Goal: Contribute content: Contribute content

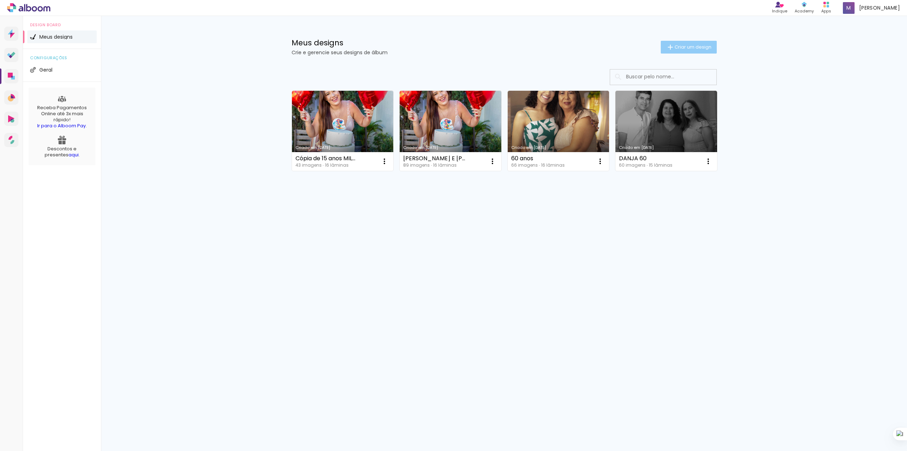
click at [696, 48] on span "Criar um design" at bounding box center [693, 47] width 37 height 5
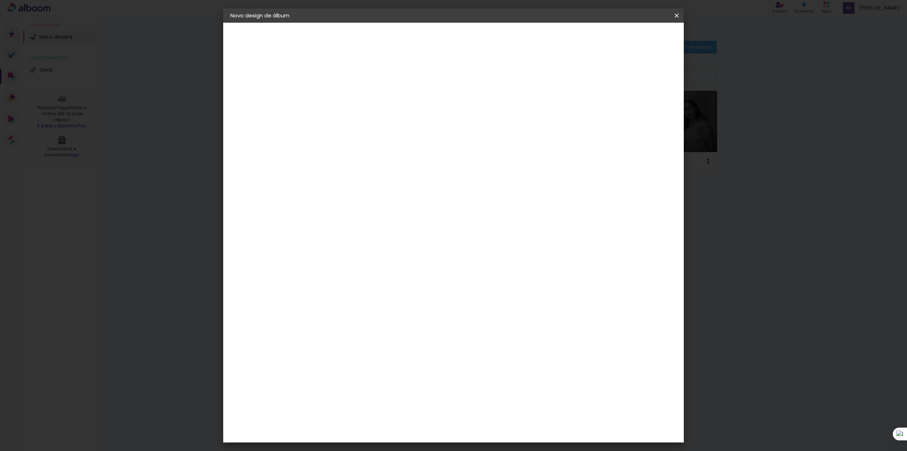
click at [346, 92] on input at bounding box center [346, 95] width 0 height 11
type input "m"
type input ","
type input "[PERSON_NAME]"
type paper-input "[PERSON_NAME]"
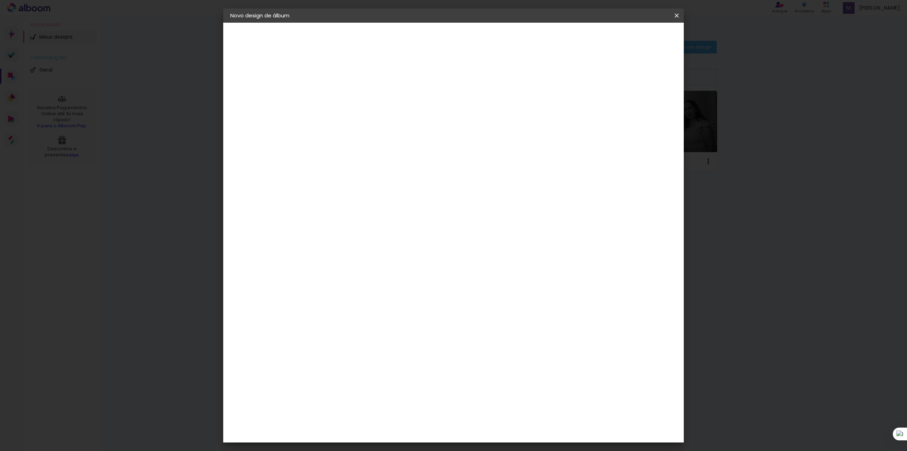
click at [0, 0] on slot "Avançar" at bounding box center [0, 0] width 0 height 0
click at [479, 108] on paper-item "Tamanho Livre" at bounding box center [445, 108] width 68 height 16
click at [394, 110] on input "[GEOGRAPHIC_DATA]" at bounding box center [362, 113] width 66 height 9
click at [398, 131] on input at bounding box center [365, 134] width 72 height 9
click at [400, 132] on input at bounding box center [365, 134] width 72 height 9
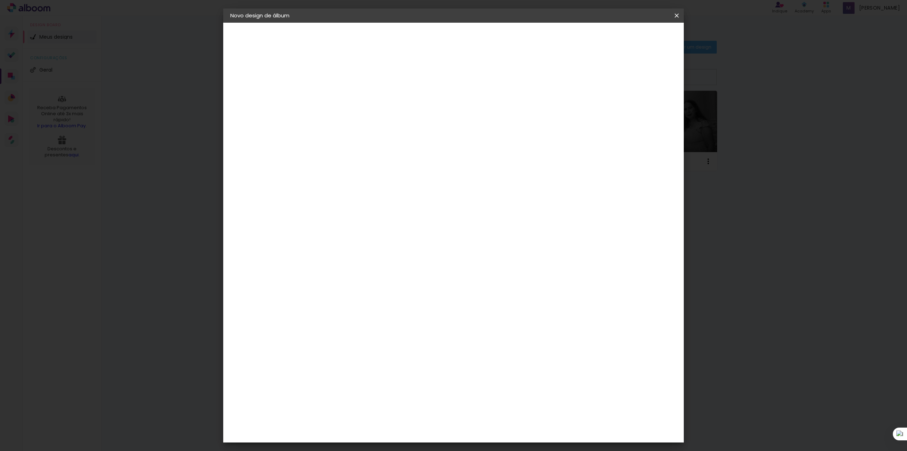
type input "MOL"
type paper-input "MOL"
click at [369, 157] on div "Moldurart Álbuns" at bounding box center [356, 161] width 28 height 11
click at [0, 0] on slot "Avançar" at bounding box center [0, 0] width 0 height 0
click at [382, 119] on iron-icon at bounding box center [378, 123] width 9 height 9
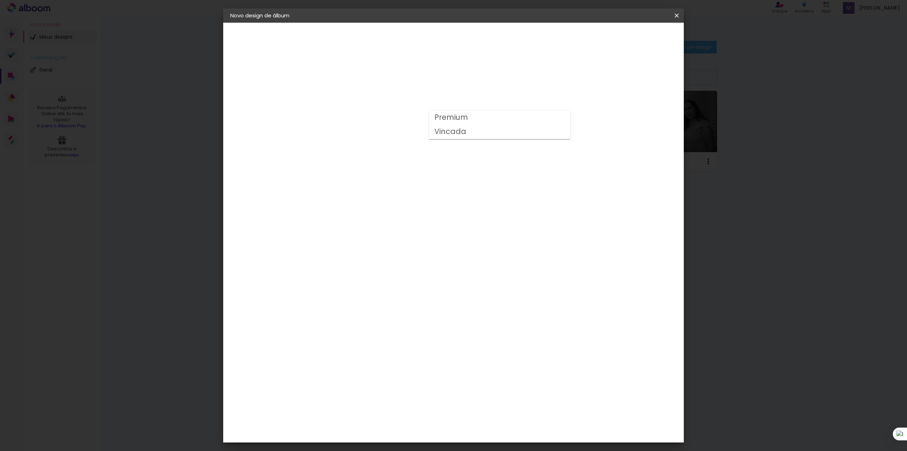
click at [512, 133] on paper-item "Vincada" at bounding box center [500, 132] width 142 height 14
type input "Vincada"
click at [394, 220] on span "25 × 60" at bounding box center [377, 229] width 33 height 19
click at [0, 0] on slot "Avançar" at bounding box center [0, 0] width 0 height 0
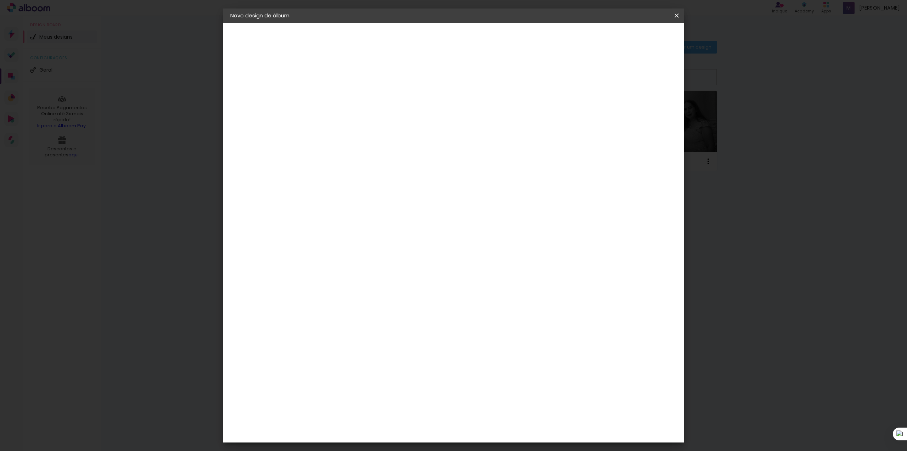
click at [591, 75] on div at bounding box center [587, 76] width 6 height 6
type paper-checkbox "on"
click at [591, 75] on div at bounding box center [587, 76] width 6 height 6
click at [638, 32] on paper-button "Iniciar design" at bounding box center [614, 38] width 46 height 12
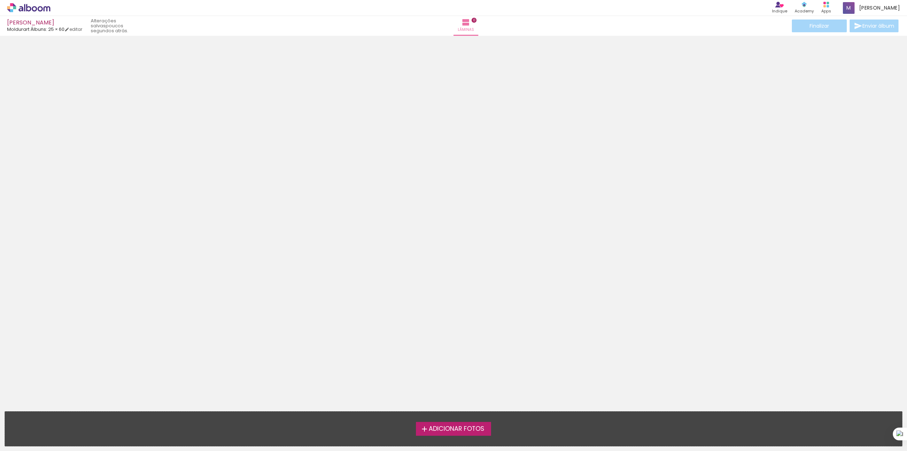
click at [453, 430] on span "Adicionar Fotos" at bounding box center [457, 429] width 56 height 6
click at [0, 0] on input "file" at bounding box center [0, 0] width 0 height 0
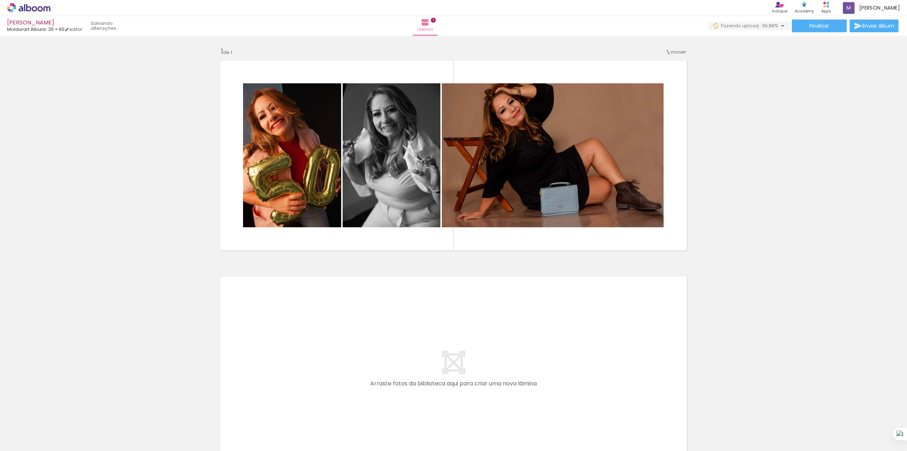
scroll to position [0, 259]
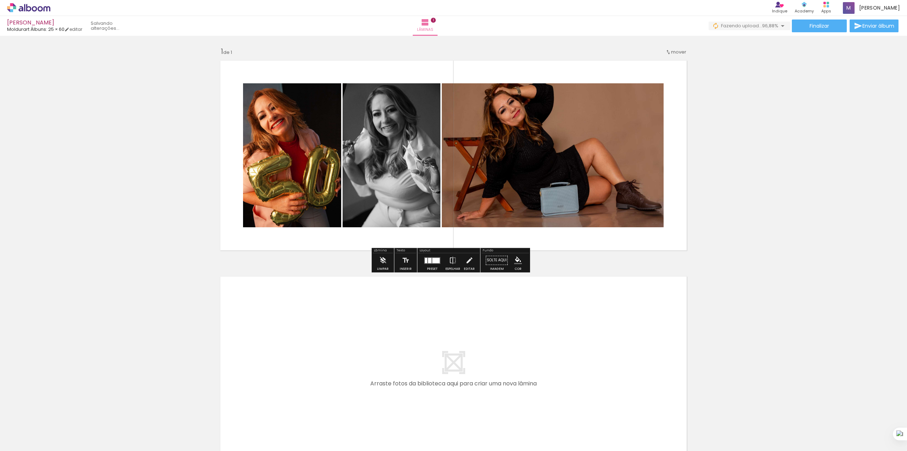
click at [399, 148] on quentale-photo at bounding box center [392, 155] width 98 height 144
click at [385, 264] on iron-icon at bounding box center [383, 260] width 8 height 14
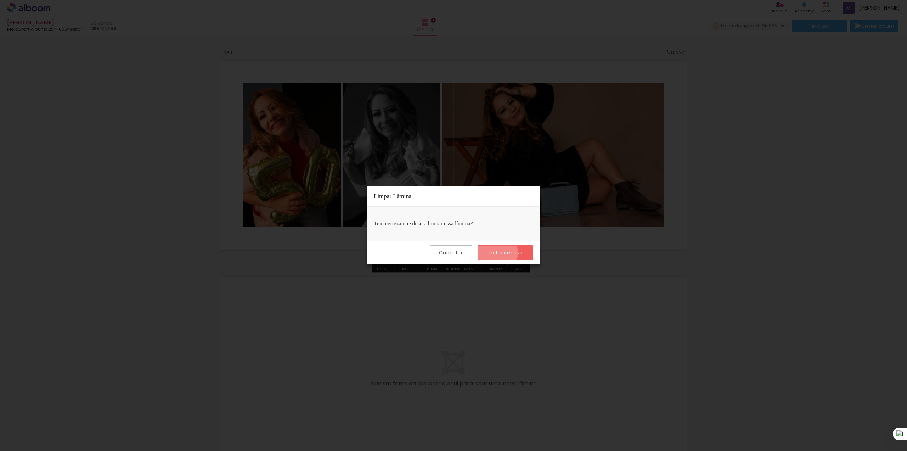
click at [0, 0] on slot "Tenho certeza" at bounding box center [0, 0] width 0 height 0
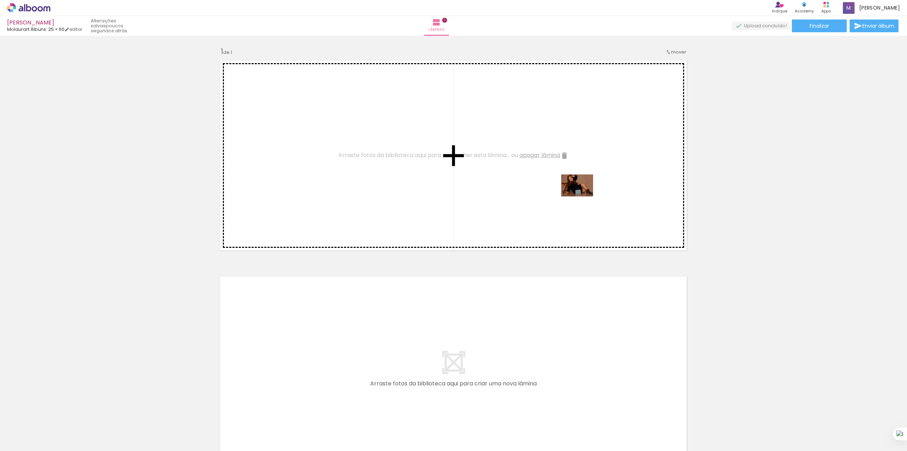
drag, startPoint x: 613, startPoint y: 426, endPoint x: 583, endPoint y: 196, distance: 232.4
click at [583, 196] on quentale-workspace at bounding box center [453, 225] width 907 height 451
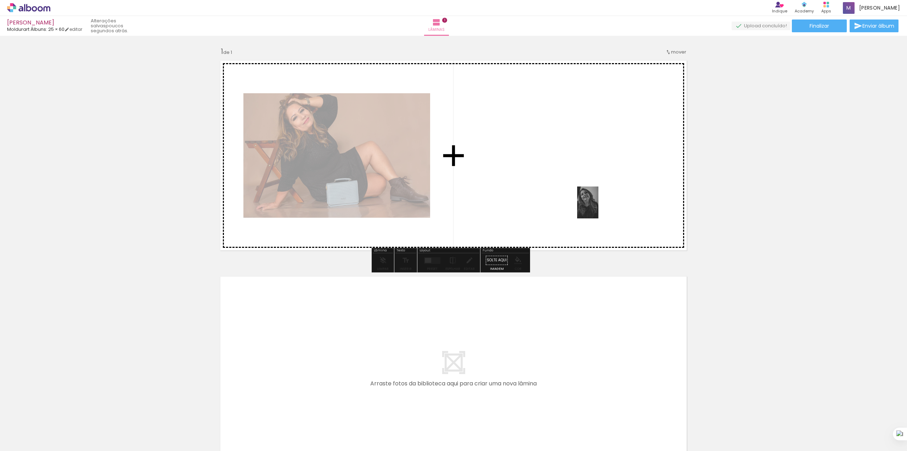
drag, startPoint x: 651, startPoint y: 428, endPoint x: 596, endPoint y: 181, distance: 253.3
click at [597, 181] on quentale-workspace at bounding box center [453, 225] width 907 height 451
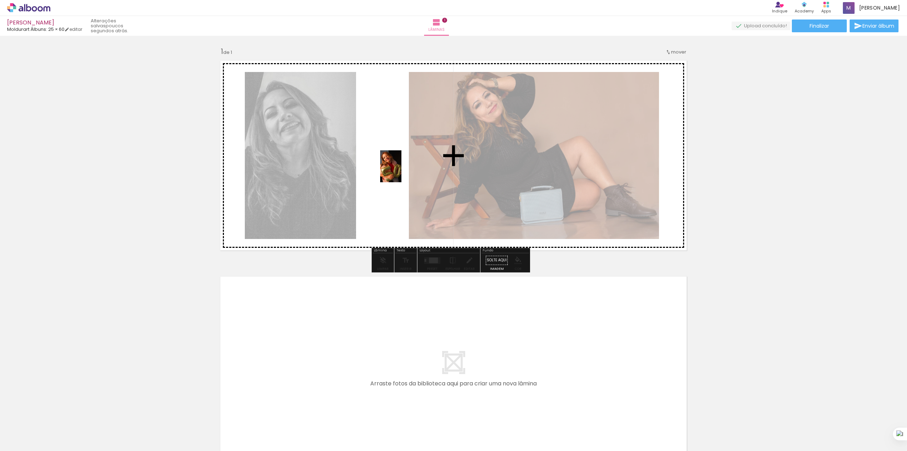
drag, startPoint x: 527, startPoint y: 416, endPoint x: 400, endPoint y: 170, distance: 277.1
click at [400, 170] on quentale-workspace at bounding box center [453, 225] width 907 height 451
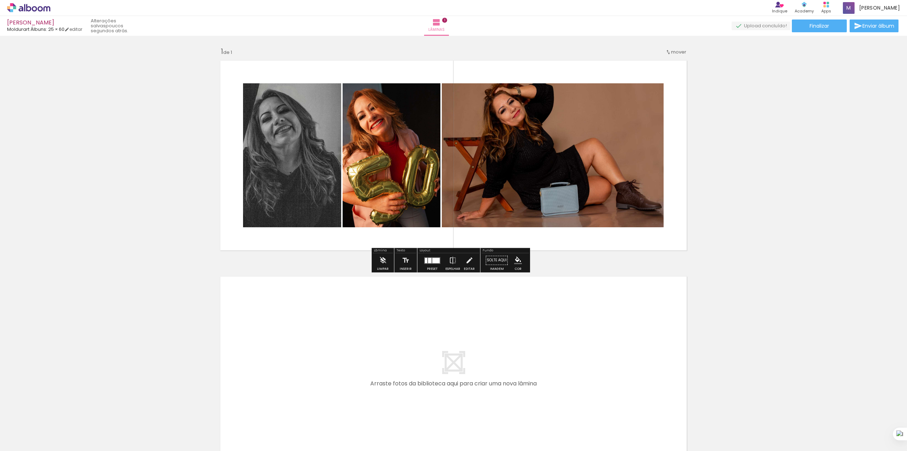
click at [428, 263] on quentale-layouter at bounding box center [432, 260] width 16 height 7
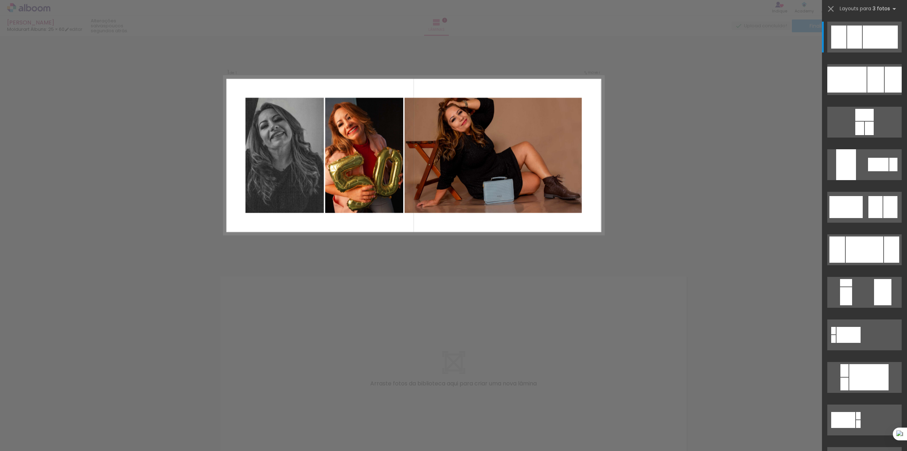
click at [578, 314] on div "Confirmar Cancelar" at bounding box center [453, 260] width 907 height 449
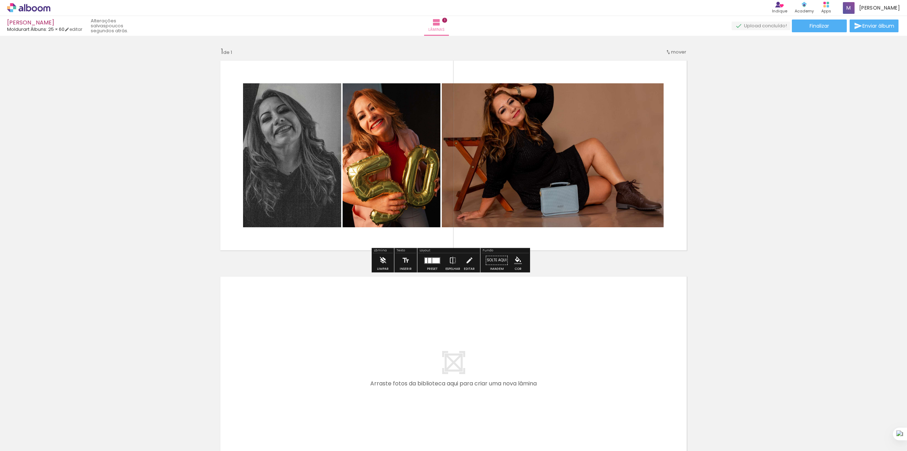
click at [382, 262] on iron-icon at bounding box center [383, 260] width 8 height 14
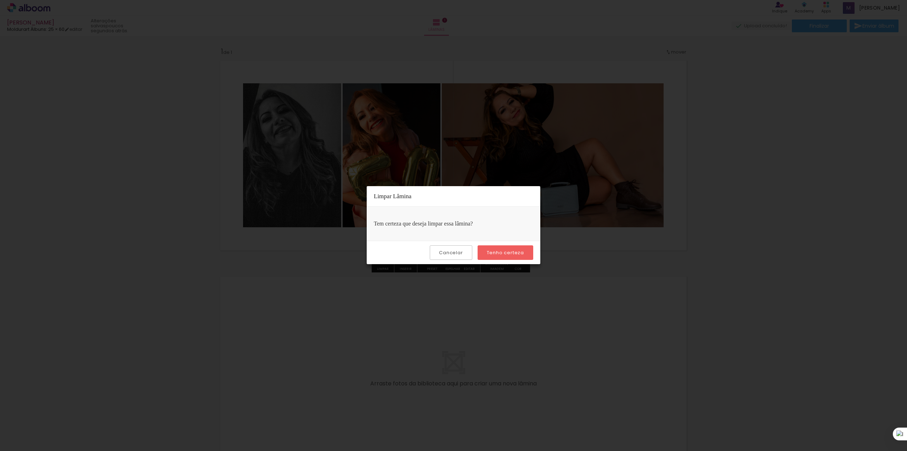
click at [507, 259] on paper-button "Tenho certeza" at bounding box center [506, 252] width 56 height 15
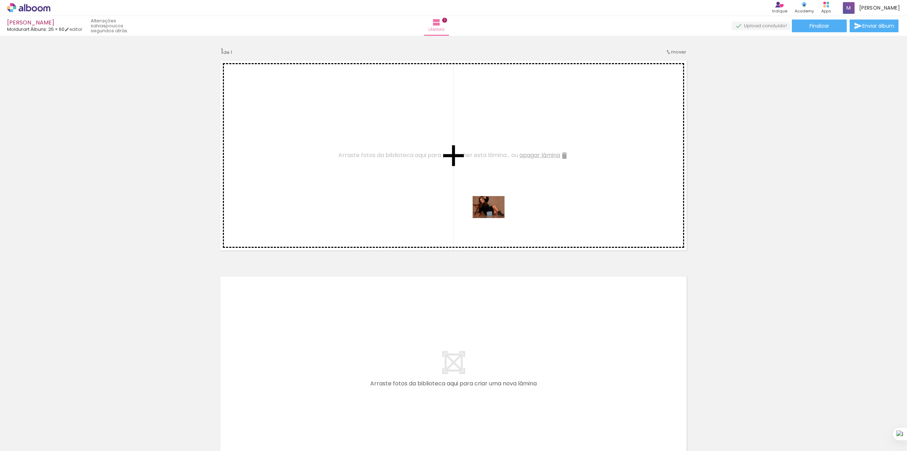
drag, startPoint x: 610, startPoint y: 430, endPoint x: 493, endPoint y: 198, distance: 259.0
click at [493, 199] on quentale-workspace at bounding box center [453, 225] width 907 height 451
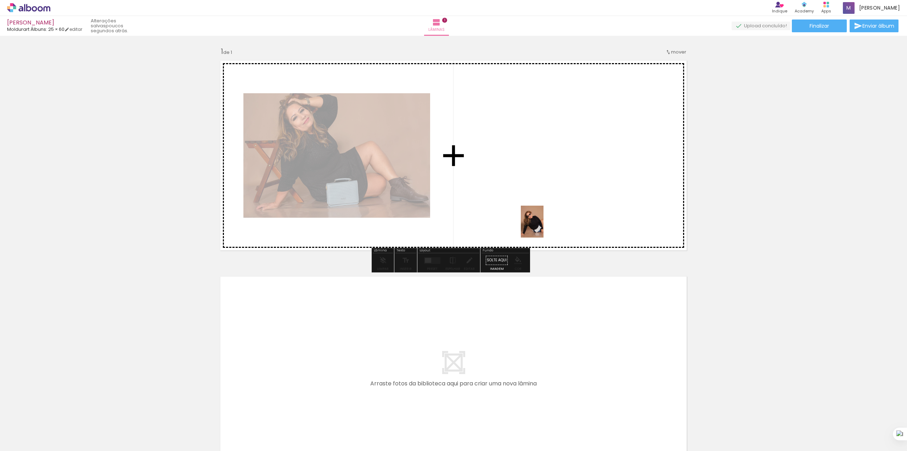
drag, startPoint x: 568, startPoint y: 431, endPoint x: 537, endPoint y: 194, distance: 238.8
click at [537, 197] on quentale-workspace at bounding box center [453, 225] width 907 height 451
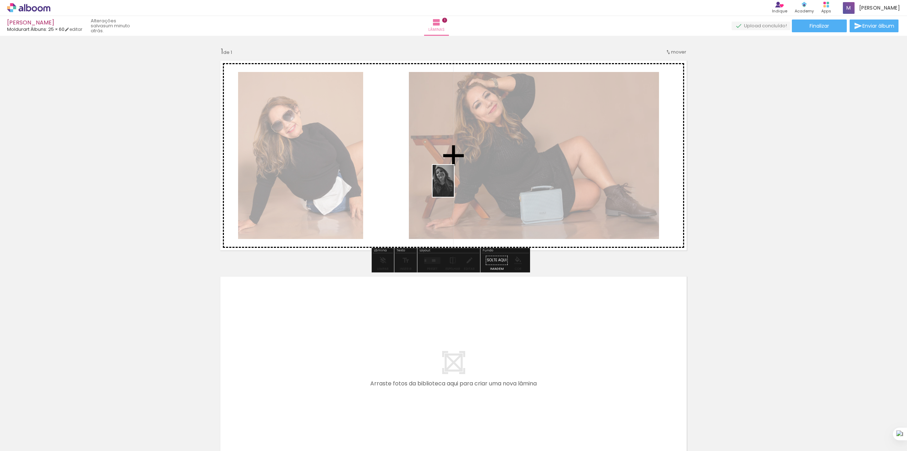
drag, startPoint x: 654, startPoint y: 437, endPoint x: 454, endPoint y: 186, distance: 320.7
click at [454, 186] on quentale-workspace at bounding box center [453, 225] width 907 height 451
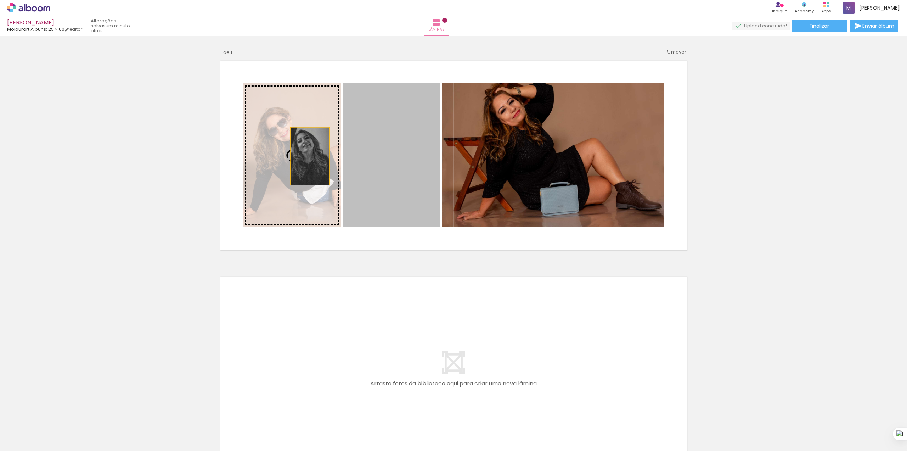
drag, startPoint x: 394, startPoint y: 186, endPoint x: 293, endPoint y: 159, distance: 104.1
click at [0, 0] on slot at bounding box center [0, 0] width 0 height 0
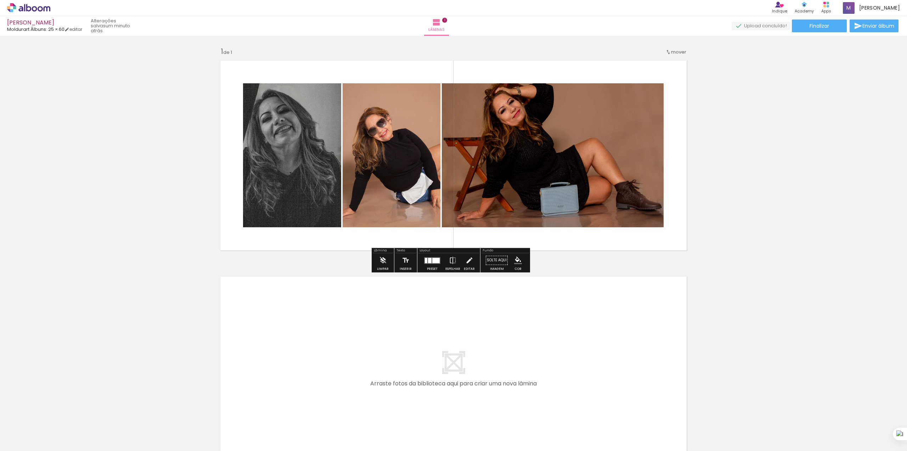
click at [436, 266] on div at bounding box center [432, 260] width 19 height 14
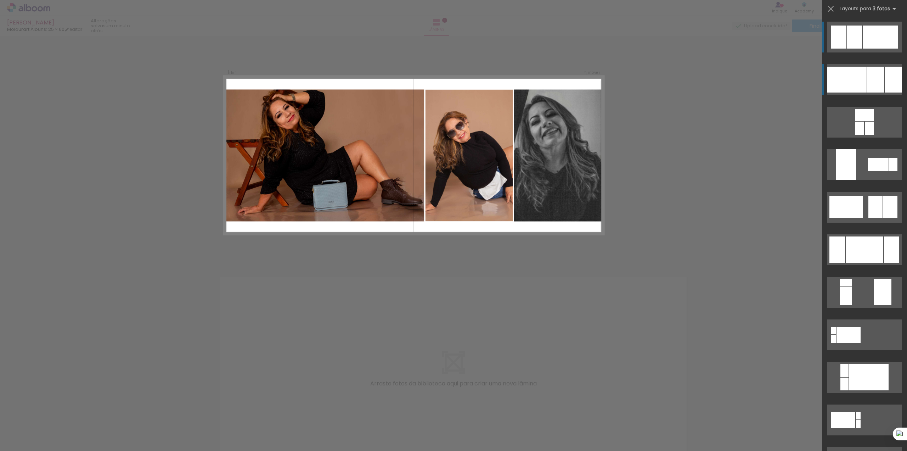
click at [859, 82] on div at bounding box center [846, 80] width 39 height 26
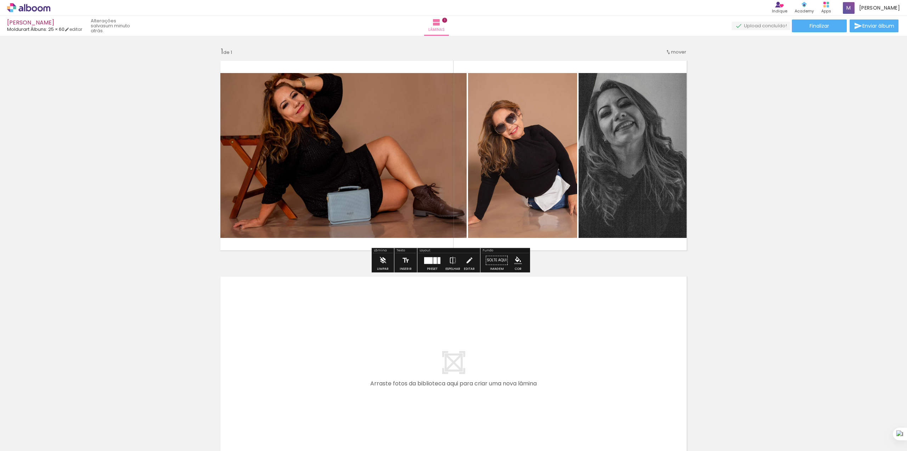
click at [387, 264] on paper-button "Limpar" at bounding box center [382, 262] width 15 height 18
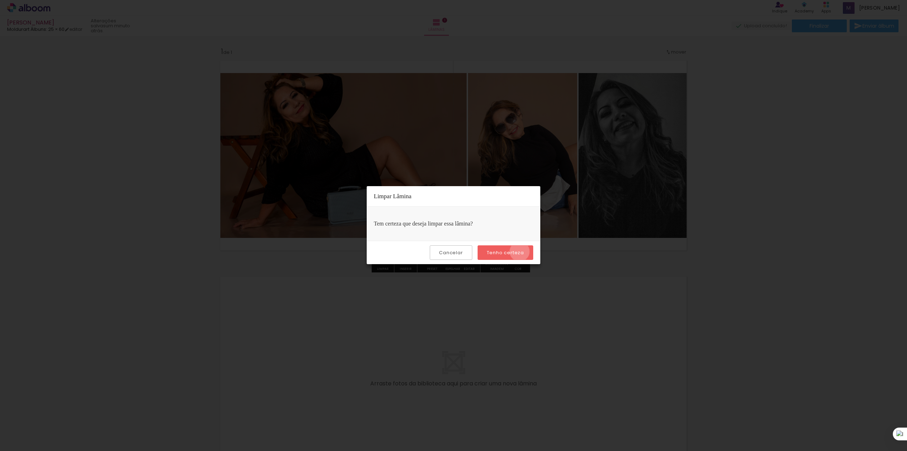
click at [0, 0] on slot "Tenho certeza" at bounding box center [0, 0] width 0 height 0
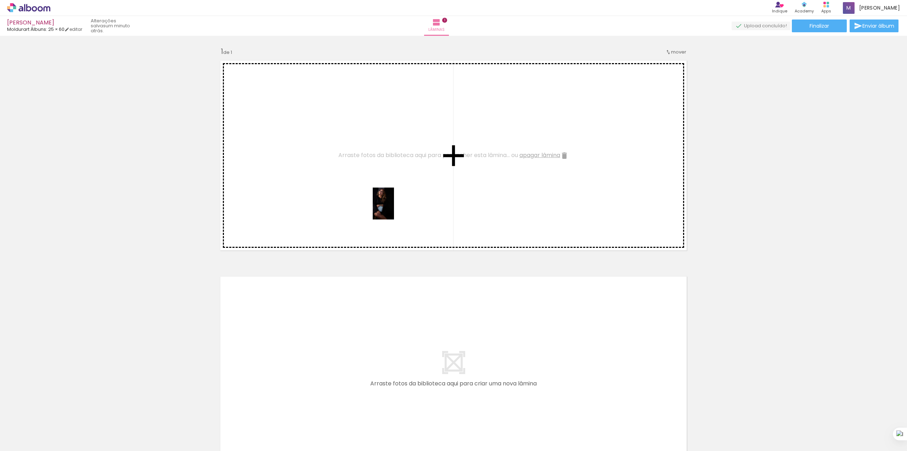
drag, startPoint x: 808, startPoint y: 434, endPoint x: 389, endPoint y: 203, distance: 478.7
click at [390, 204] on quentale-workspace at bounding box center [453, 225] width 907 height 451
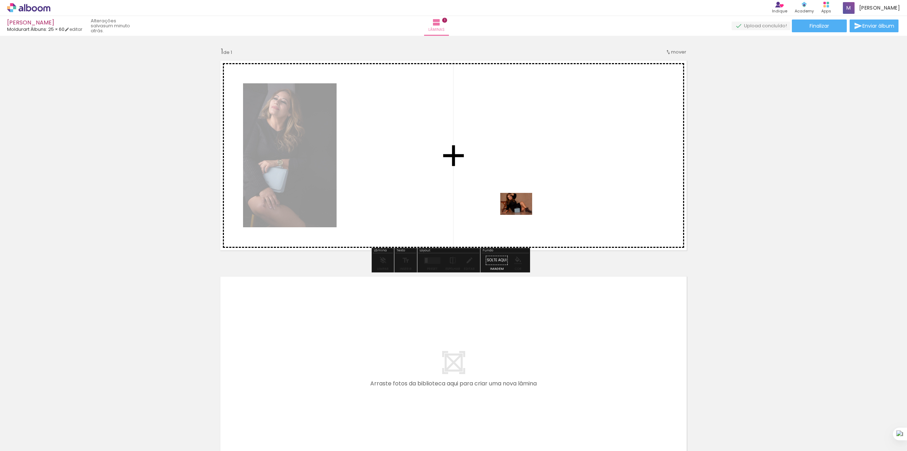
drag, startPoint x: 610, startPoint y: 411, endPoint x: 522, endPoint y: 213, distance: 216.4
click at [522, 213] on quentale-workspace at bounding box center [453, 225] width 907 height 451
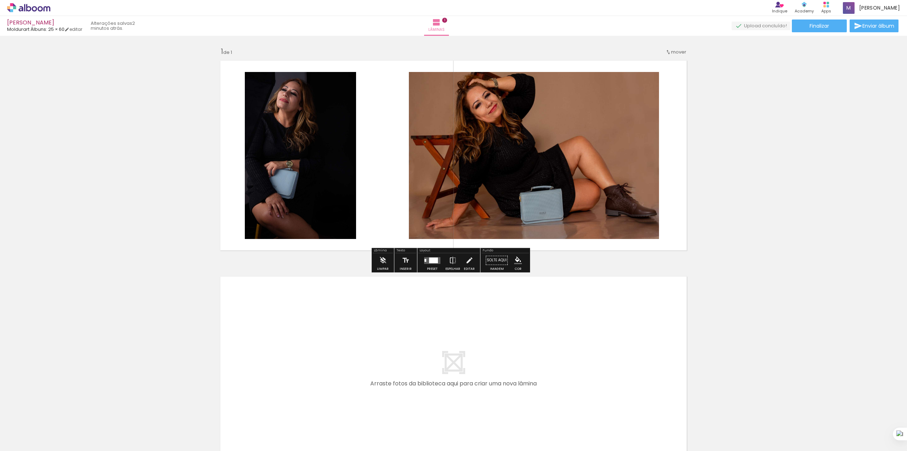
click at [436, 263] on div at bounding box center [433, 260] width 9 height 6
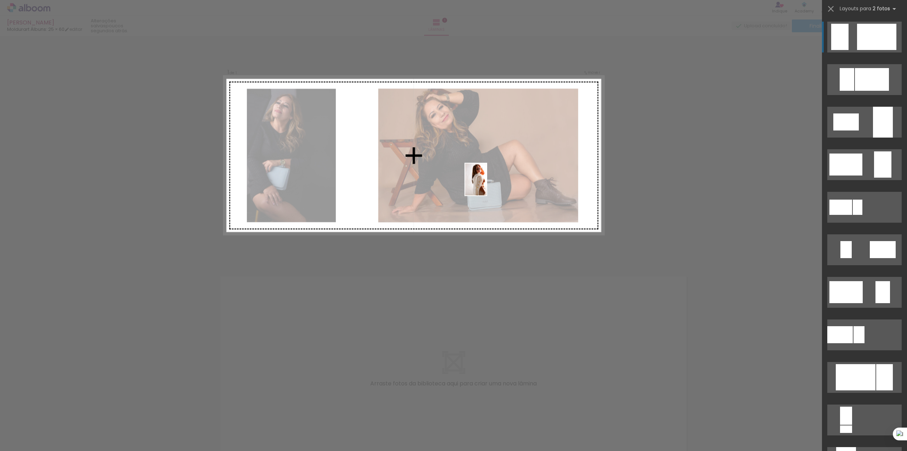
drag, startPoint x: 233, startPoint y: 437, endPoint x: 487, endPoint y: 185, distance: 357.8
click at [487, 185] on quentale-workspace at bounding box center [453, 225] width 907 height 451
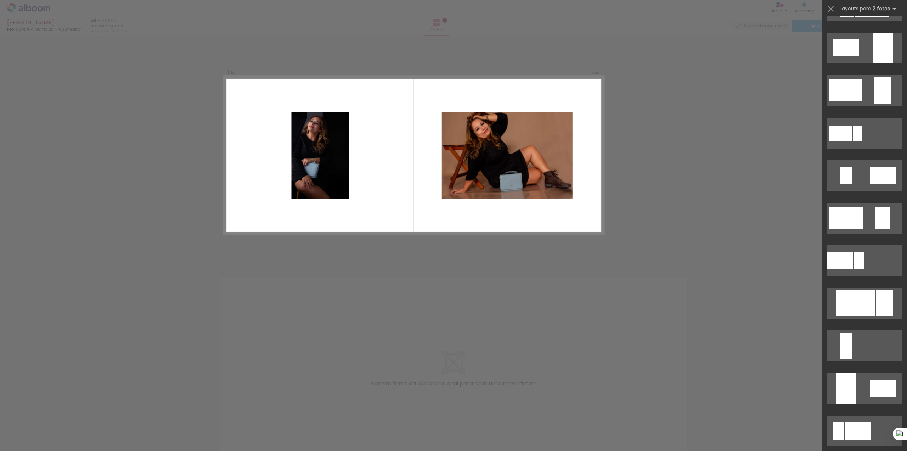
scroll to position [14, 0]
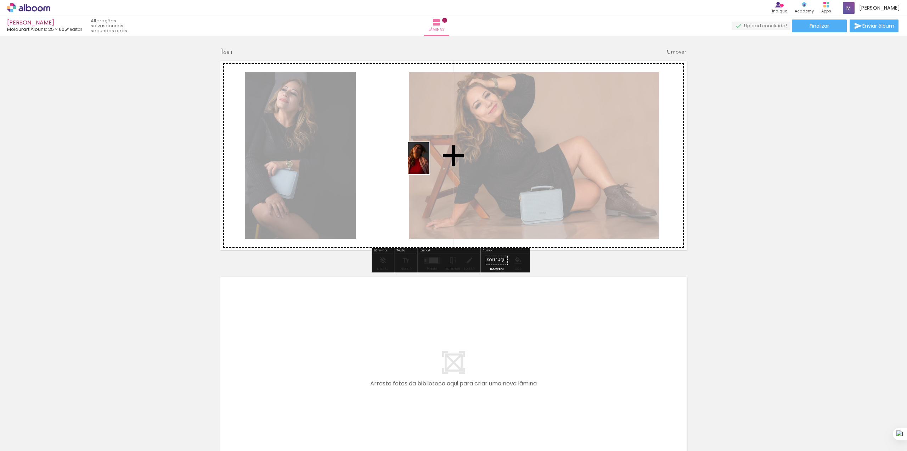
drag, startPoint x: 638, startPoint y: 400, endPoint x: 428, endPoint y: 162, distance: 317.1
click at [429, 163] on quentale-workspace at bounding box center [453, 225] width 907 height 451
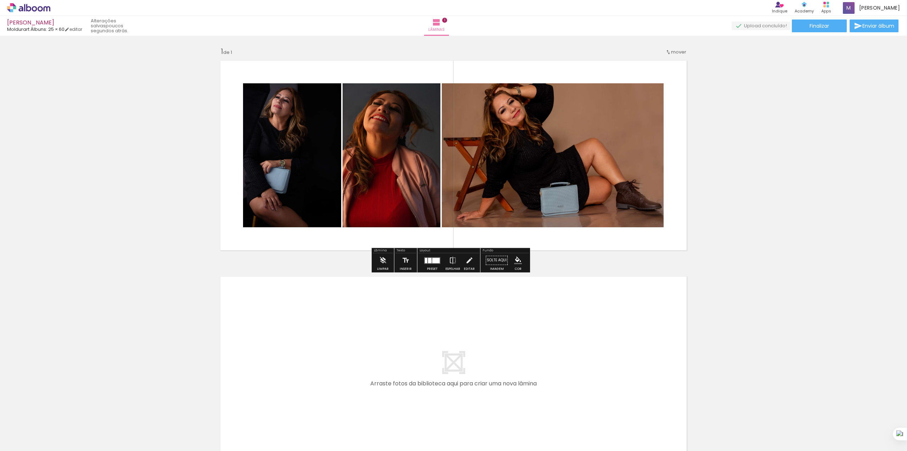
click at [432, 261] on div at bounding box center [435, 260] width 7 height 5
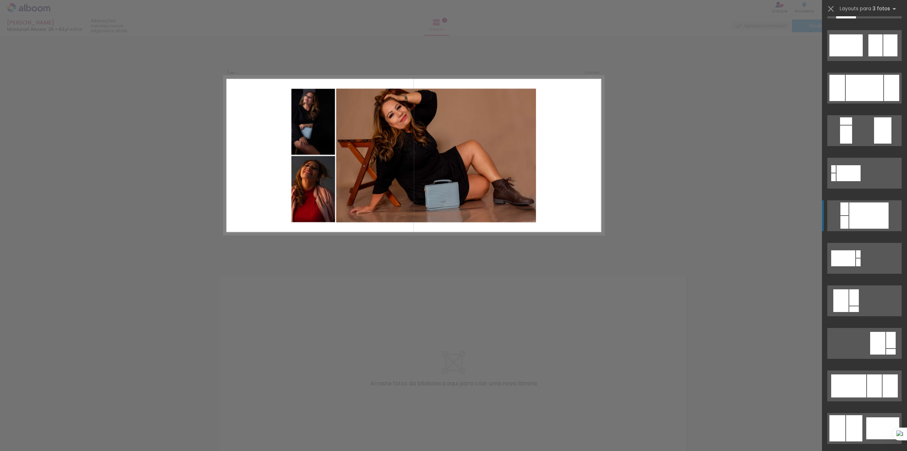
scroll to position [189, 0]
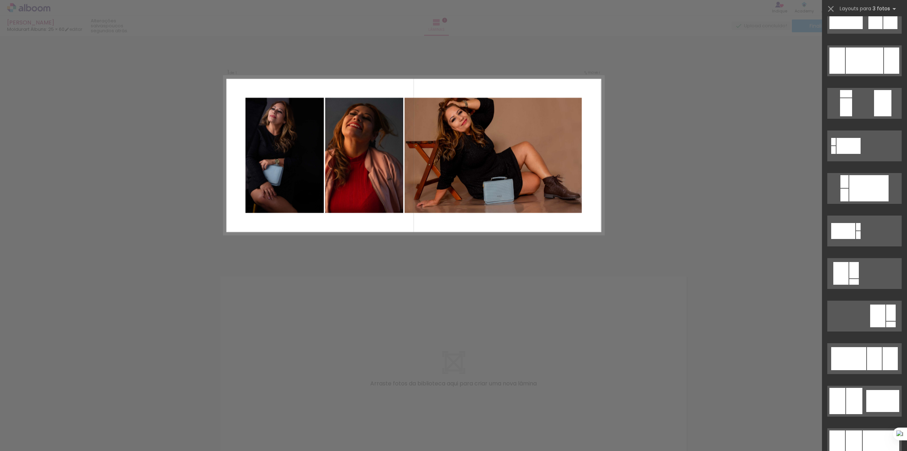
click at [446, 305] on div "Confirmar Cancelar" at bounding box center [453, 260] width 907 height 449
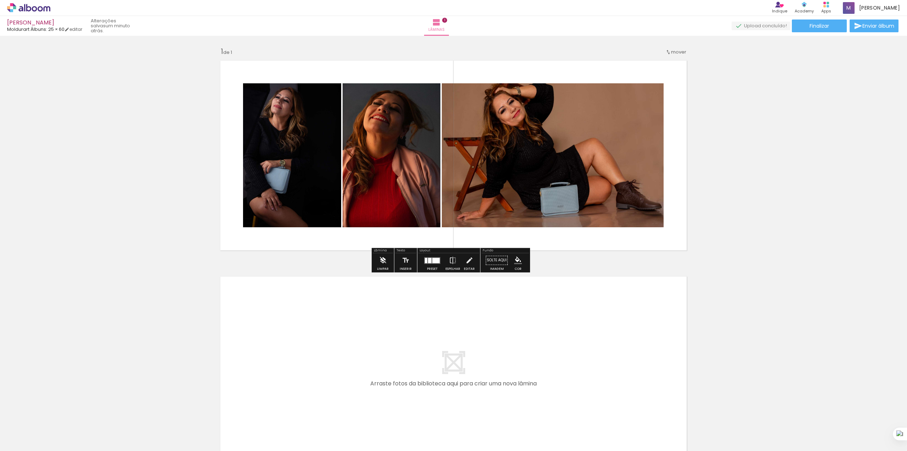
click at [385, 265] on iron-icon at bounding box center [383, 260] width 8 height 14
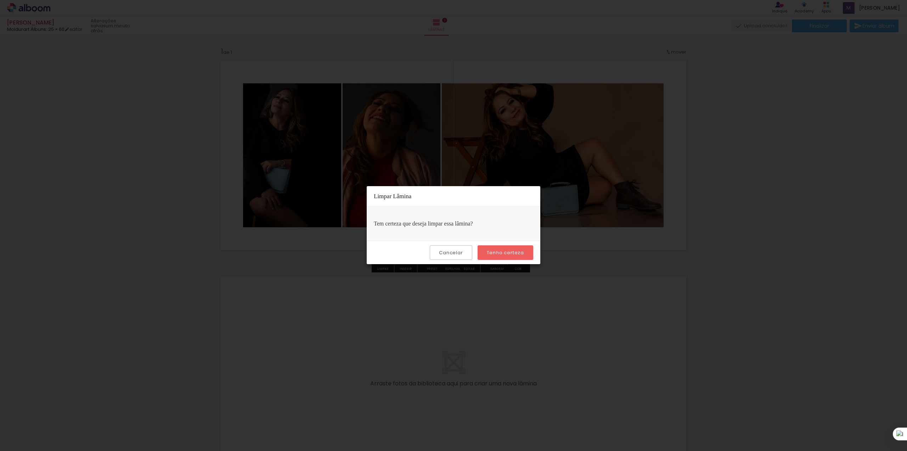
click at [0, 0] on slot "Tenho certeza" at bounding box center [0, 0] width 0 height 0
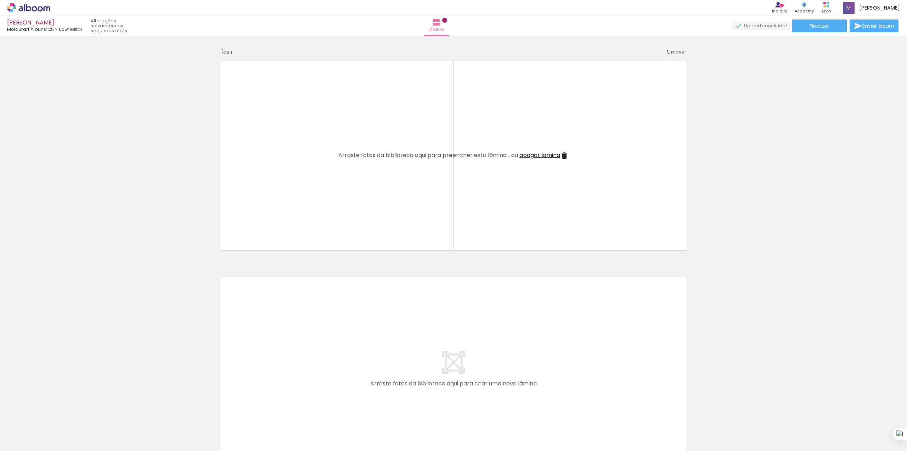
scroll to position [0, 423]
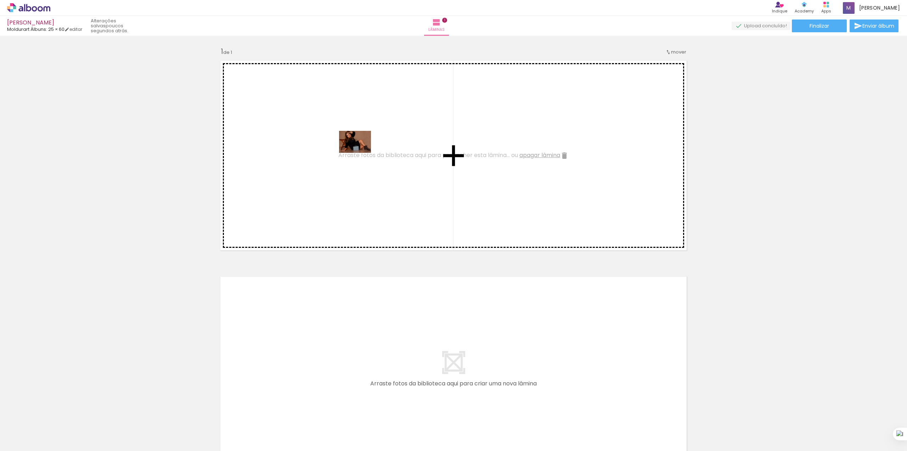
drag, startPoint x: 447, startPoint y: 430, endPoint x: 360, endPoint y: 152, distance: 291.0
click at [360, 152] on quentale-workspace at bounding box center [453, 225] width 907 height 451
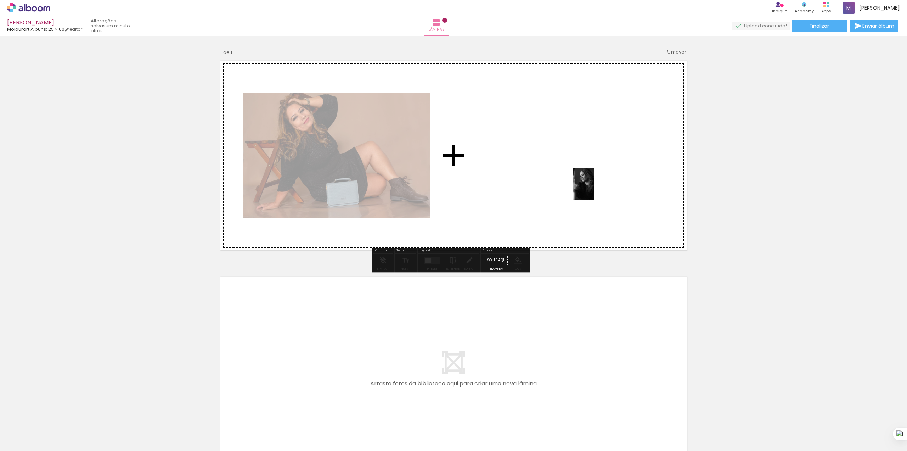
drag, startPoint x: 847, startPoint y: 437, endPoint x: 589, endPoint y: 188, distance: 358.6
click at [594, 189] on quentale-workspace at bounding box center [453, 225] width 907 height 451
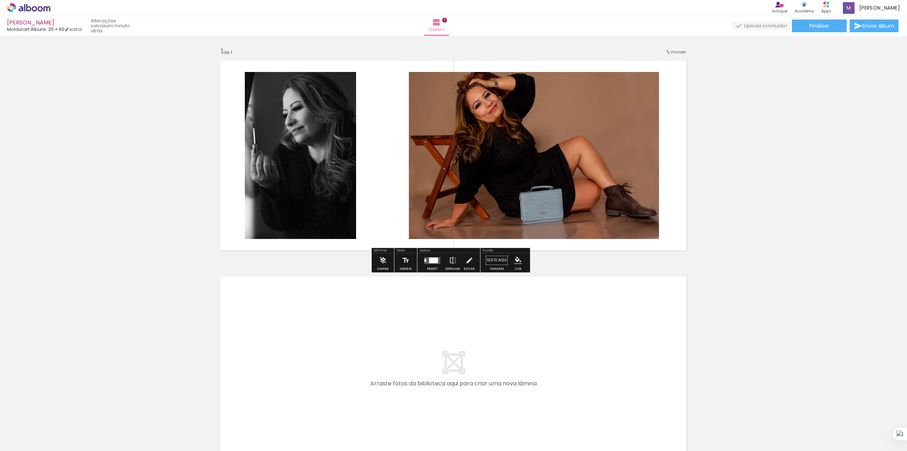
click at [427, 263] on quentale-layouter at bounding box center [432, 260] width 16 height 7
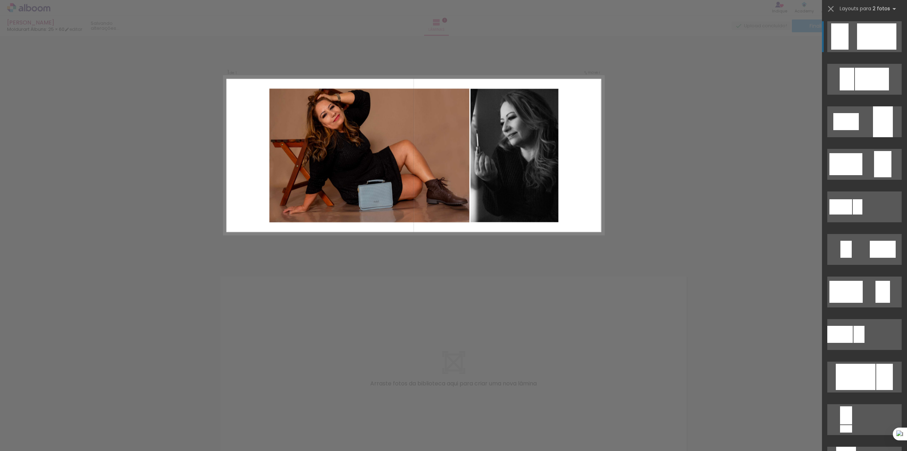
scroll to position [0, 0]
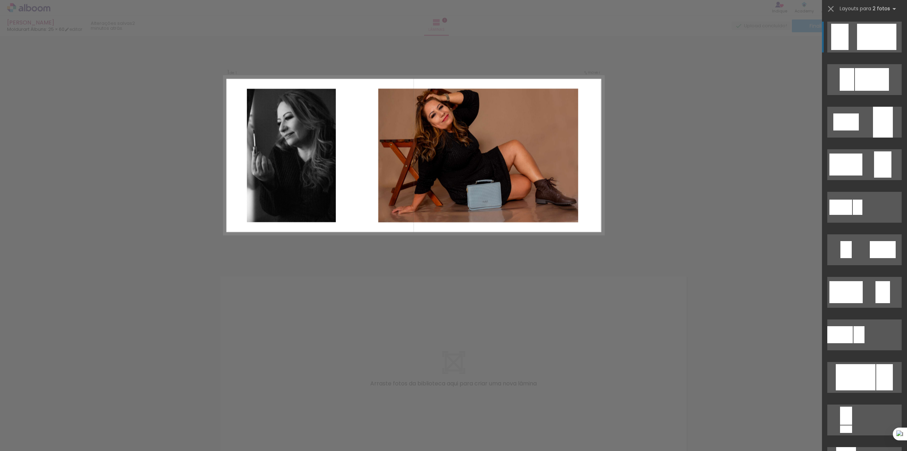
click at [861, 68] on div at bounding box center [872, 79] width 34 height 23
click at [871, 68] on div at bounding box center [872, 79] width 34 height 23
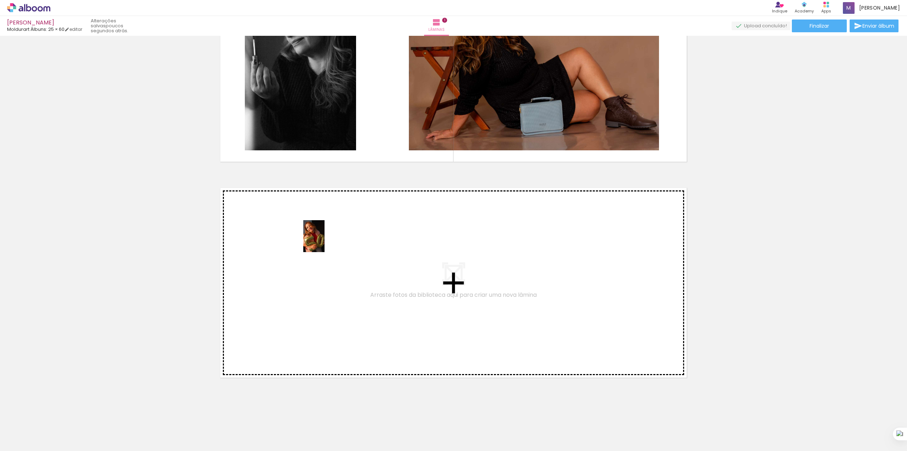
drag, startPoint x: 789, startPoint y: 431, endPoint x: 325, endPoint y: 241, distance: 501.1
click at [325, 241] on quentale-workspace at bounding box center [453, 225] width 907 height 451
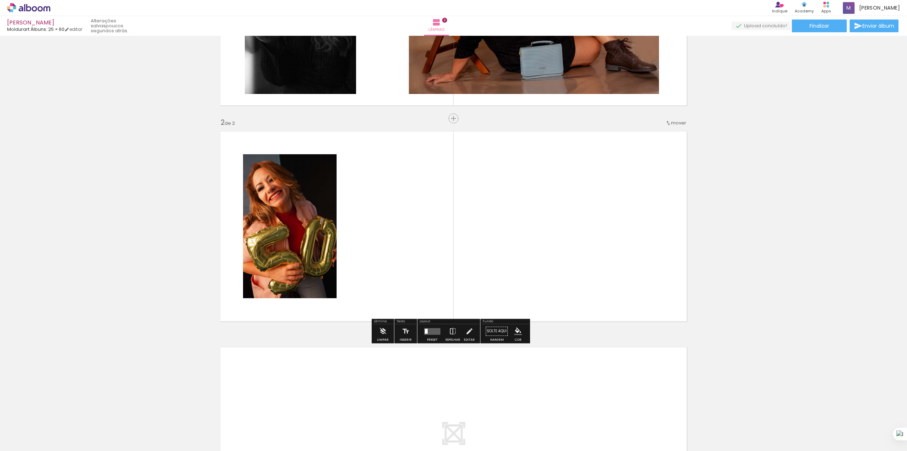
scroll to position [150, 0]
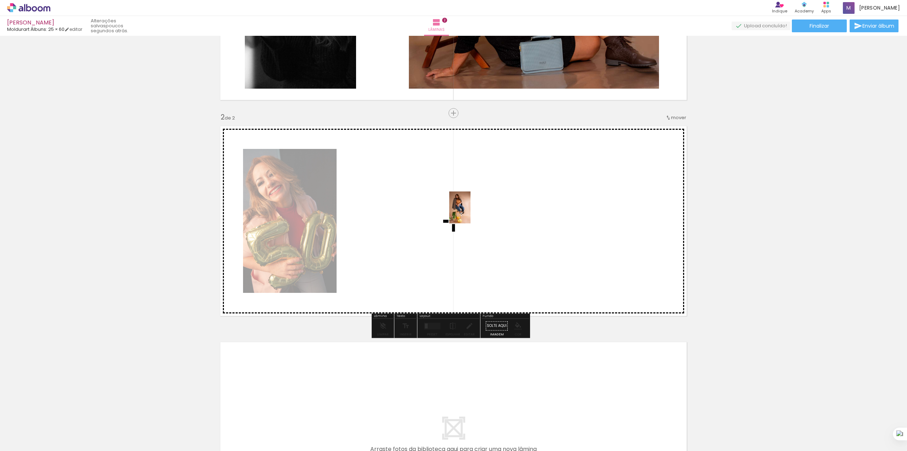
drag, startPoint x: 153, startPoint y: 435, endPoint x: 471, endPoint y: 213, distance: 387.5
click at [471, 213] on quentale-workspace at bounding box center [453, 225] width 907 height 451
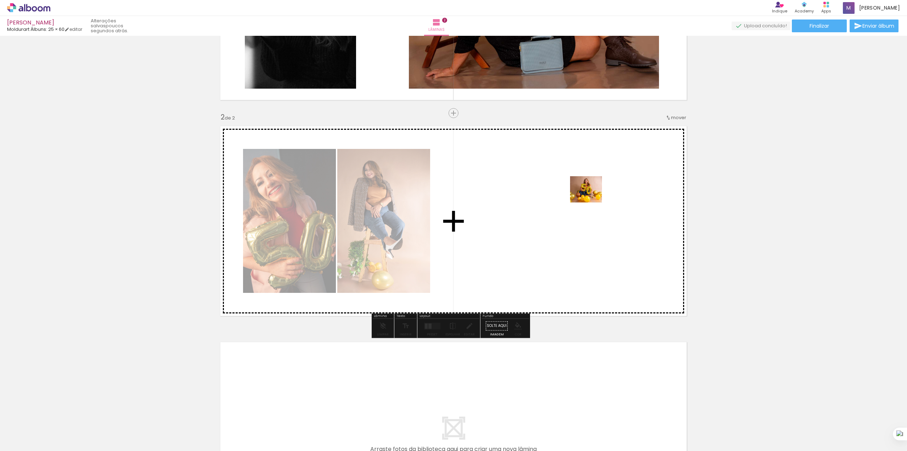
drag, startPoint x: 76, startPoint y: 433, endPoint x: 583, endPoint y: 203, distance: 557.0
click at [583, 203] on quentale-workspace at bounding box center [453, 225] width 907 height 451
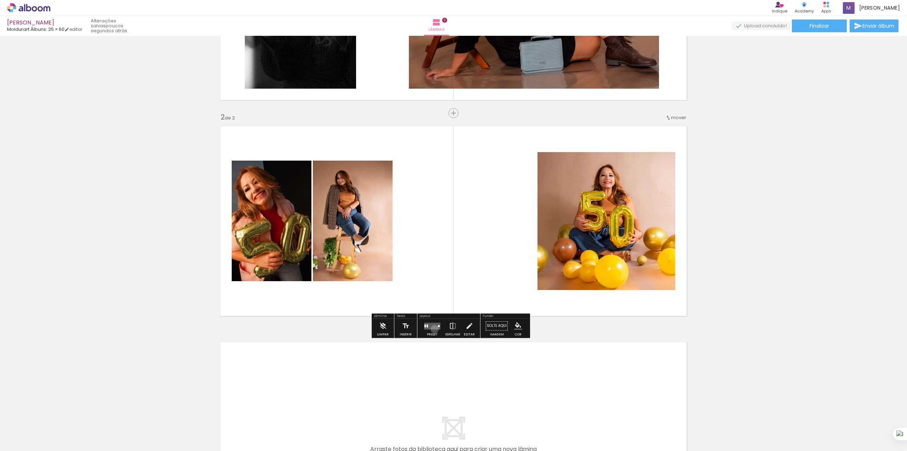
click at [433, 329] on quentale-layouter at bounding box center [432, 325] width 16 height 7
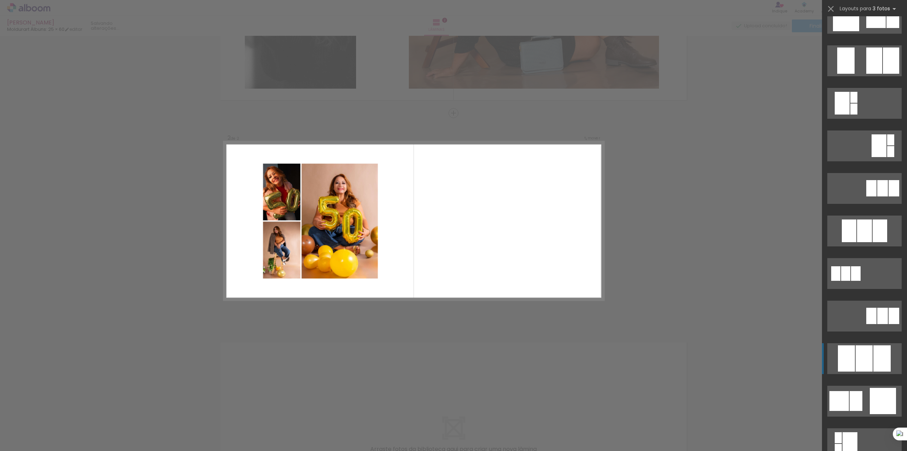
scroll to position [2173, 0]
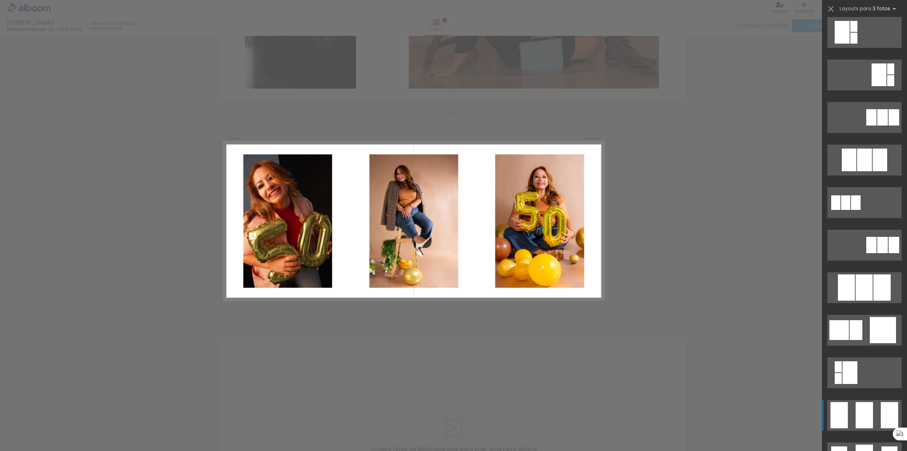
click at [865, 301] on div at bounding box center [864, 287] width 17 height 26
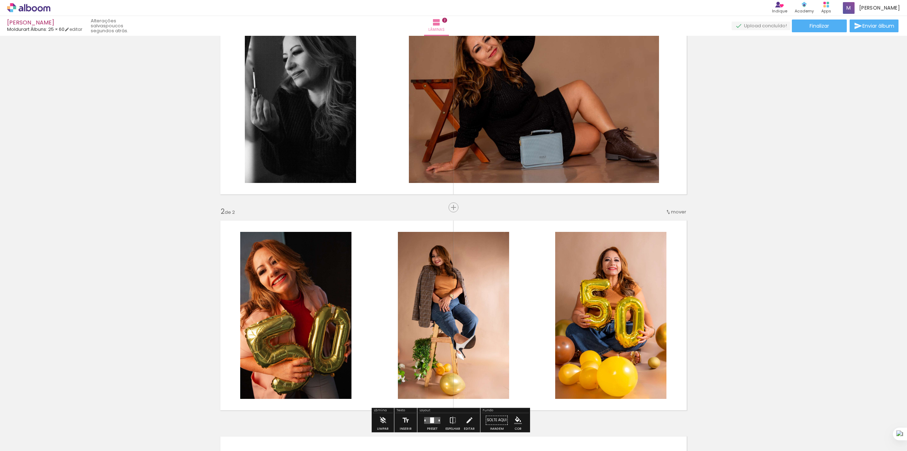
scroll to position [162, 0]
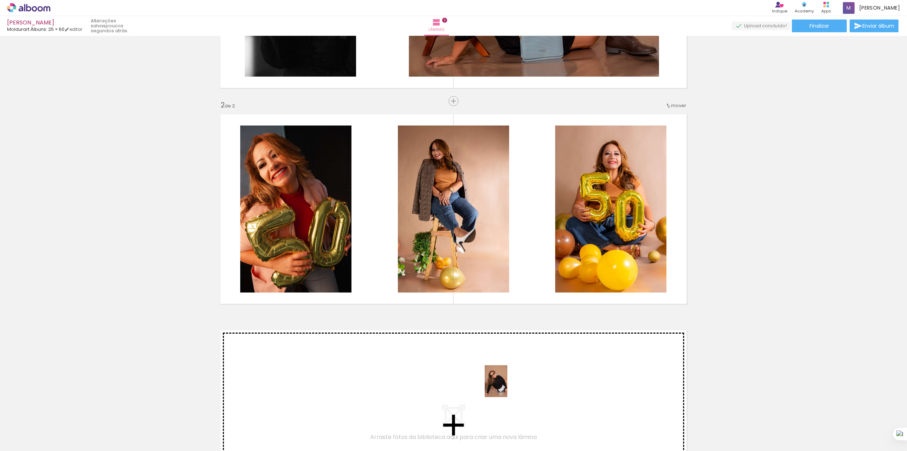
drag, startPoint x: 828, startPoint y: 436, endPoint x: 501, endPoint y: 384, distance: 331.1
click at [501, 384] on quentale-workspace at bounding box center [453, 225] width 907 height 451
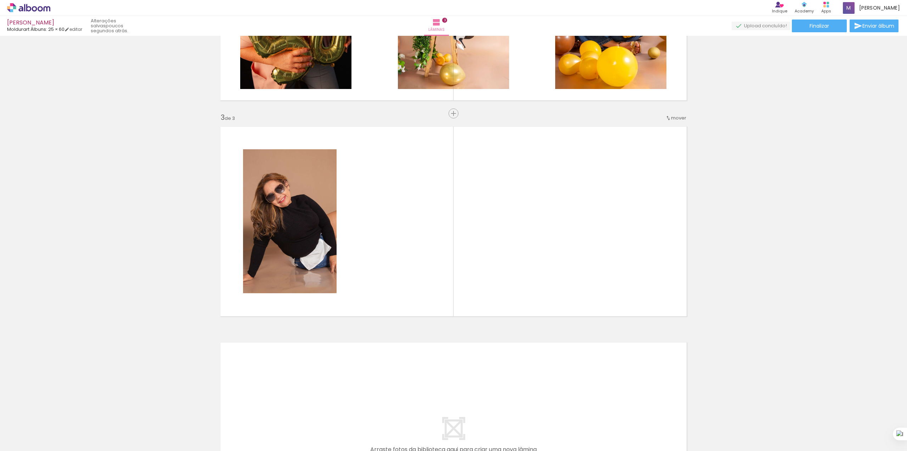
scroll to position [0, 423]
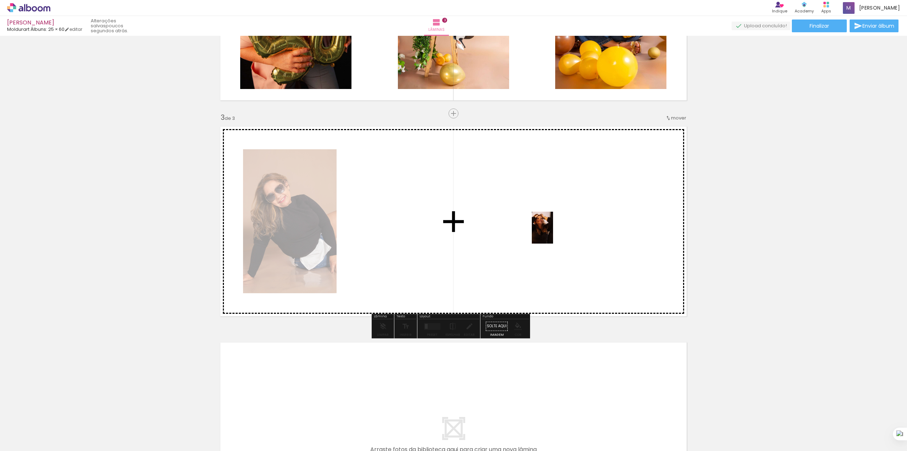
drag, startPoint x: 878, startPoint y: 432, endPoint x: 552, endPoint y: 233, distance: 382.2
click at [553, 232] on quentale-workspace at bounding box center [453, 225] width 907 height 451
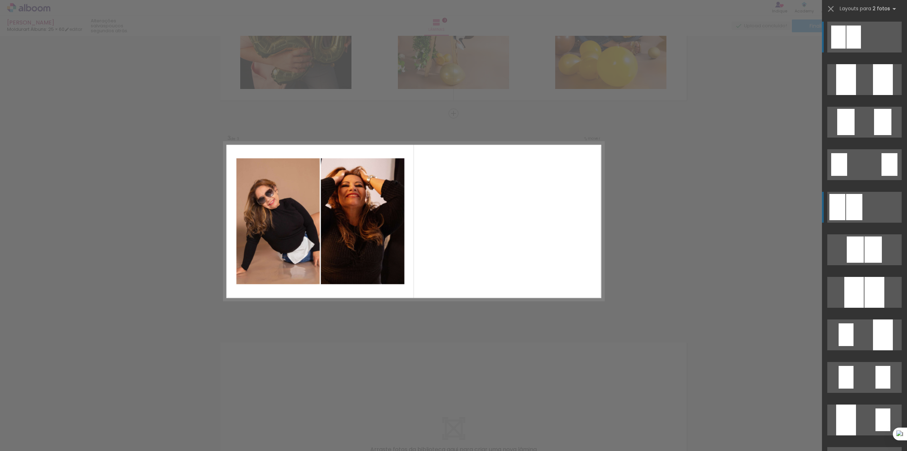
click at [873, 95] on div at bounding box center [883, 79] width 20 height 31
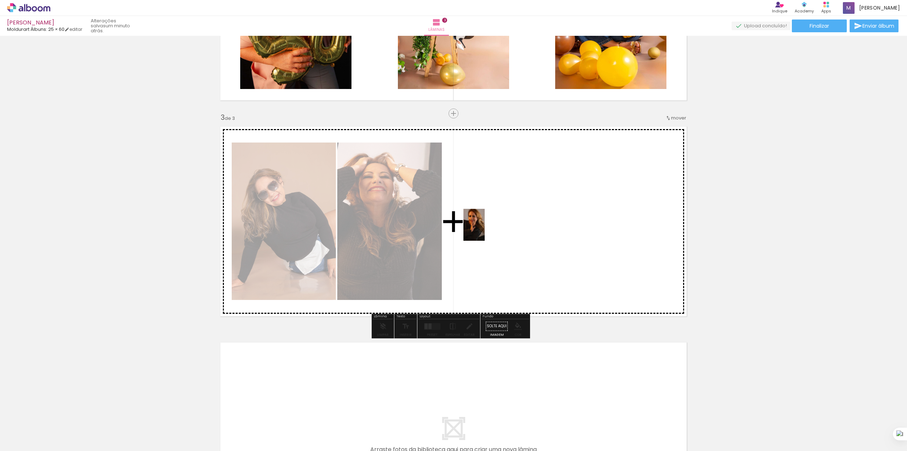
drag, startPoint x: 729, startPoint y: 437, endPoint x: 485, endPoint y: 230, distance: 320.3
click at [485, 230] on quentale-workspace at bounding box center [453, 225] width 907 height 451
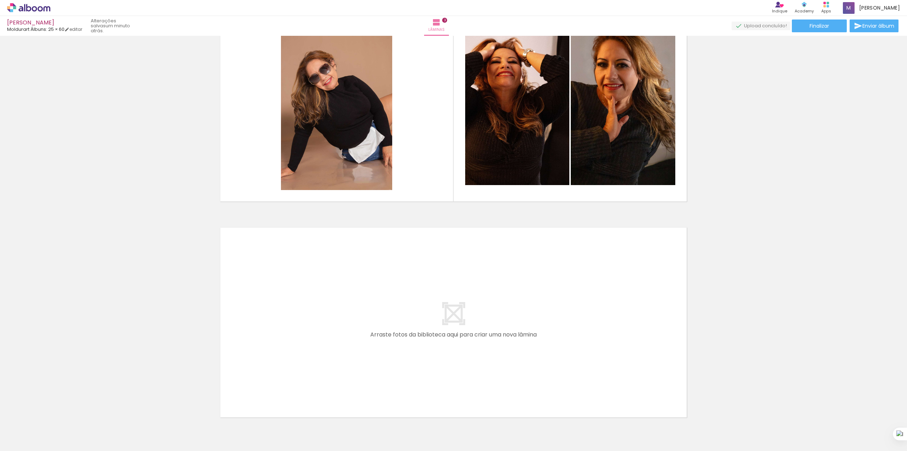
scroll to position [520, 0]
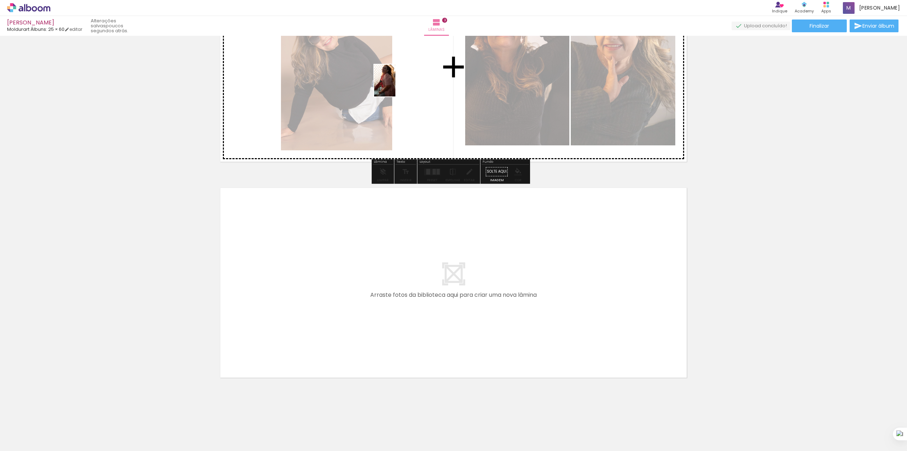
drag, startPoint x: 287, startPoint y: 435, endPoint x: 395, endPoint y: 86, distance: 365.9
click at [395, 86] on quentale-workspace at bounding box center [453, 225] width 907 height 451
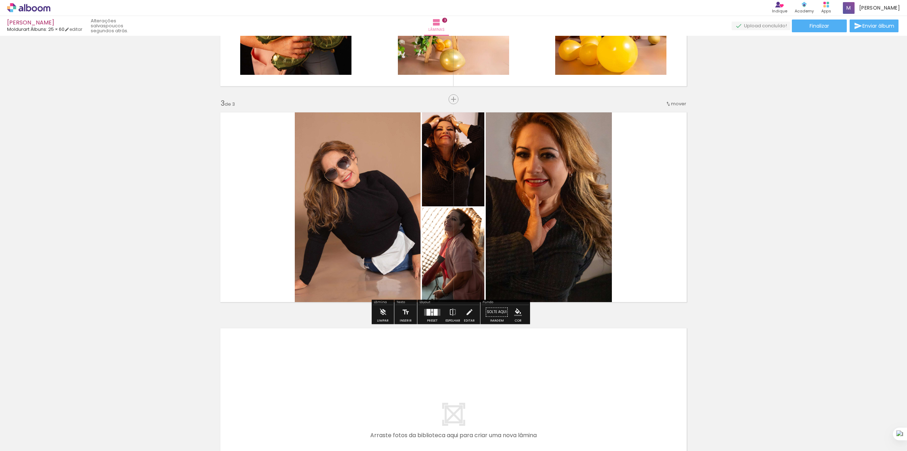
scroll to position [378, 0]
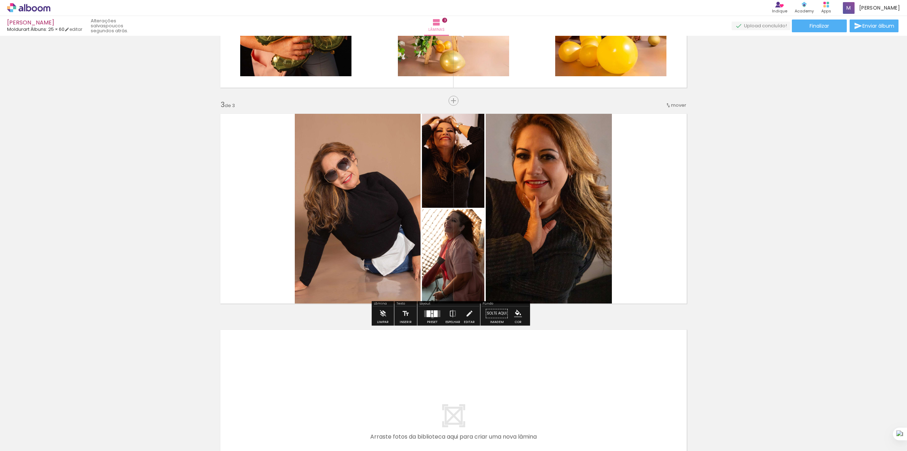
click at [431, 317] on div at bounding box center [432, 313] width 19 height 14
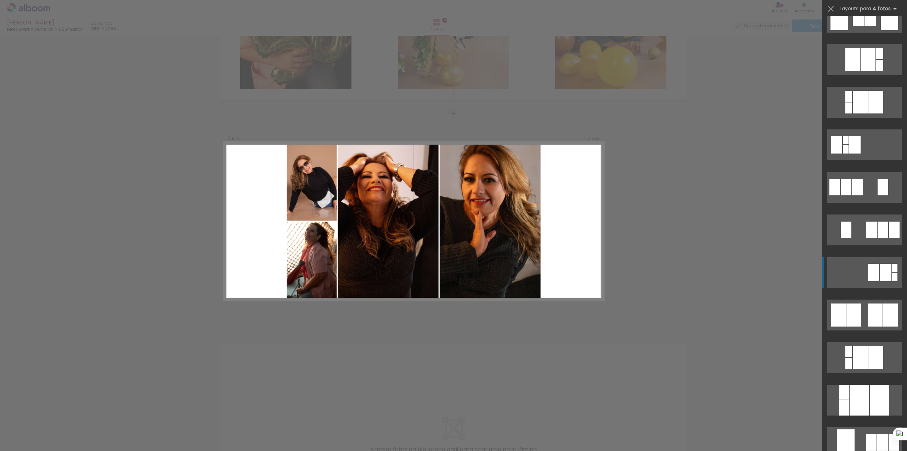
scroll to position [1323, 0]
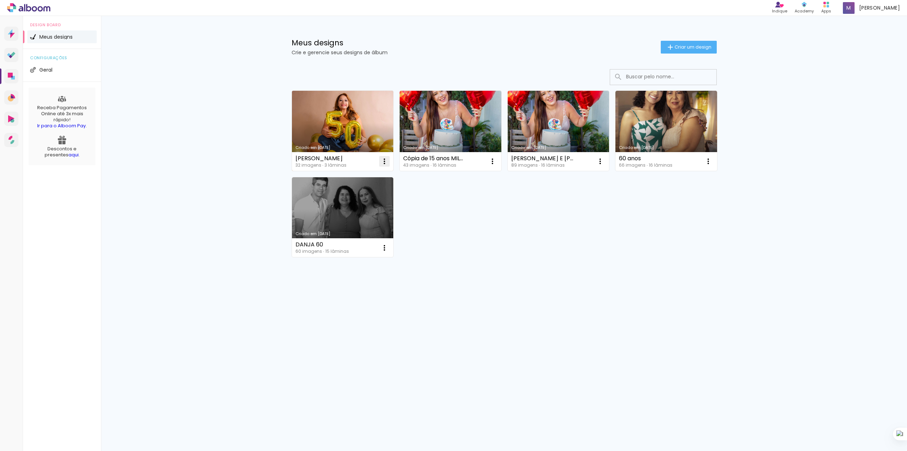
click at [383, 162] on iron-icon at bounding box center [384, 161] width 9 height 9
click at [361, 210] on paper-item "Excluir" at bounding box center [357, 209] width 70 height 14
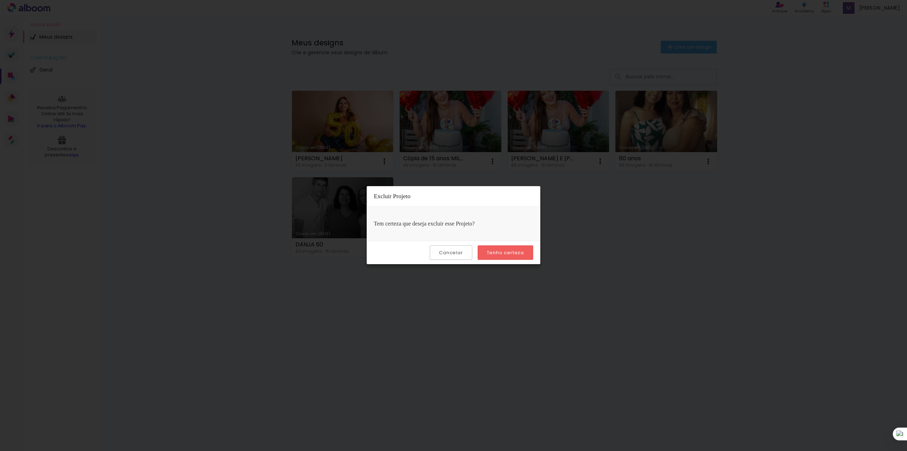
click at [0, 0] on slot "Tenho certeza" at bounding box center [0, 0] width 0 height 0
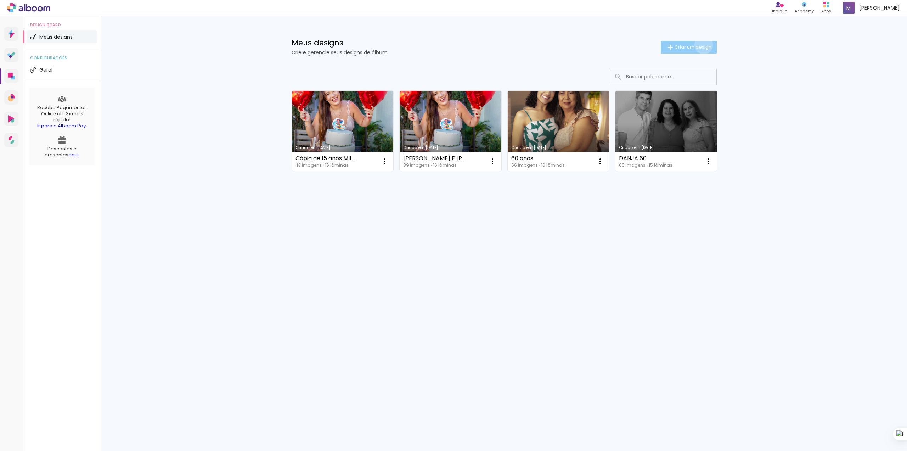
click at [702, 45] on span "Criar um design" at bounding box center [693, 47] width 37 height 5
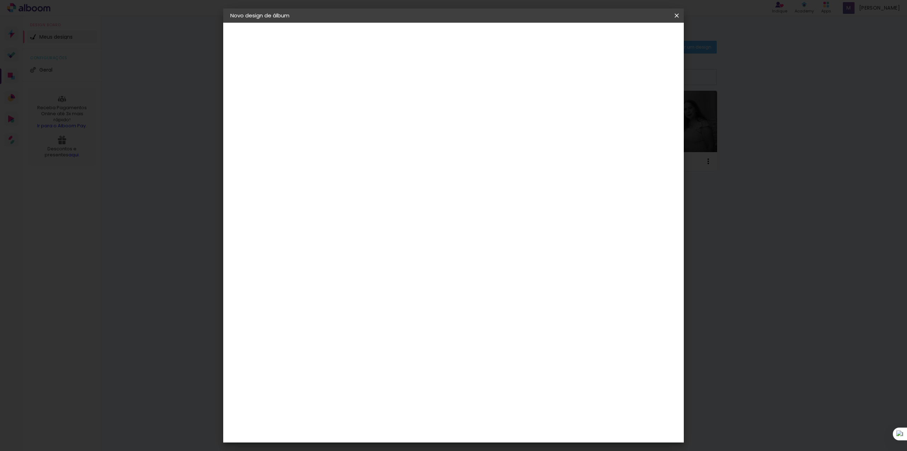
click at [346, 97] on input at bounding box center [346, 95] width 0 height 11
type input "[PERSON_NAME]"
type paper-input "[PERSON_NAME]"
click at [0, 0] on slot "Avançar" at bounding box center [0, 0] width 0 height 0
click at [394, 111] on input "[GEOGRAPHIC_DATA]" at bounding box center [362, 113] width 66 height 9
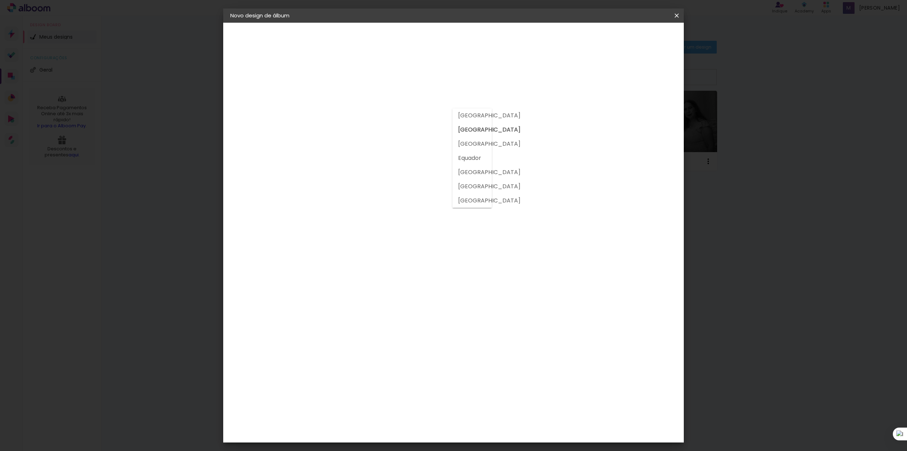
click at [399, 138] on input at bounding box center [365, 134] width 72 height 9
type input "MOL"
type paper-input "MOL"
click at [378, 154] on paper-item "Moldurart Álbuns" at bounding box center [357, 161] width 62 height 18
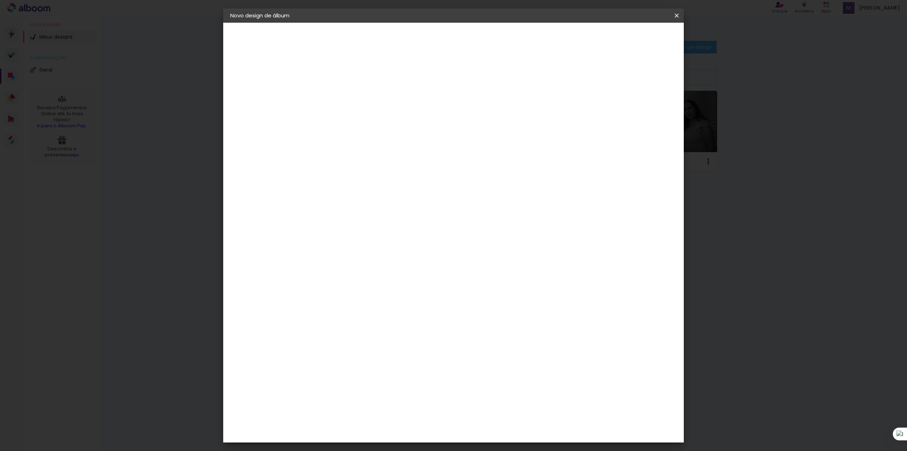
click at [369, 161] on div "Moldurart Álbuns" at bounding box center [356, 161] width 28 height 11
click at [369, 162] on div "Moldurart Álbuns" at bounding box center [356, 161] width 28 height 11
click at [369, 158] on div "Moldurart Álbuns" at bounding box center [356, 161] width 28 height 11
click at [337, 159] on img at bounding box center [334, 161] width 9 height 9
click at [335, 158] on img at bounding box center [334, 161] width 9 height 9
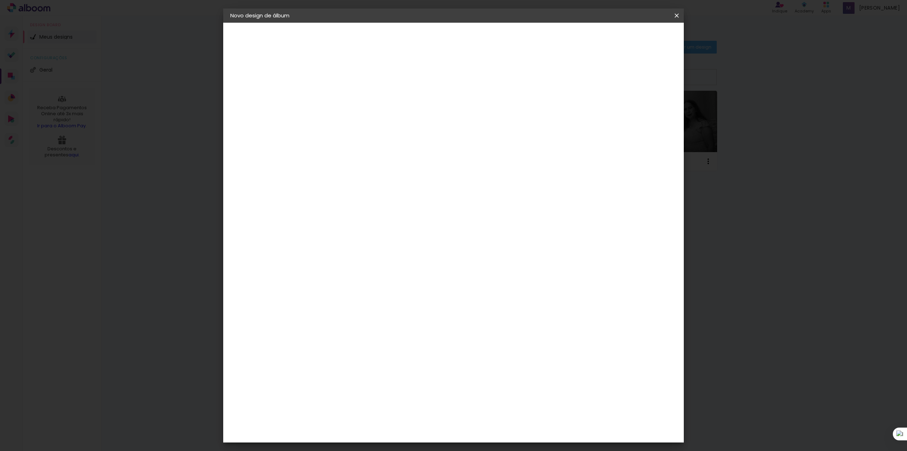
click at [335, 158] on img at bounding box center [334, 161] width 9 height 9
click at [386, 133] on input "MOL" at bounding box center [357, 134] width 57 height 9
type input "MOLDU"
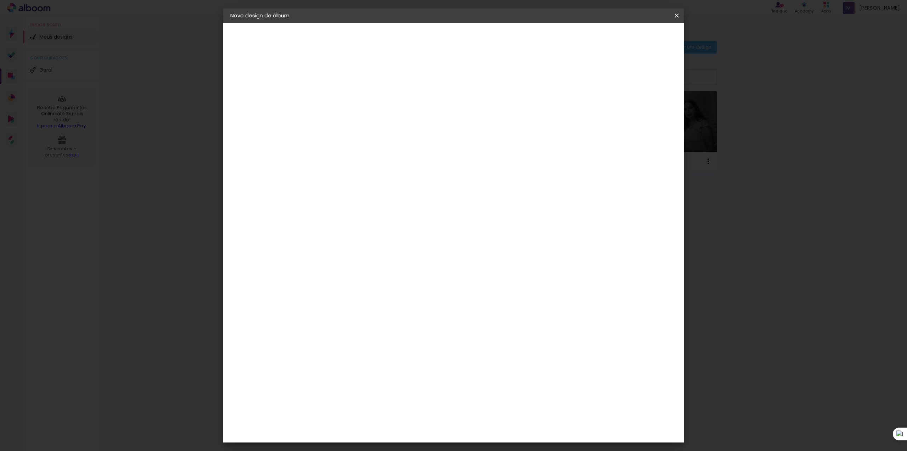
type paper-input "MOLDU"
click at [369, 159] on div "Moldurart Álbuns" at bounding box center [356, 161] width 28 height 11
click at [369, 158] on div "Moldurart Álbuns" at bounding box center [356, 161] width 28 height 11
click at [328, 159] on paper-item "Moldurart Álbuns" at bounding box center [357, 161] width 62 height 18
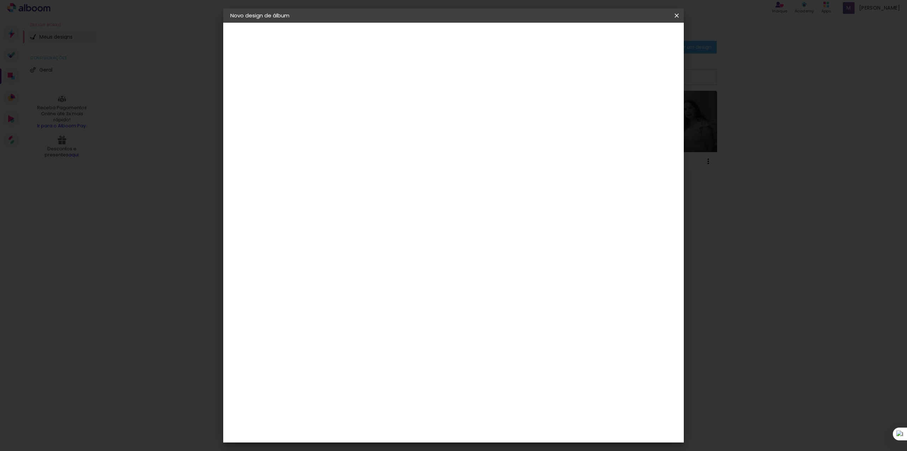
click at [0, 0] on slot "Avançar" at bounding box center [0, 0] width 0 height 0
click at [0, 0] on slot "Voltar" at bounding box center [0, 0] width 0 height 0
click at [369, 162] on div "Moldurart Álbuns" at bounding box center [356, 161] width 28 height 11
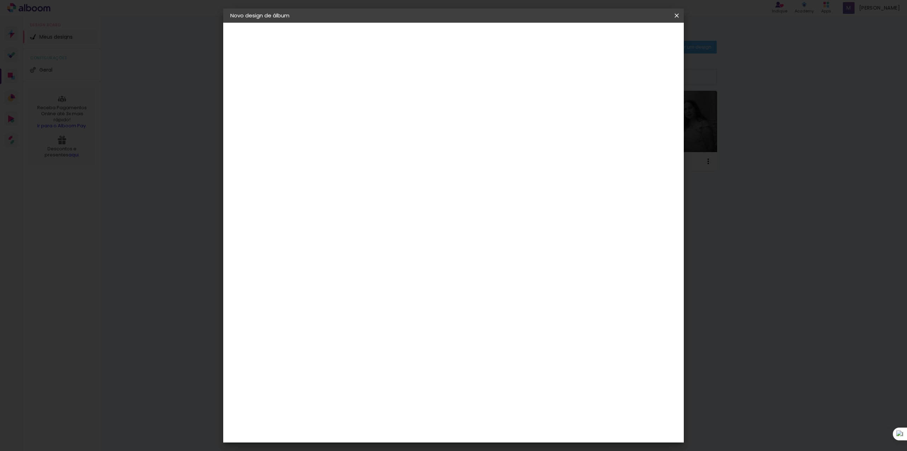
click at [369, 162] on div "Moldurart Álbuns" at bounding box center [356, 161] width 28 height 11
drag, startPoint x: 360, startPoint y: 133, endPoint x: 279, endPoint y: 145, distance: 82.0
click at [281, 23] on quentale-album-spec "Iniciar design Iniciar design" at bounding box center [453, 23] width 461 height 0
click at [400, 135] on input at bounding box center [365, 134] width 72 height 9
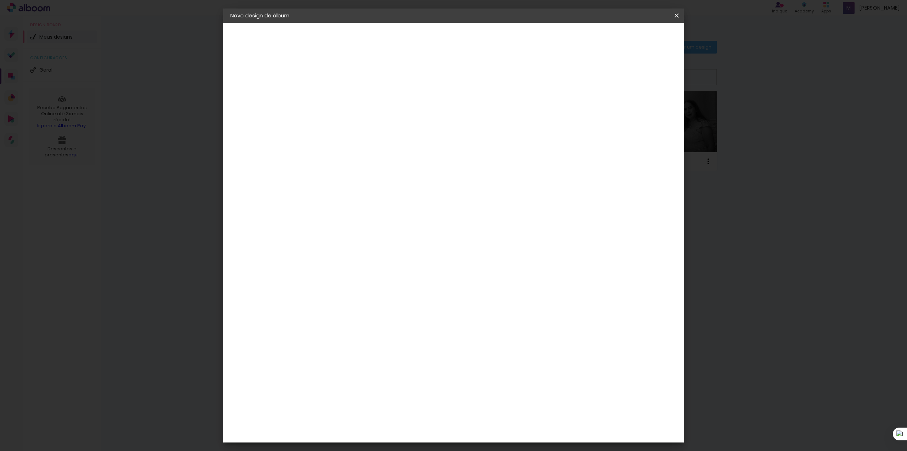
type input "MOL"
type paper-input "MOL"
click at [369, 160] on div "Moldurart Álbuns" at bounding box center [356, 161] width 28 height 11
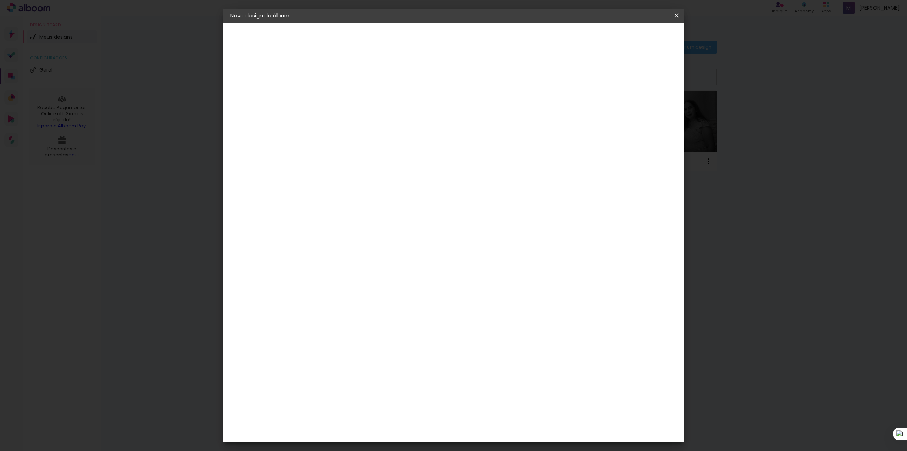
click at [369, 160] on div "Moldurart Álbuns" at bounding box center [356, 161] width 28 height 11
click at [356, 159] on div "Moldurart Álbuns" at bounding box center [356, 161] width 28 height 11
click at [355, 155] on paper-item "Moldurart Álbuns" at bounding box center [357, 161] width 62 height 18
click at [0, 0] on iron-icon at bounding box center [0, 0] width 0 height 0
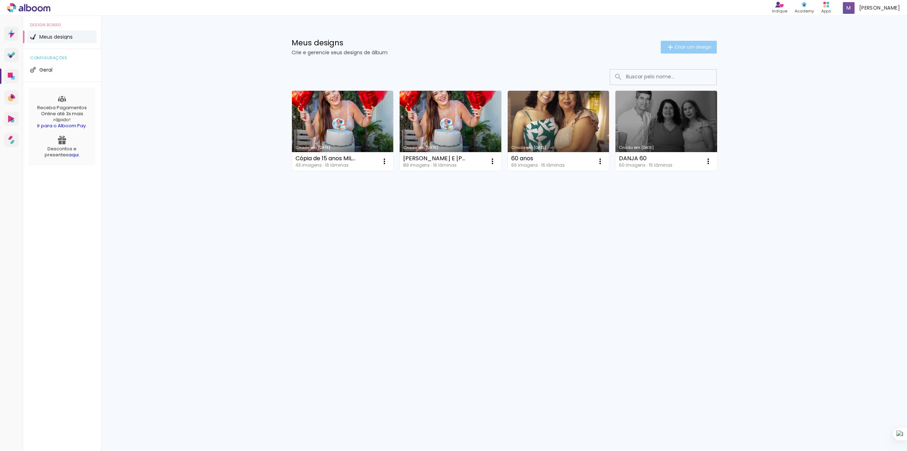
click at [704, 47] on span "Criar um design" at bounding box center [693, 47] width 37 height 5
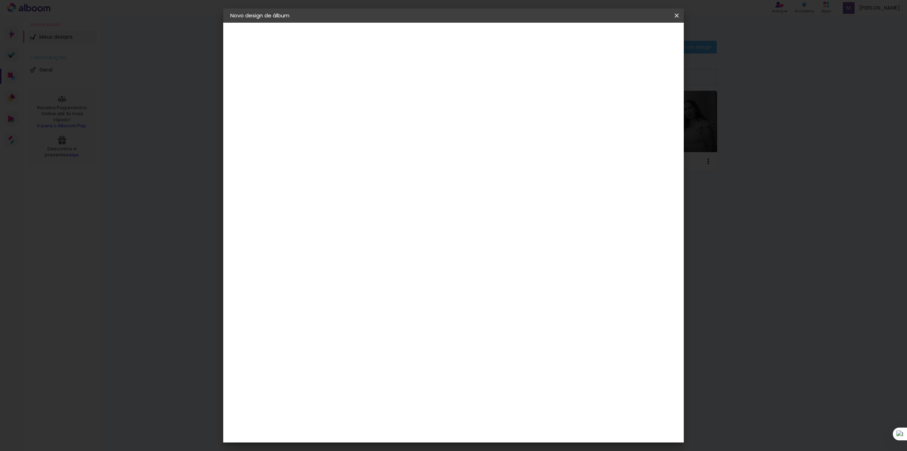
click at [346, 90] on input at bounding box center [346, 95] width 0 height 11
click at [346, 94] on input at bounding box center [346, 95] width 0 height 11
type input "[PERSON_NAME]"
click at [0, 0] on slot "Avançar" at bounding box center [0, 0] width 0 height 0
click at [369, 161] on div "Moldurart Álbuns" at bounding box center [356, 161] width 28 height 11
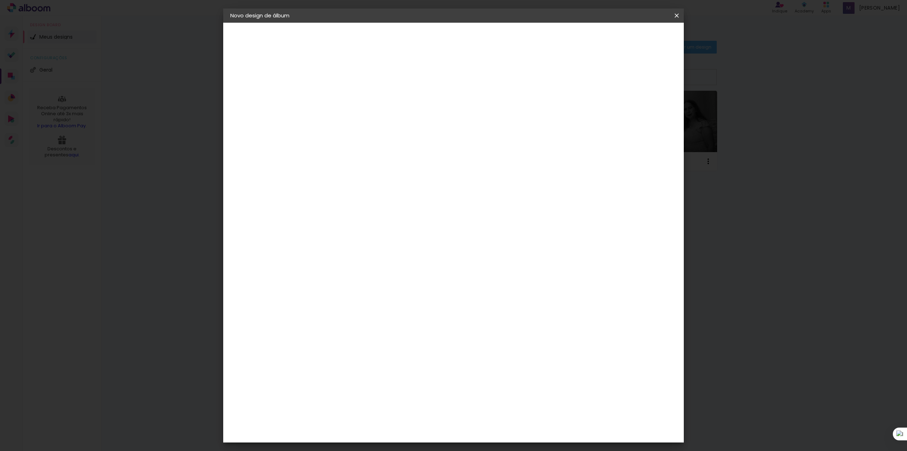
click at [369, 157] on div "Moldurart Álbuns" at bounding box center [356, 161] width 28 height 11
click at [369, 158] on div "Moldurart Álbuns" at bounding box center [356, 161] width 28 height 11
click at [369, 159] on div "Moldurart Álbuns" at bounding box center [356, 161] width 28 height 11
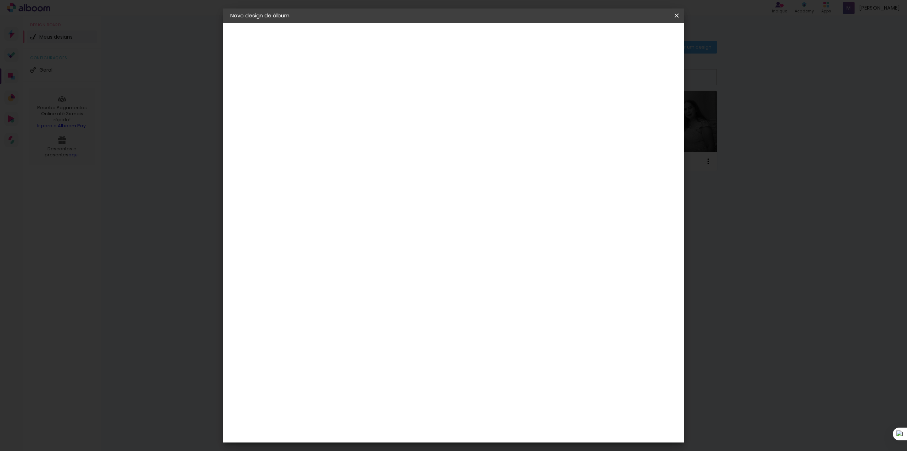
click at [368, 159] on div "Moldurart Álbuns" at bounding box center [356, 161] width 28 height 11
click at [275, 85] on iron-pages "Fornecedor Escolhendo fornecedor... Moldurart Álbuns" at bounding box center [269, 87] width 78 height 14
click at [336, 159] on img at bounding box center [334, 161] width 9 height 9
click at [336, 158] on img at bounding box center [334, 161] width 9 height 9
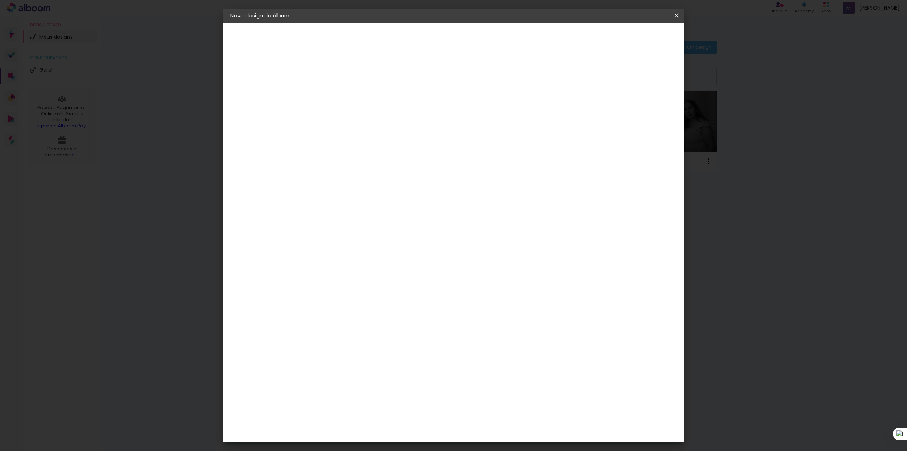
click at [352, 157] on div "Moldurart Álbuns" at bounding box center [356, 161] width 28 height 11
click at [460, 41] on paper-button "Avançar" at bounding box center [442, 38] width 35 height 12
click at [382, 119] on iron-icon at bounding box center [378, 123] width 9 height 9
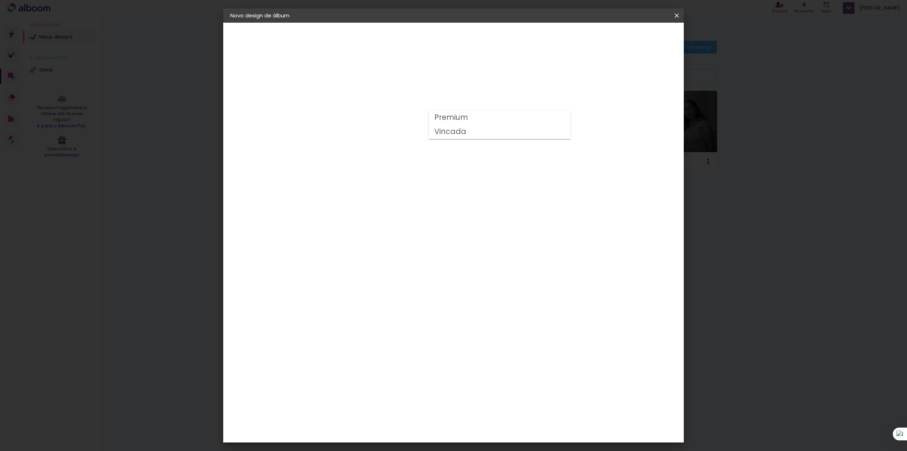
click at [503, 135] on paper-item "Vincada" at bounding box center [500, 132] width 142 height 14
type input "Vincada"
click at [394, 347] on span "25 × 50" at bounding box center [377, 356] width 33 height 19
click at [0, 0] on slot "Avançar" at bounding box center [0, 0] width 0 height 0
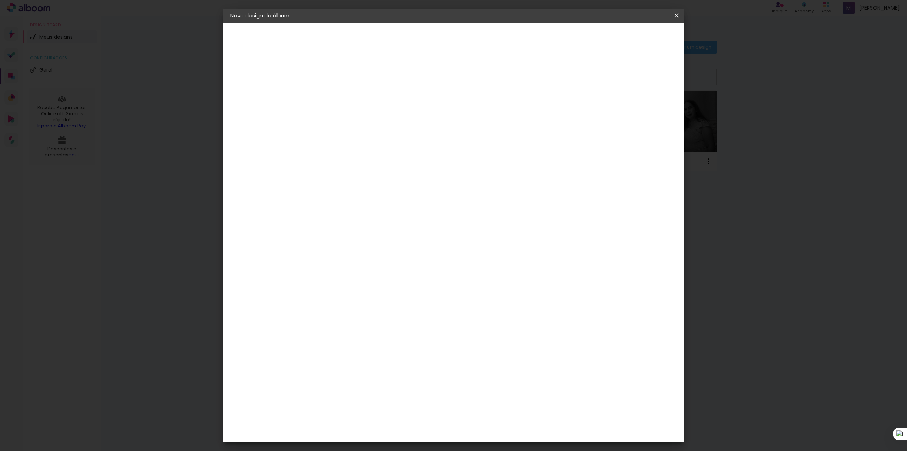
click at [616, 80] on paper-checkbox "Mostrar sangria" at bounding box center [611, 76] width 54 height 9
type paper-checkbox "on"
click at [591, 79] on div at bounding box center [587, 76] width 6 height 6
click at [631, 38] on span "Iniciar design" at bounding box center [615, 37] width 32 height 5
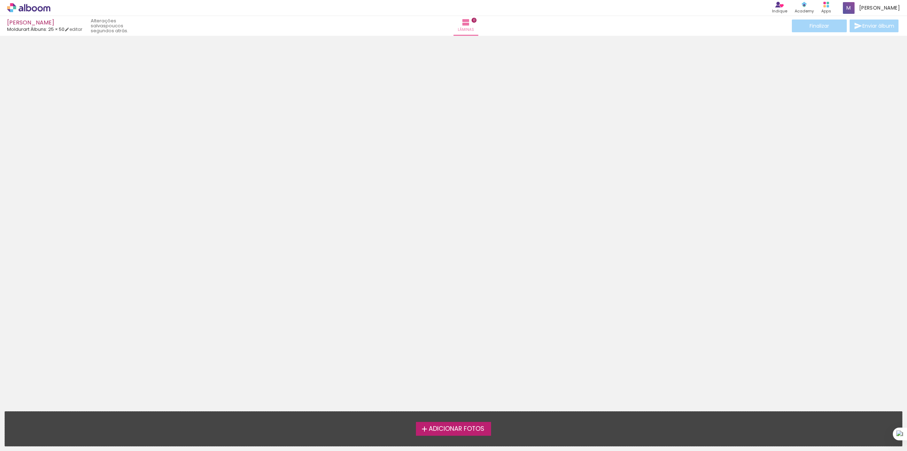
click at [462, 432] on span "Adicionar Fotos" at bounding box center [457, 429] width 56 height 6
click at [0, 0] on input "file" at bounding box center [0, 0] width 0 height 0
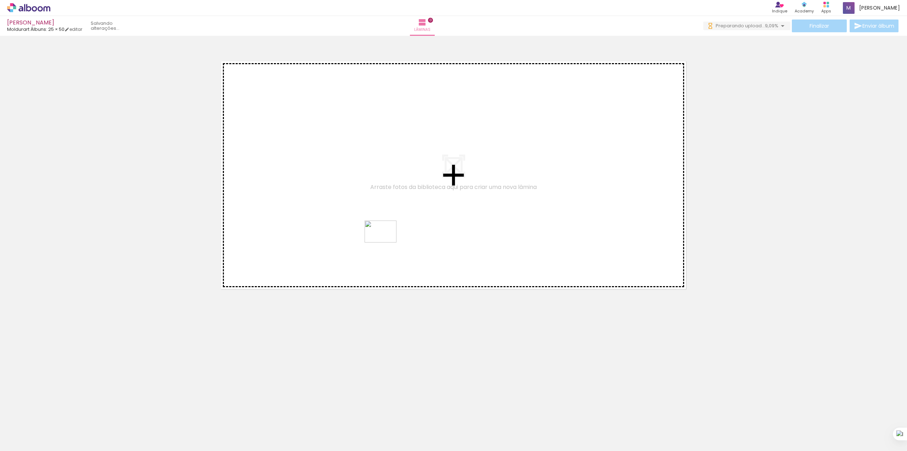
drag, startPoint x: 441, startPoint y: 433, endPoint x: 381, endPoint y: 225, distance: 216.3
click at [381, 225] on quentale-workspace at bounding box center [453, 225] width 907 height 451
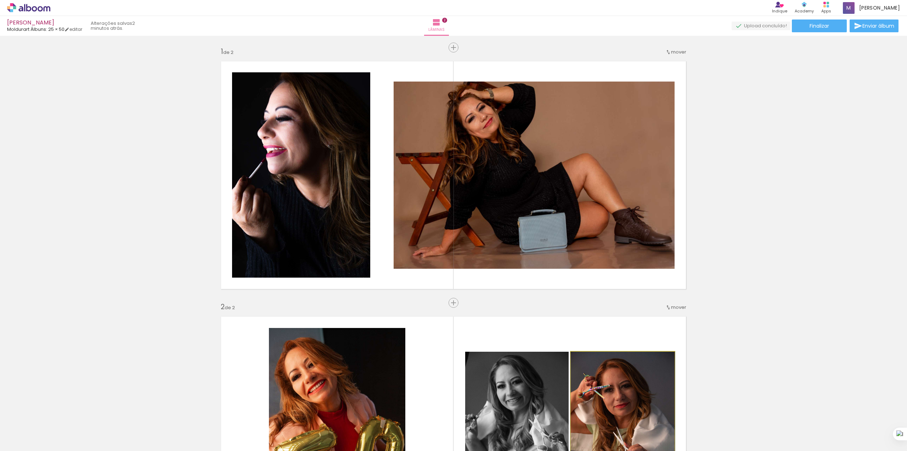
click at [0, 0] on slot at bounding box center [0, 0] width 0 height 0
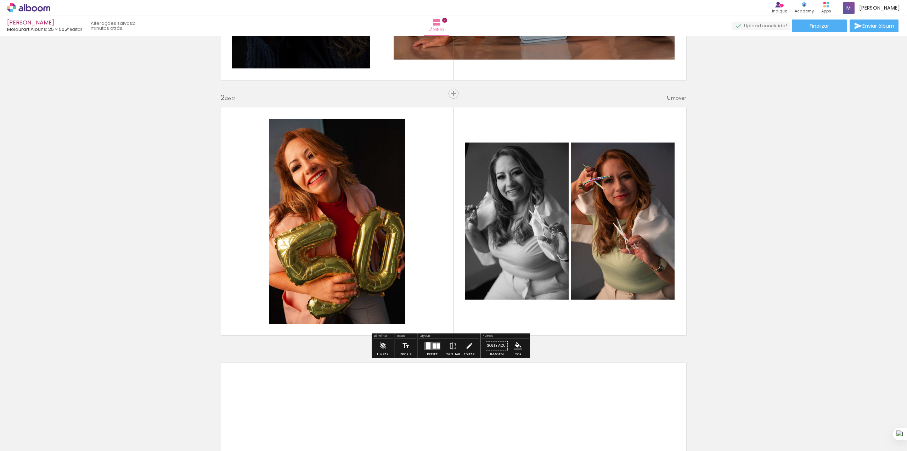
scroll to position [0, 423]
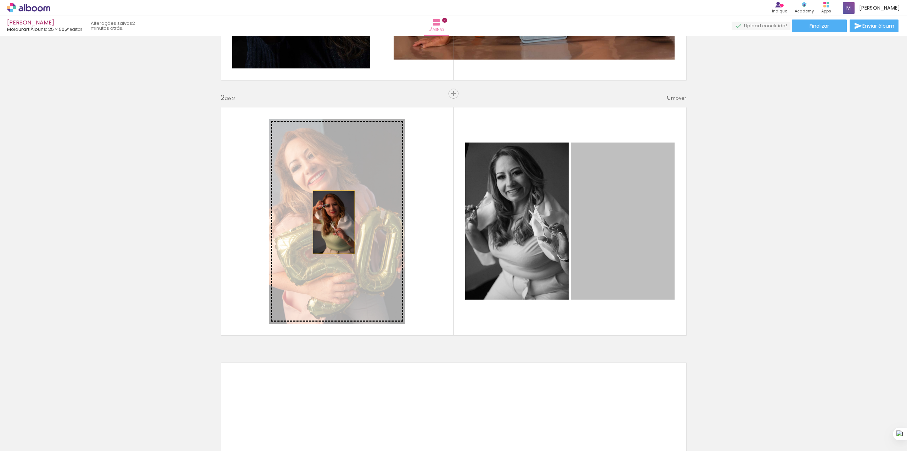
drag, startPoint x: 634, startPoint y: 245, endPoint x: 321, endPoint y: 215, distance: 314.6
click at [0, 0] on slot at bounding box center [0, 0] width 0 height 0
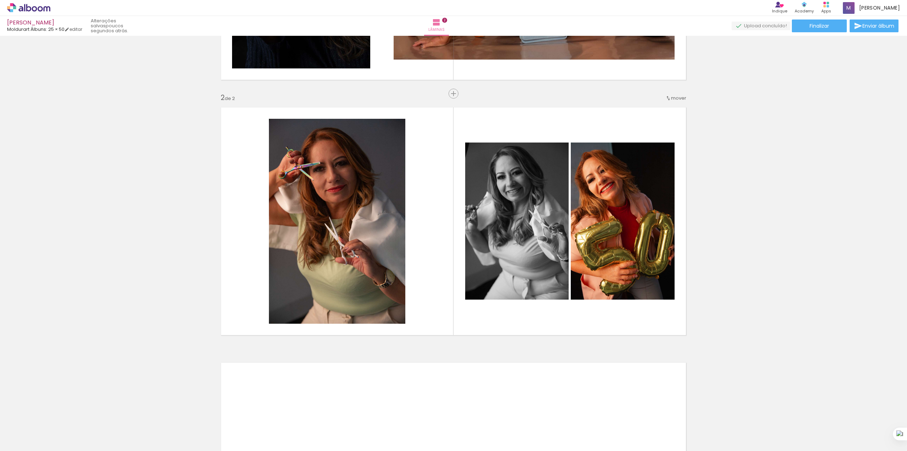
scroll to position [0, 89]
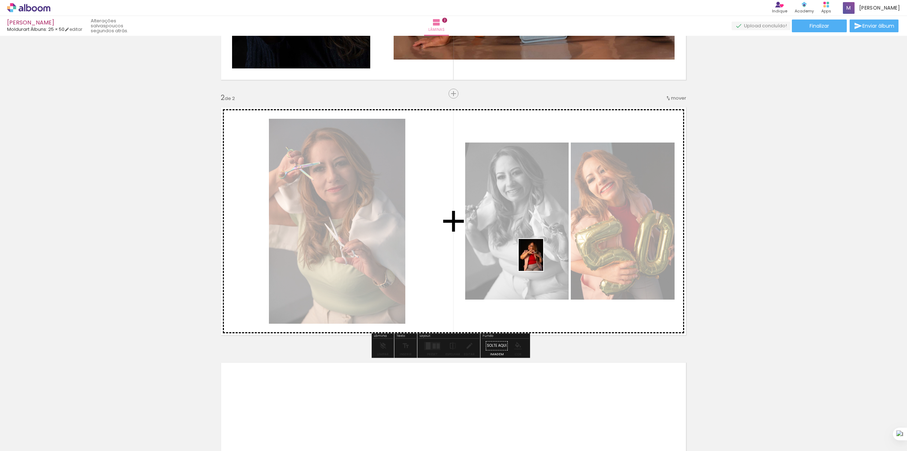
drag, startPoint x: 505, startPoint y: 428, endPoint x: 541, endPoint y: 256, distance: 175.9
click at [540, 259] on quentale-workspace at bounding box center [453, 225] width 907 height 451
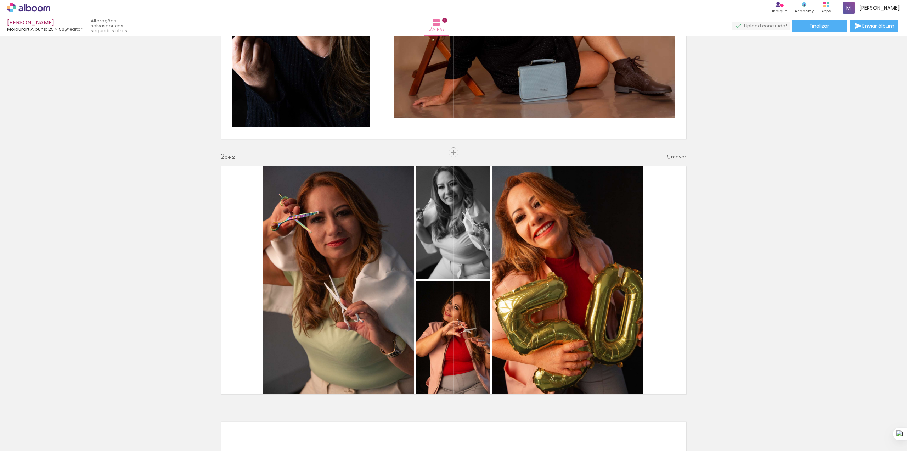
scroll to position [189, 0]
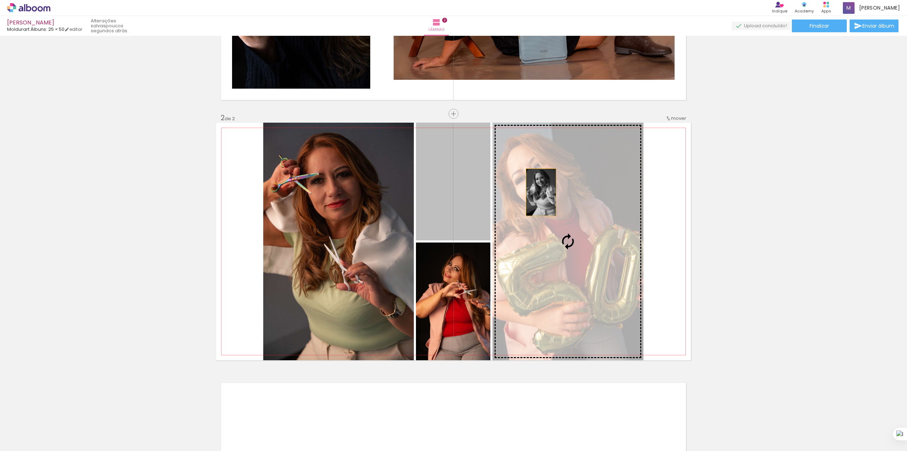
drag, startPoint x: 458, startPoint y: 181, endPoint x: 553, endPoint y: 201, distance: 96.7
click at [0, 0] on slot at bounding box center [0, 0] width 0 height 0
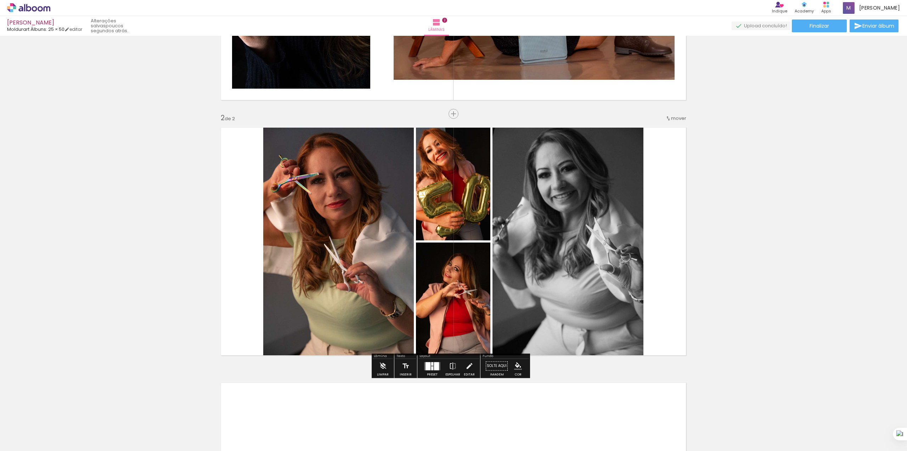
click at [566, 243] on quentale-photo at bounding box center [568, 241] width 151 height 237
click at [382, 368] on iron-icon at bounding box center [383, 366] width 8 height 14
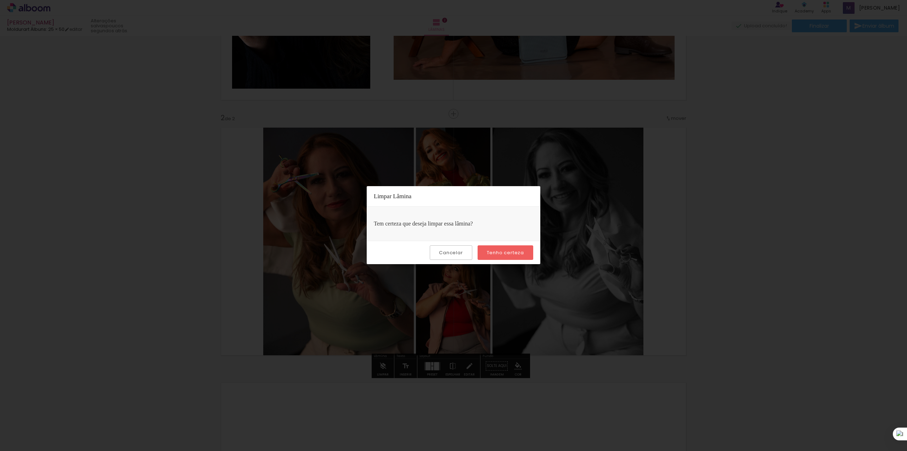
click at [0, 0] on slot "Tenho certeza" at bounding box center [0, 0] width 0 height 0
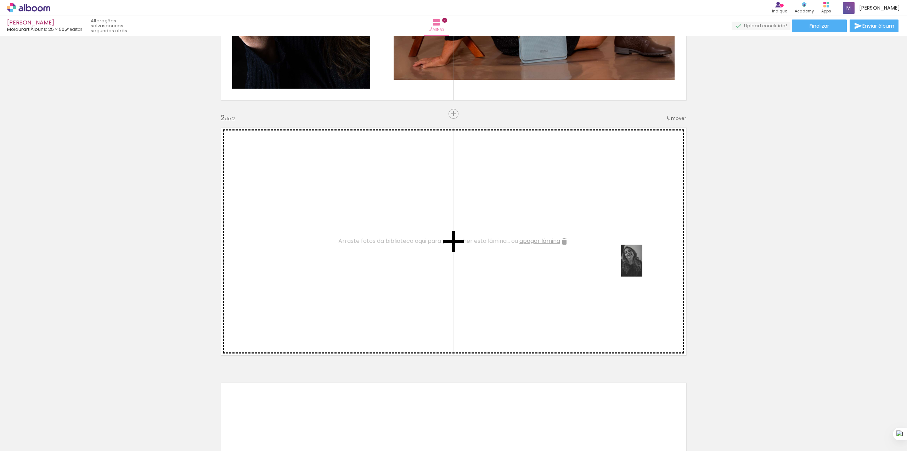
drag, startPoint x: 818, startPoint y: 436, endPoint x: 640, endPoint y: 263, distance: 248.1
click at [641, 264] on quentale-workspace at bounding box center [453, 225] width 907 height 451
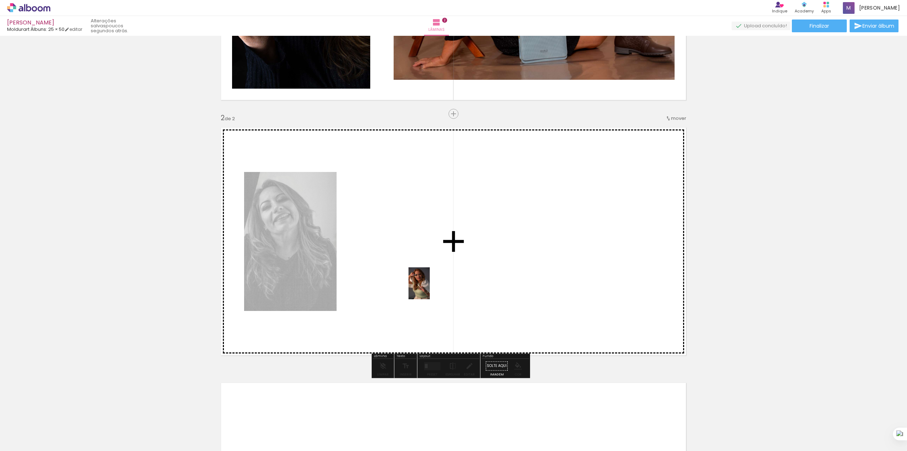
drag, startPoint x: 416, startPoint y: 430, endPoint x: 432, endPoint y: 278, distance: 152.6
click at [432, 279] on quentale-workspace at bounding box center [453, 225] width 907 height 451
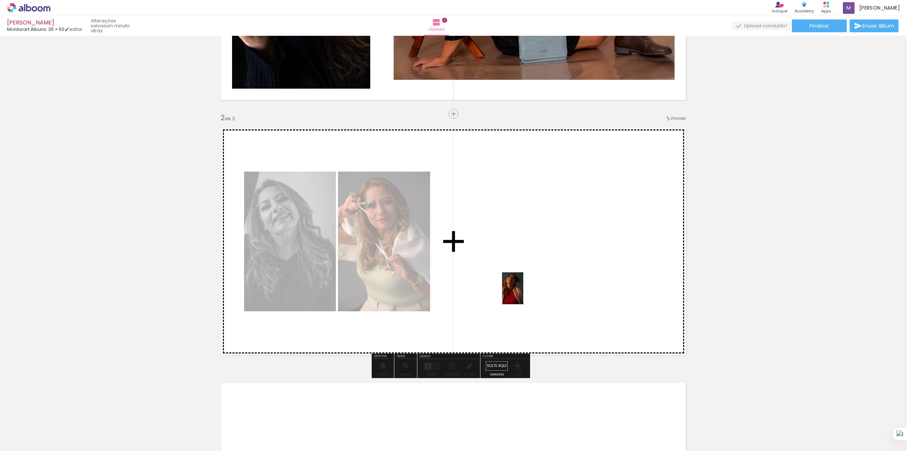
drag, startPoint x: 542, startPoint y: 439, endPoint x: 538, endPoint y: 262, distance: 177.9
click at [535, 251] on quentale-workspace at bounding box center [453, 225] width 907 height 451
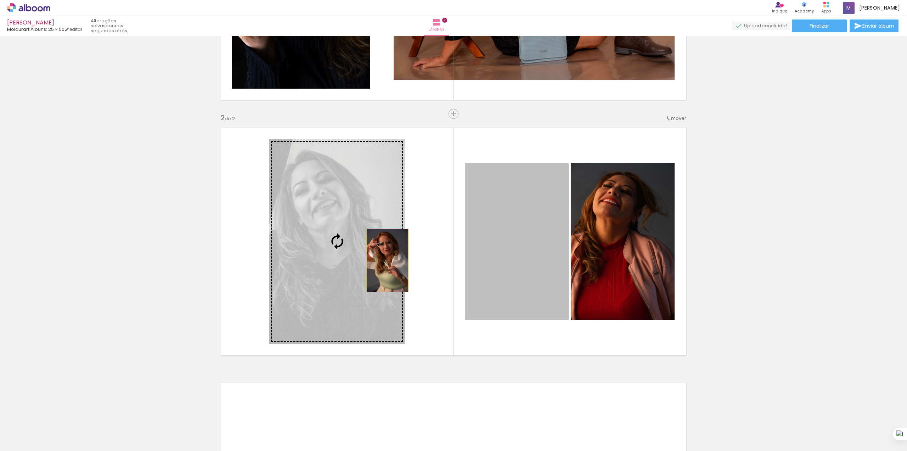
drag, startPoint x: 542, startPoint y: 268, endPoint x: 312, endPoint y: 249, distance: 231.1
click at [0, 0] on slot at bounding box center [0, 0] width 0 height 0
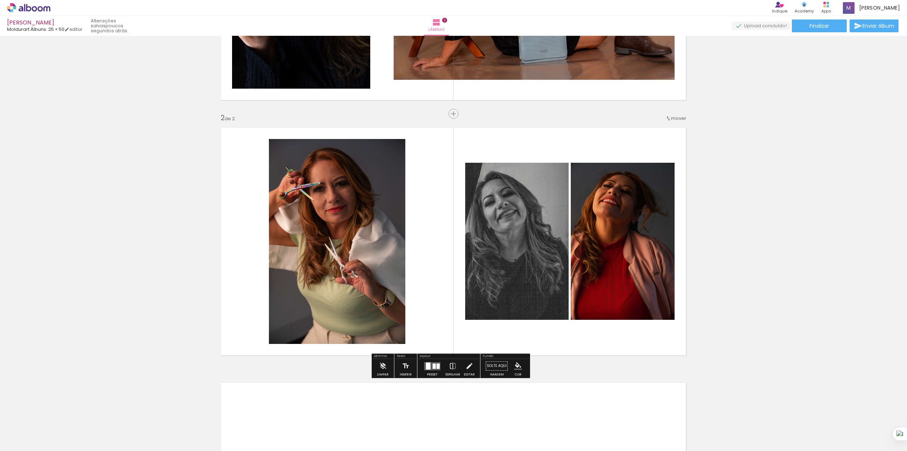
click at [433, 365] on div at bounding box center [434, 365] width 3 height 5
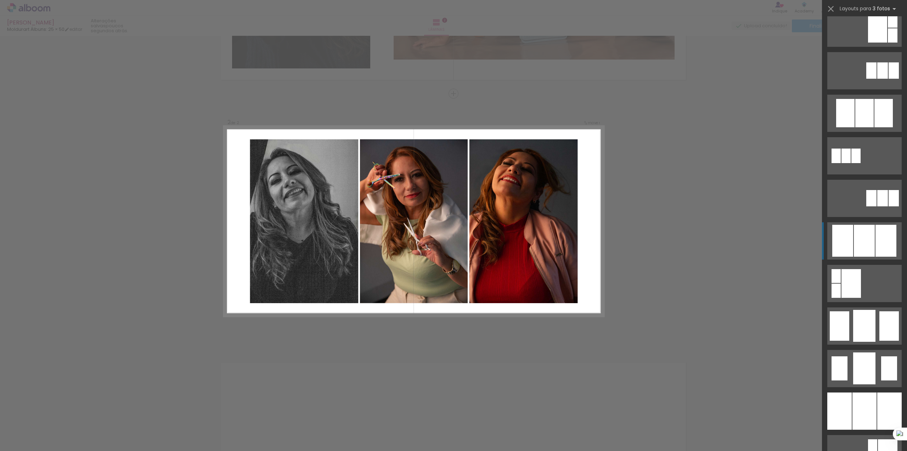
scroll to position [284, 0]
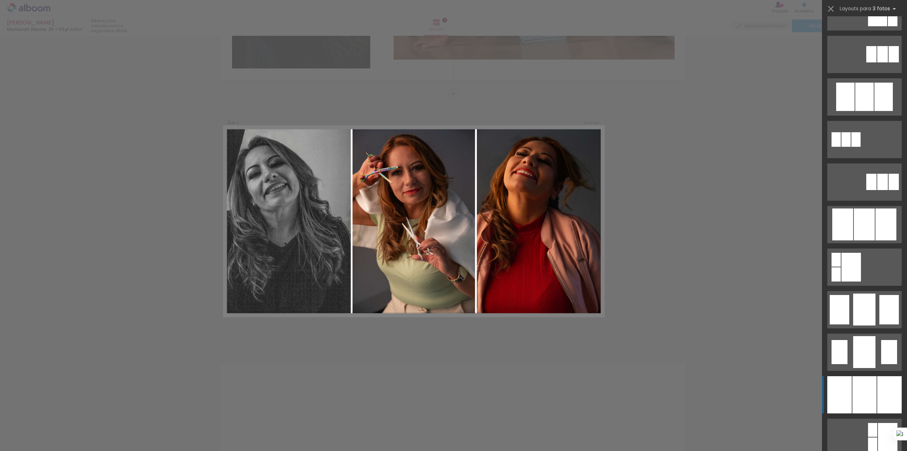
click at [857, 387] on div at bounding box center [865, 394] width 24 height 37
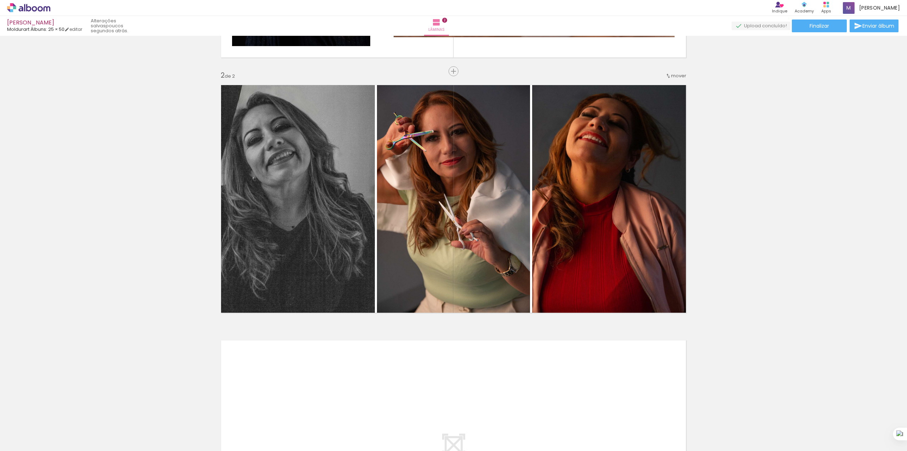
scroll to position [236, 0]
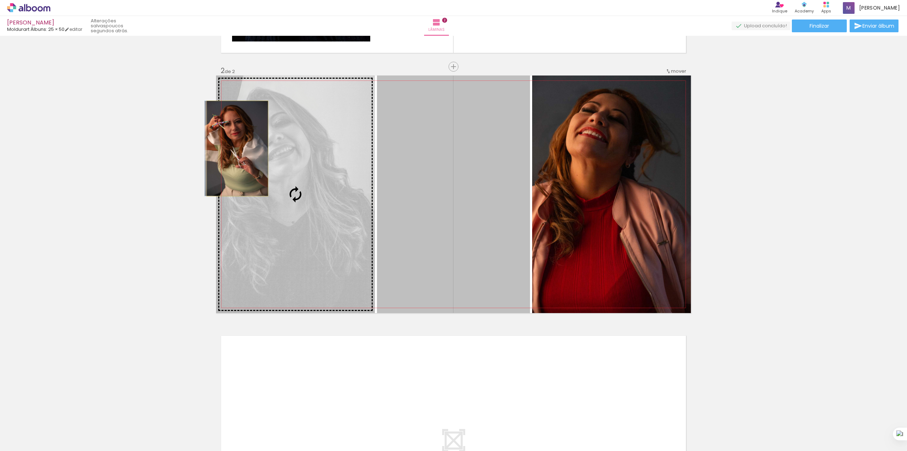
drag, startPoint x: 492, startPoint y: 178, endPoint x: 234, endPoint y: 148, distance: 260.0
click at [0, 0] on slot at bounding box center [0, 0] width 0 height 0
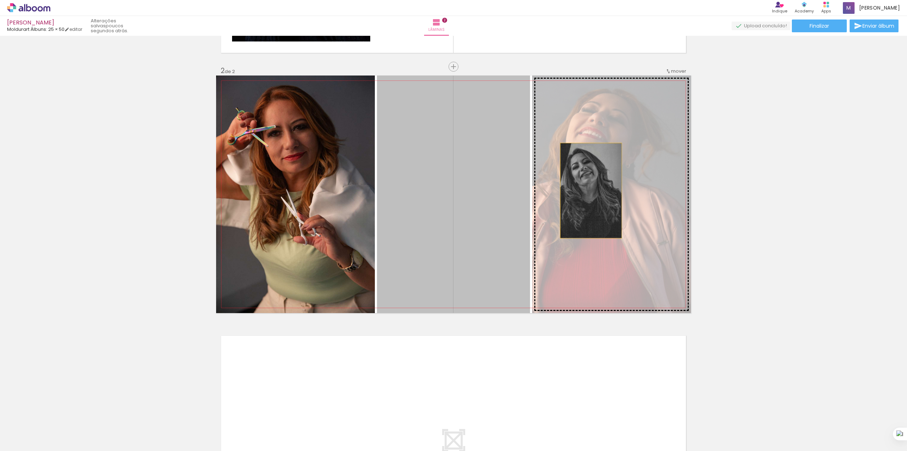
drag, startPoint x: 468, startPoint y: 189, endPoint x: 590, endPoint y: 190, distance: 122.3
click at [0, 0] on slot at bounding box center [0, 0] width 0 height 0
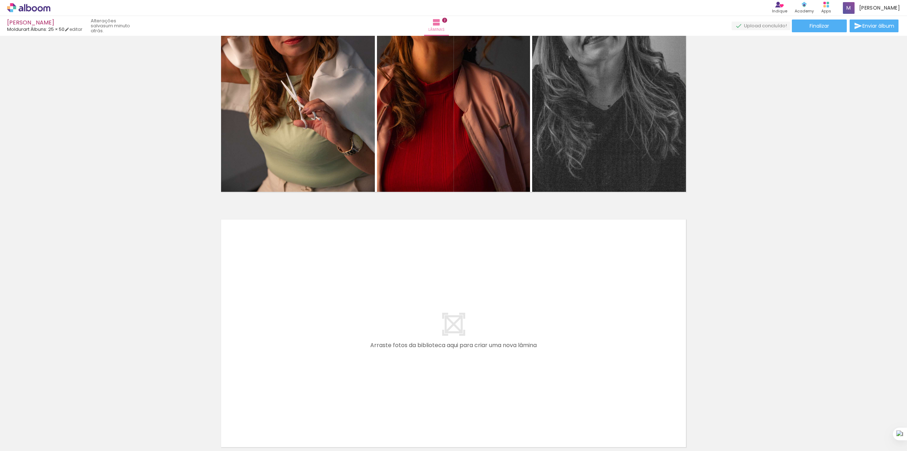
scroll to position [422, 0]
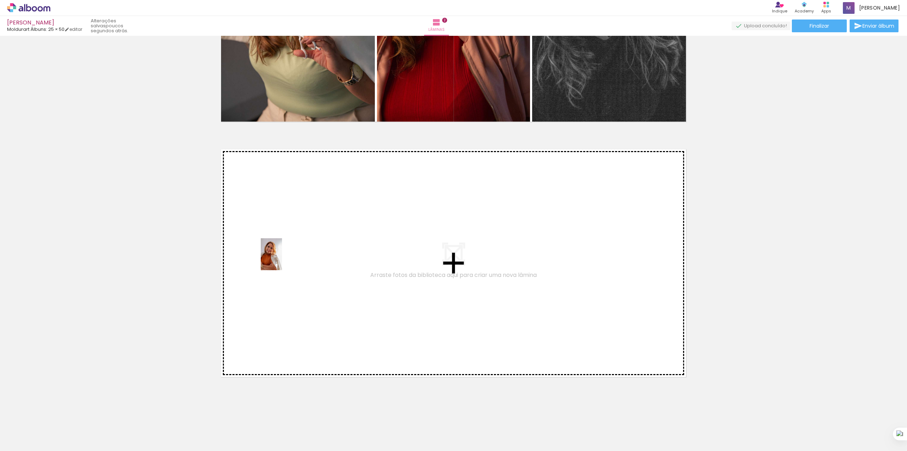
drag, startPoint x: 182, startPoint y: 436, endPoint x: 282, endPoint y: 258, distance: 203.6
click at [282, 258] on quentale-workspace at bounding box center [453, 225] width 907 height 451
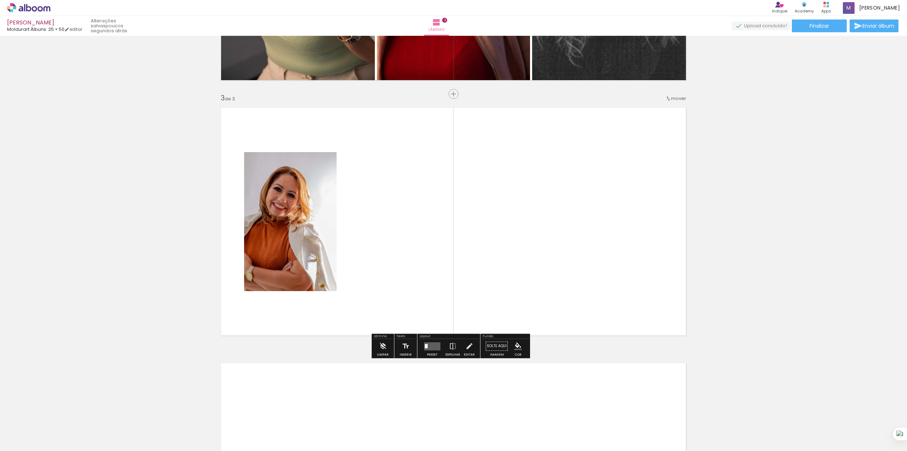
scroll to position [464, 0]
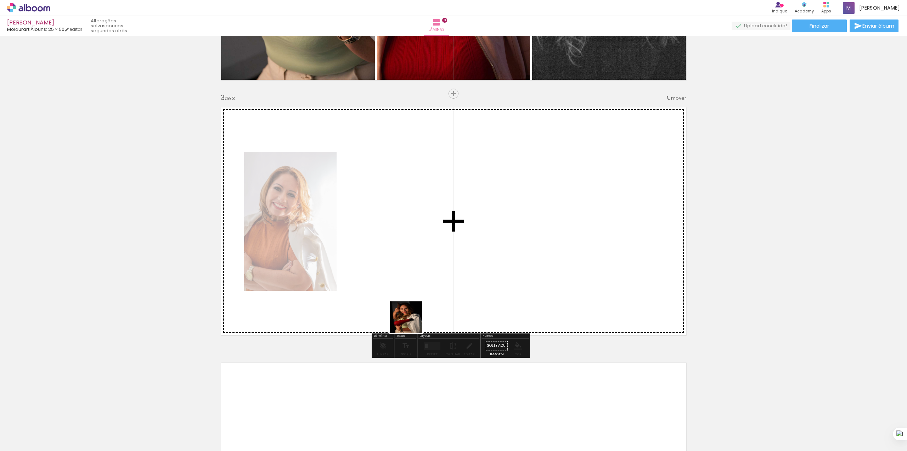
drag, startPoint x: 342, startPoint y: 437, endPoint x: 428, endPoint y: 281, distance: 178.0
click at [428, 281] on quentale-workspace at bounding box center [453, 225] width 907 height 451
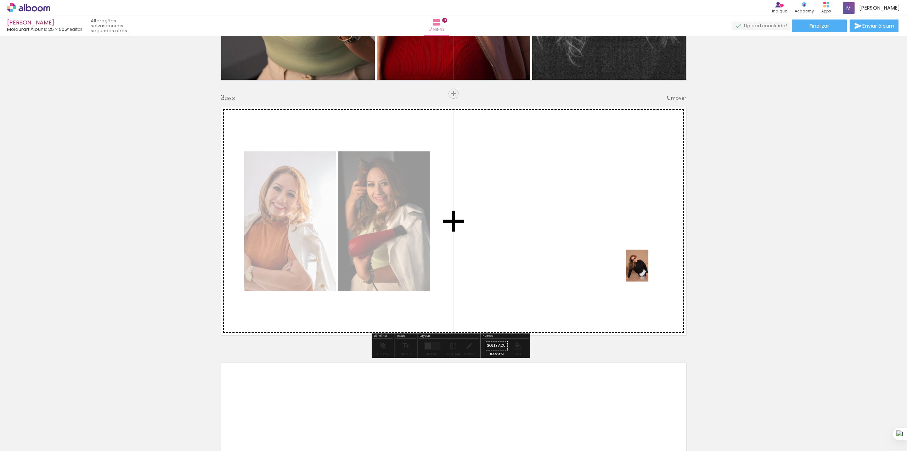
drag, startPoint x: 742, startPoint y: 437, endPoint x: 647, endPoint y: 271, distance: 191.4
click at [647, 271] on quentale-workspace at bounding box center [453, 225] width 907 height 451
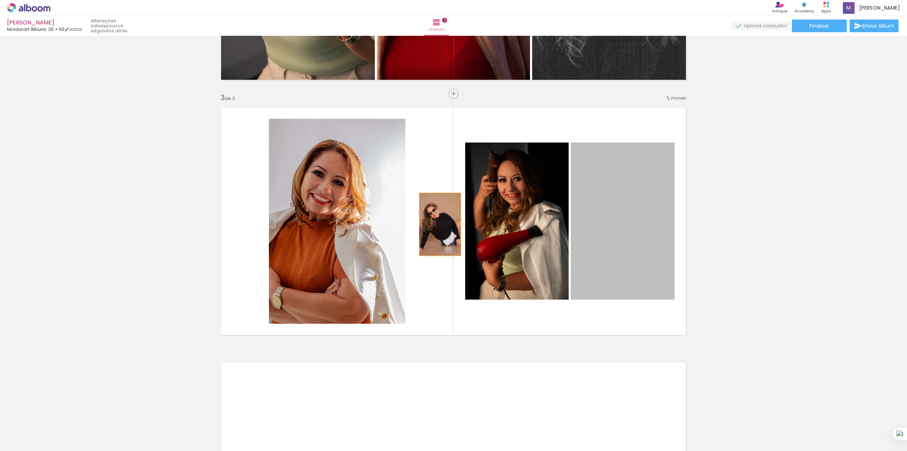
drag, startPoint x: 622, startPoint y: 251, endPoint x: 331, endPoint y: 227, distance: 292.3
click at [0, 0] on slot at bounding box center [0, 0] width 0 height 0
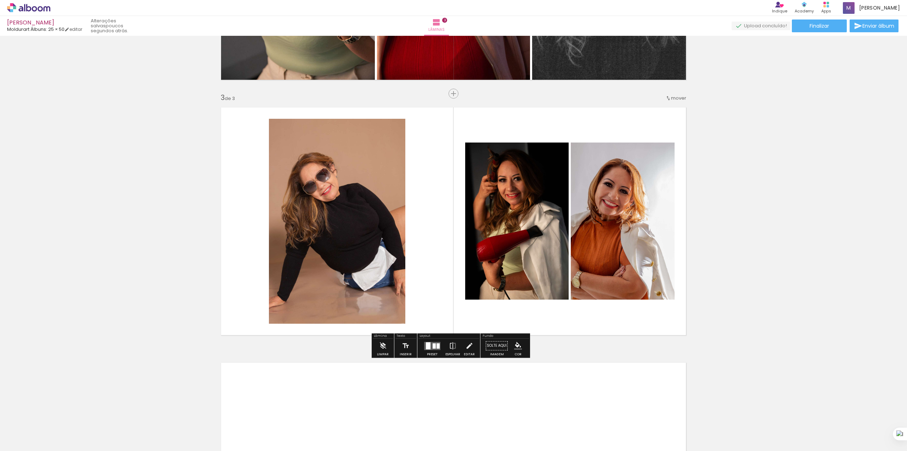
click at [430, 348] on quentale-layouter at bounding box center [432, 346] width 16 height 8
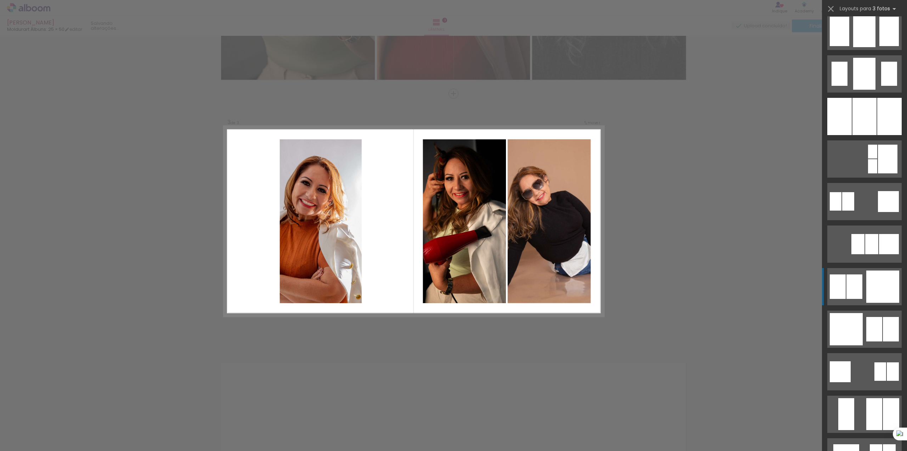
scroll to position [614, 0]
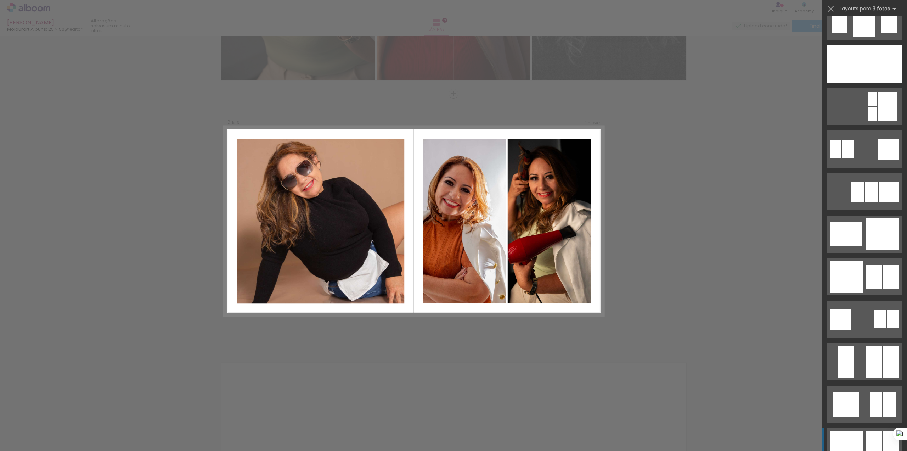
drag, startPoint x: 862, startPoint y: 371, endPoint x: 858, endPoint y: 437, distance: 65.3
click at [0, 0] on slot at bounding box center [0, 0] width 0 height 0
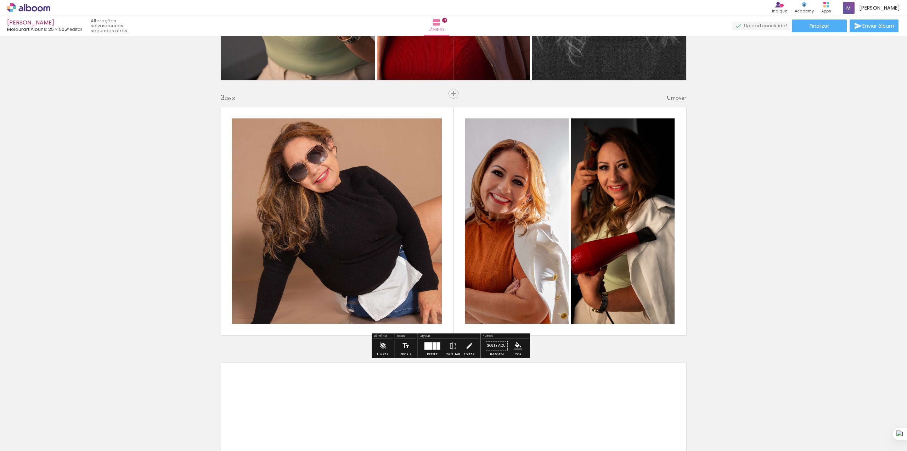
click at [521, 231] on quentale-photo at bounding box center [517, 220] width 104 height 205
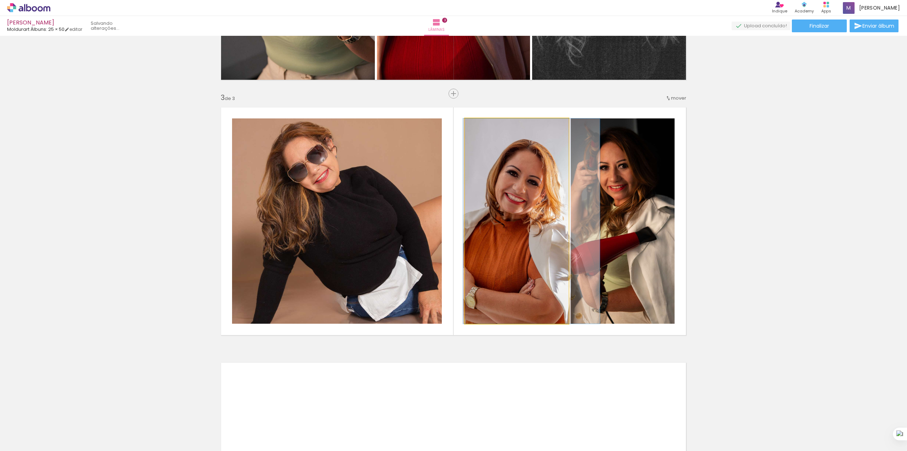
drag, startPoint x: 520, startPoint y: 231, endPoint x: 535, endPoint y: 230, distance: 14.9
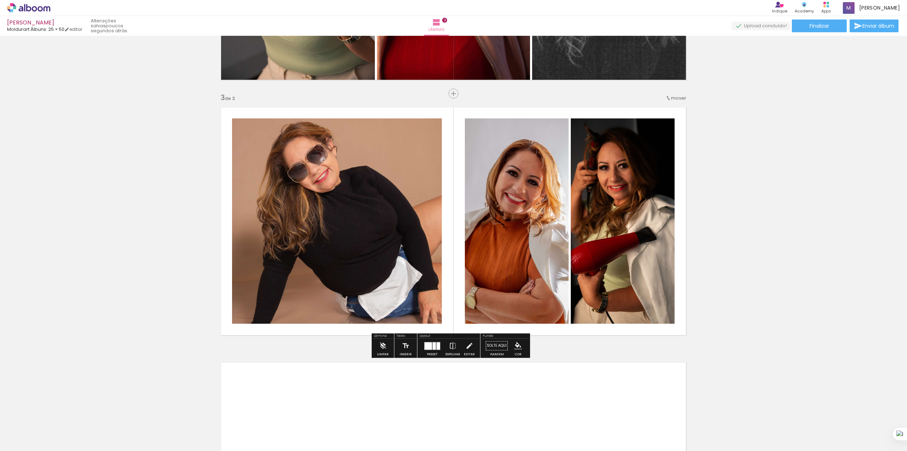
click at [777, 190] on div "Inserir lâmina 1 de 3 Inserir lâmina 2 de 3 Inserir lâmina 3 de 3" at bounding box center [453, 84] width 907 height 1021
click at [505, 267] on quentale-photo at bounding box center [517, 220] width 104 height 205
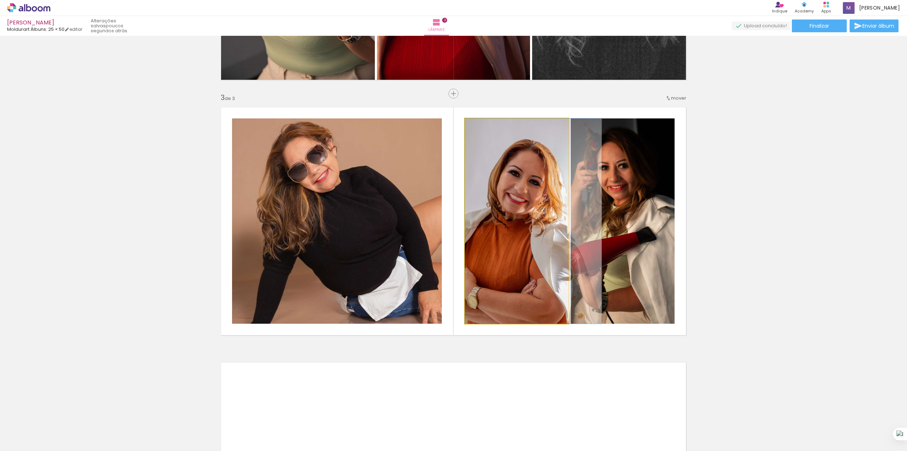
drag, startPoint x: 505, startPoint y: 262, endPoint x: 509, endPoint y: 261, distance: 4.3
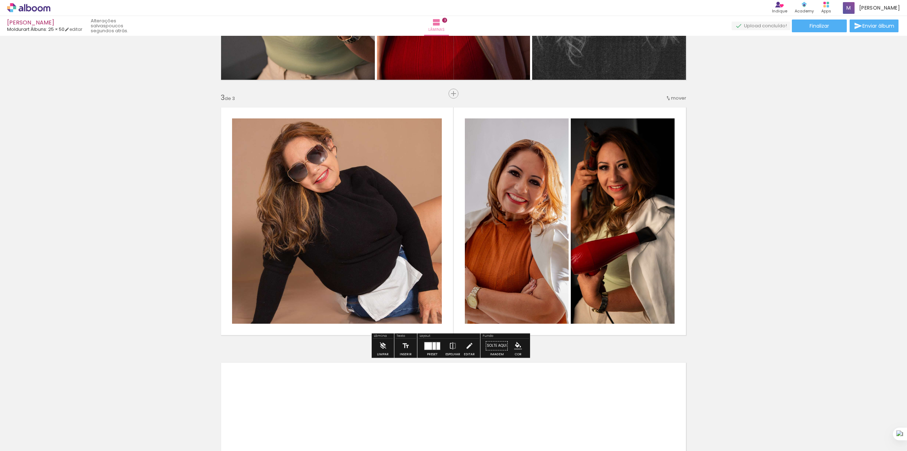
click at [790, 190] on div "Inserir lâmina 1 de 3 Inserir lâmina 2 de 3 Inserir lâmina 3 de 3" at bounding box center [453, 84] width 907 height 1021
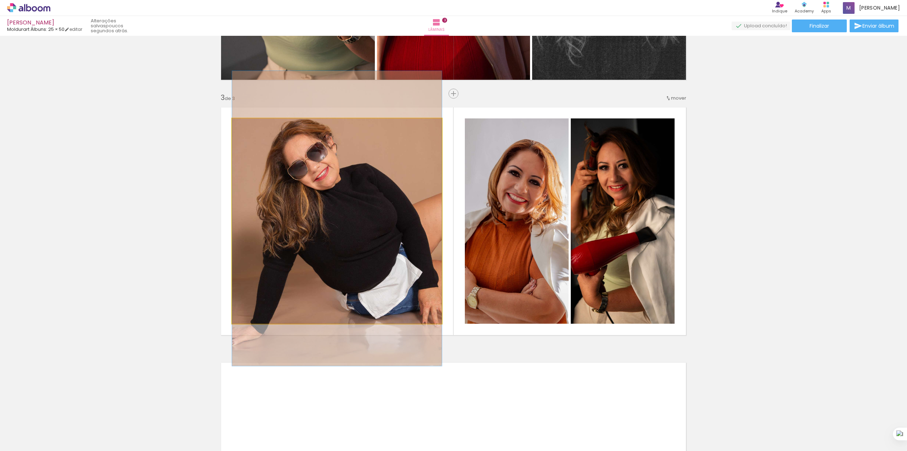
drag, startPoint x: 350, startPoint y: 207, endPoint x: 344, endPoint y: 208, distance: 6.1
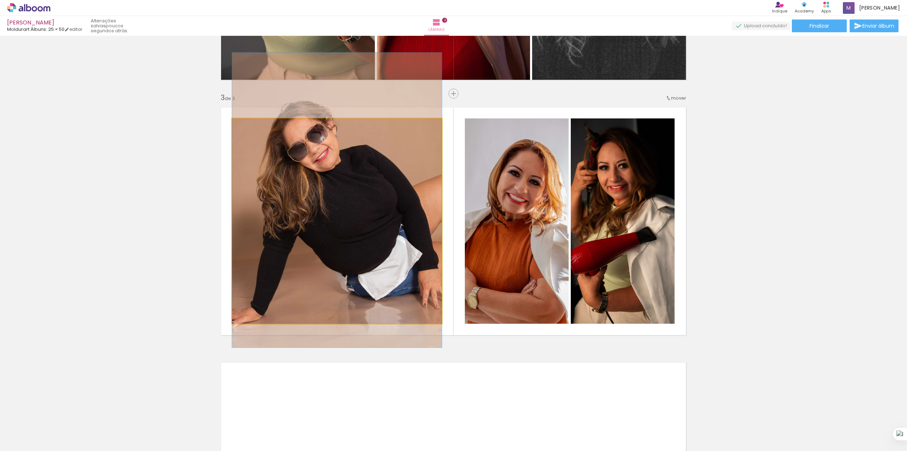
drag, startPoint x: 361, startPoint y: 234, endPoint x: 360, endPoint y: 215, distance: 18.5
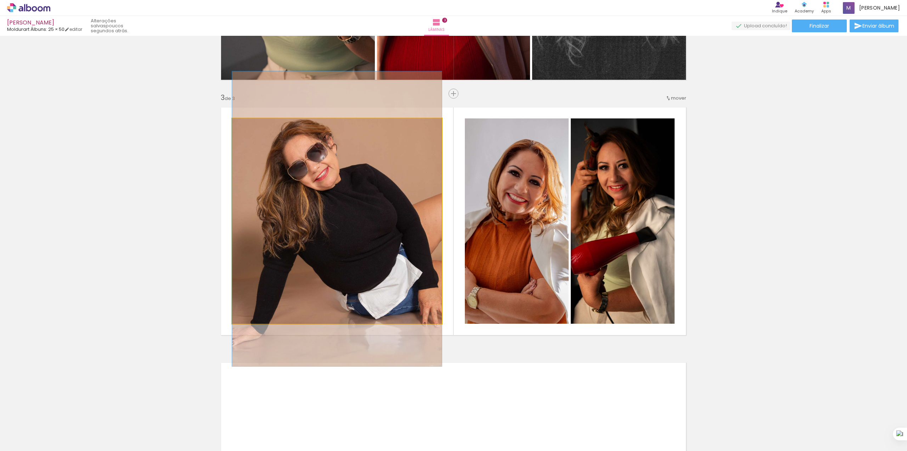
drag, startPoint x: 368, startPoint y: 200, endPoint x: 369, endPoint y: 219, distance: 18.8
drag, startPoint x: 360, startPoint y: 215, endPoint x: 349, endPoint y: 216, distance: 11.7
drag, startPoint x: 391, startPoint y: 270, endPoint x: 354, endPoint y: 270, distance: 37.6
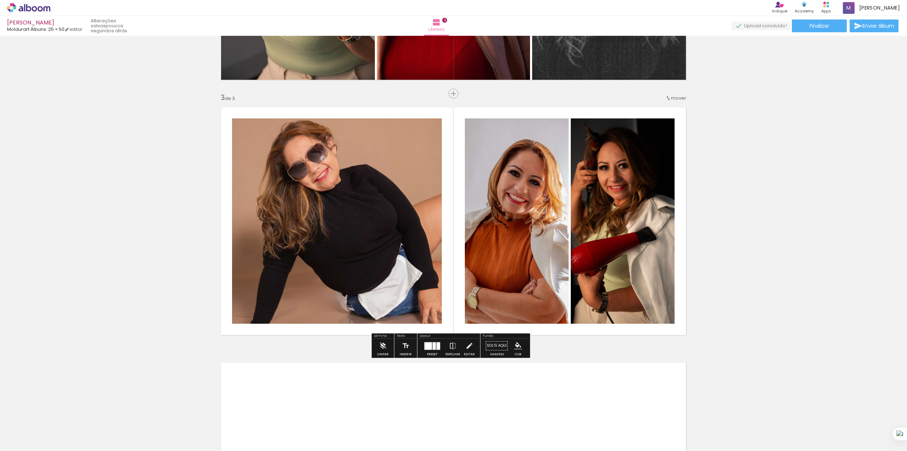
click at [791, 223] on div "Inserir lâmina 1 de 3 Inserir lâmina 2 de 3 Inserir lâmina 3 de 3" at bounding box center [453, 84] width 907 height 1021
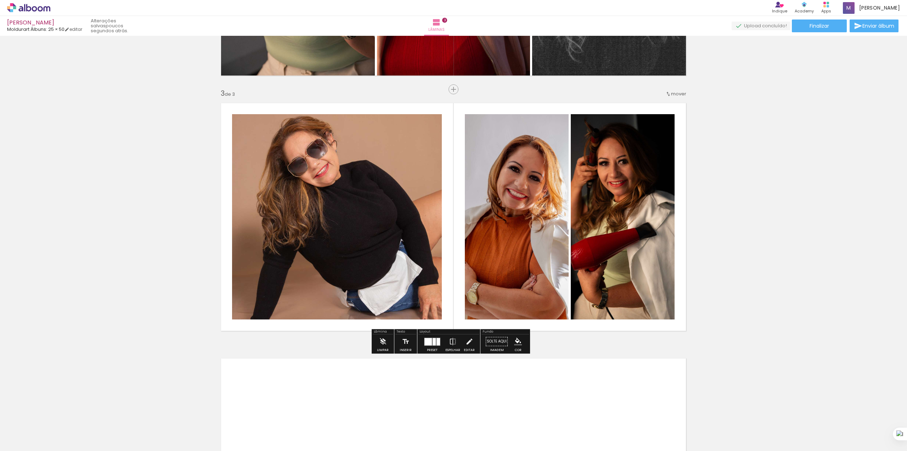
scroll to position [472, 0]
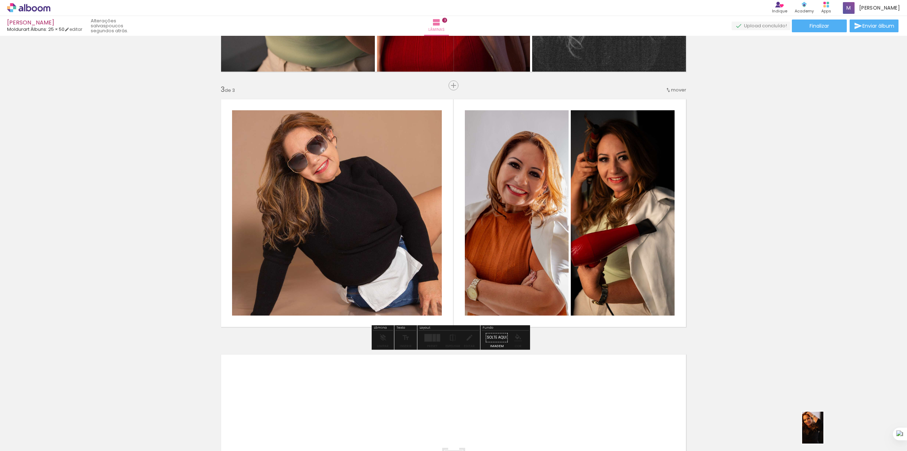
drag, startPoint x: 860, startPoint y: 434, endPoint x: 824, endPoint y: 433, distance: 36.2
click at [0, 0] on slot at bounding box center [0, 0] width 0 height 0
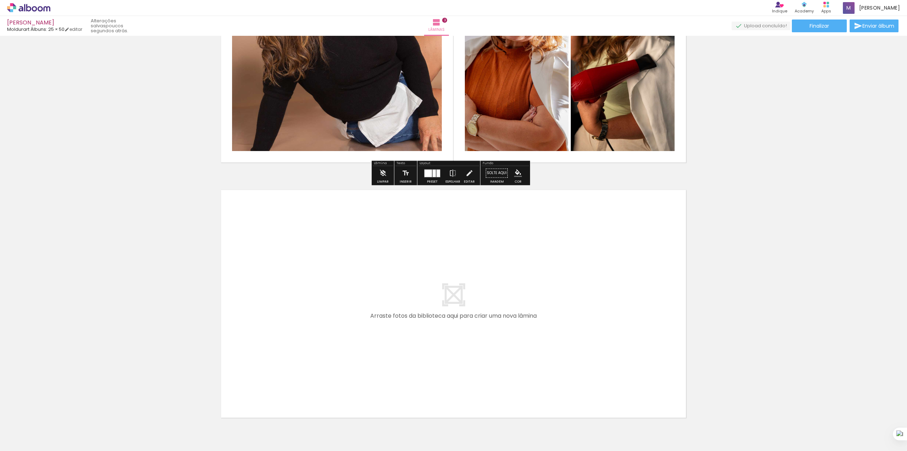
scroll to position [678, 0]
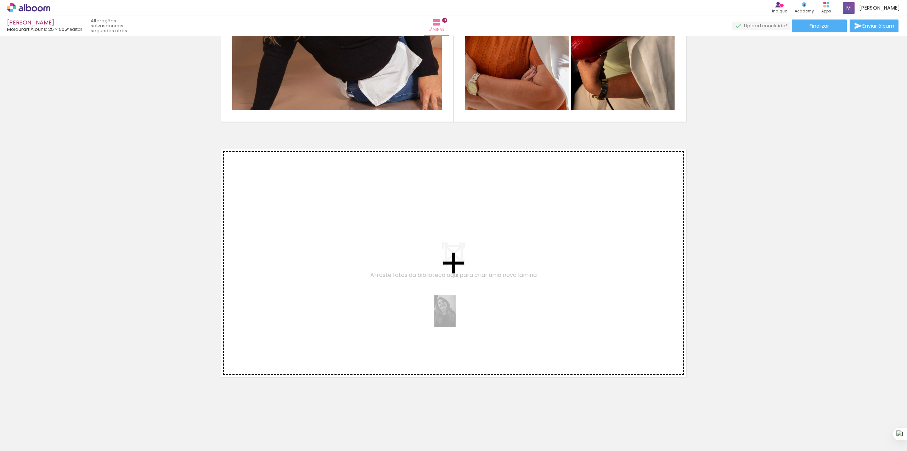
drag, startPoint x: 821, startPoint y: 430, endPoint x: 420, endPoint y: 308, distance: 419.5
click at [420, 308] on quentale-workspace at bounding box center [453, 225] width 907 height 451
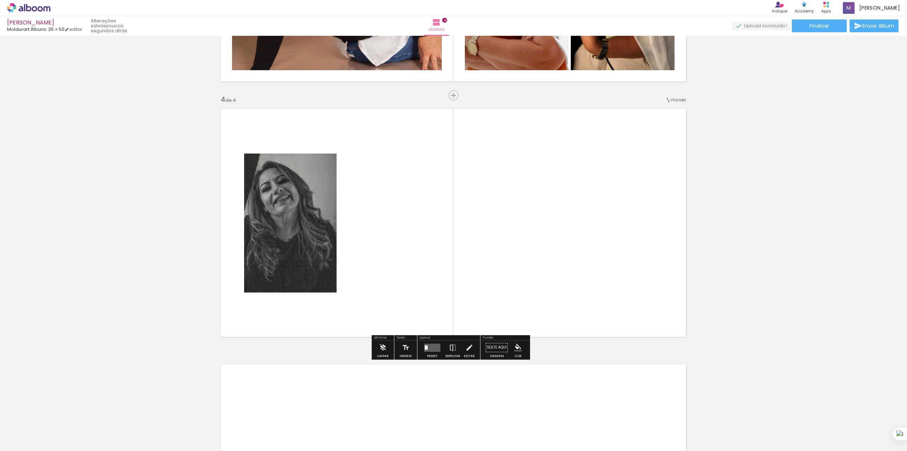
scroll to position [719, 0]
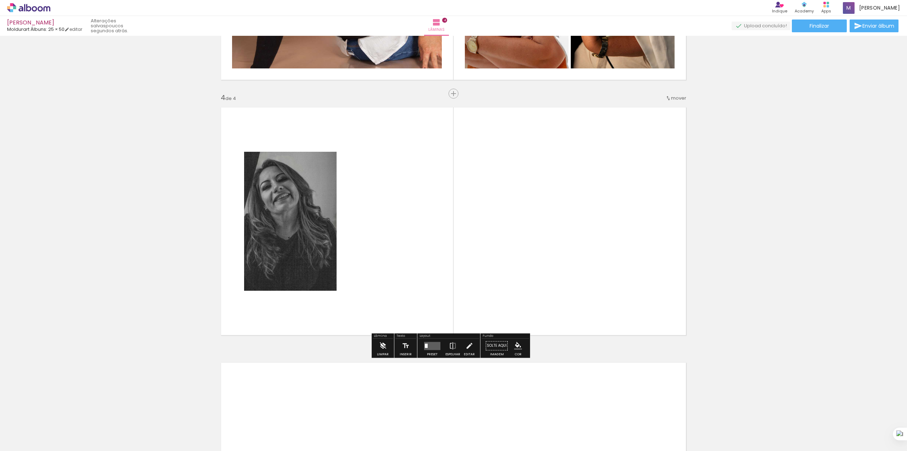
click at [383, 350] on iron-icon at bounding box center [383, 345] width 8 height 14
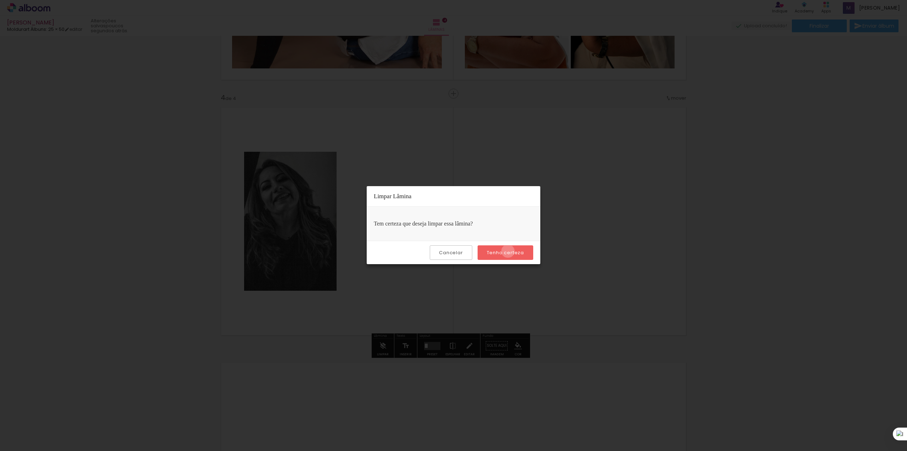
click at [0, 0] on slot "Tenho certeza" at bounding box center [0, 0] width 0 height 0
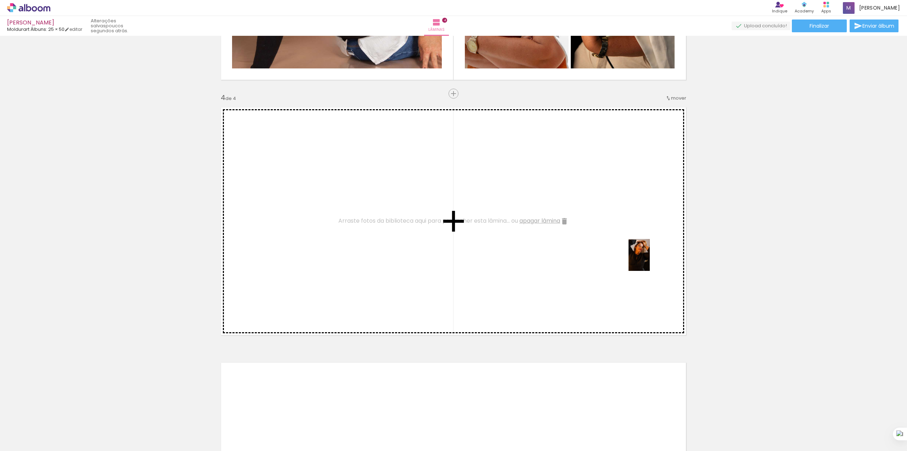
drag, startPoint x: 895, startPoint y: 424, endPoint x: 647, endPoint y: 258, distance: 298.5
click at [647, 258] on quentale-workspace at bounding box center [453, 225] width 907 height 451
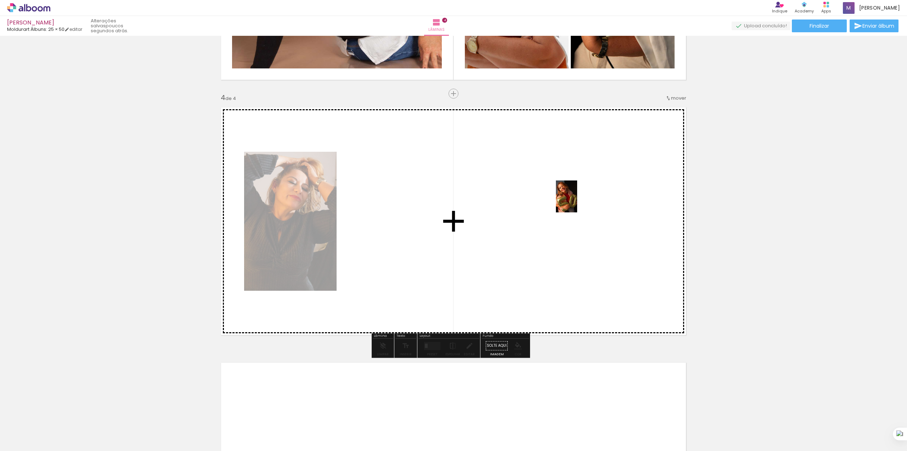
drag, startPoint x: 702, startPoint y: 426, endPoint x: 577, endPoint y: 202, distance: 256.2
click at [577, 202] on quentale-workspace at bounding box center [453, 225] width 907 height 451
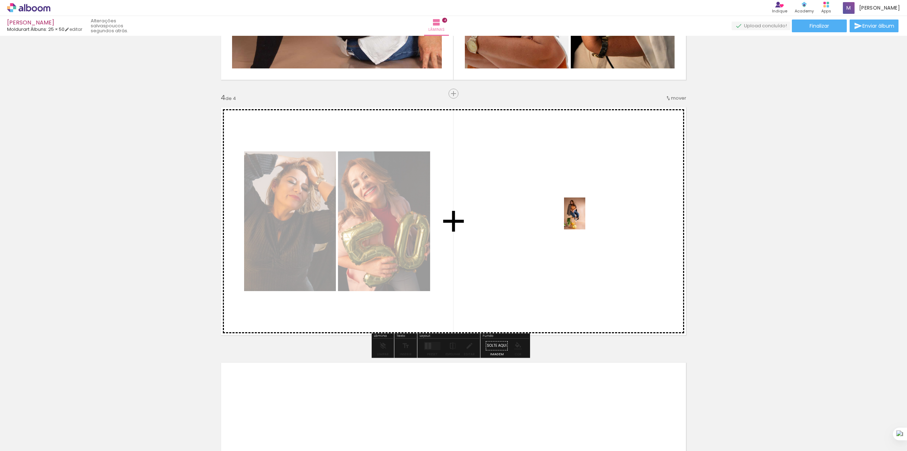
drag, startPoint x: 59, startPoint y: 434, endPoint x: 585, endPoint y: 219, distance: 569.0
click at [585, 219] on quentale-workspace at bounding box center [453, 225] width 907 height 451
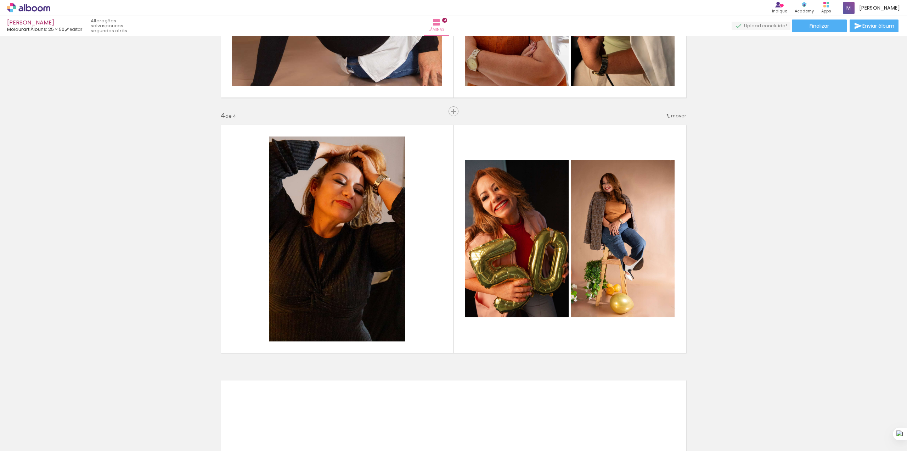
scroll to position [709, 0]
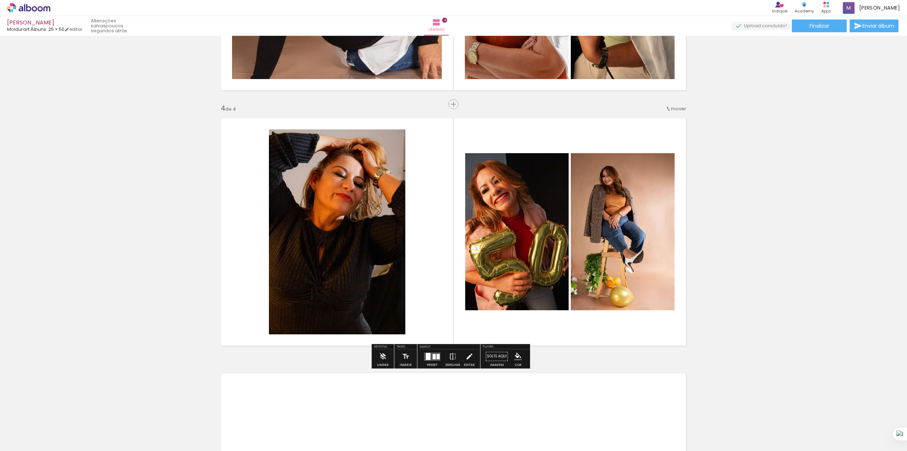
click at [427, 356] on div at bounding box center [428, 356] width 5 height 7
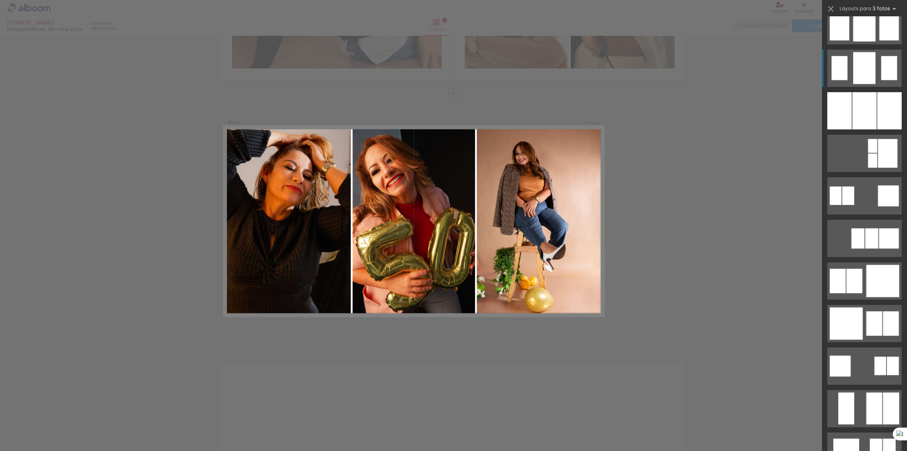
scroll to position [567, 0]
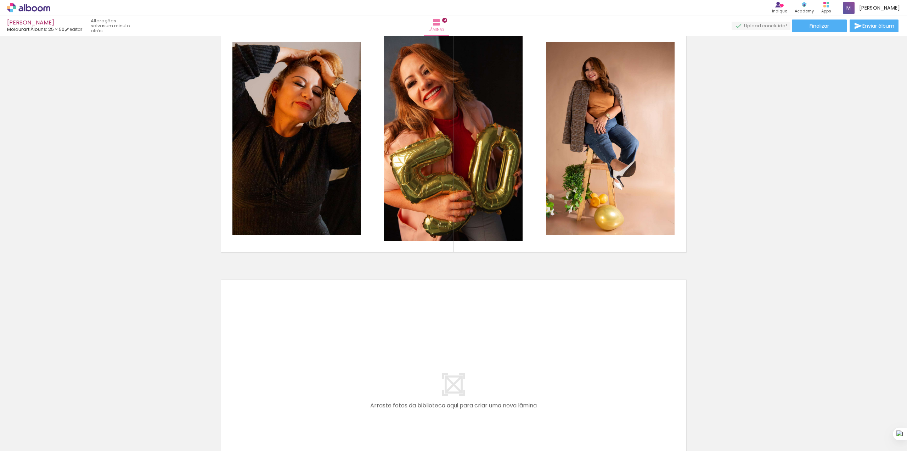
scroll to position [803, 0]
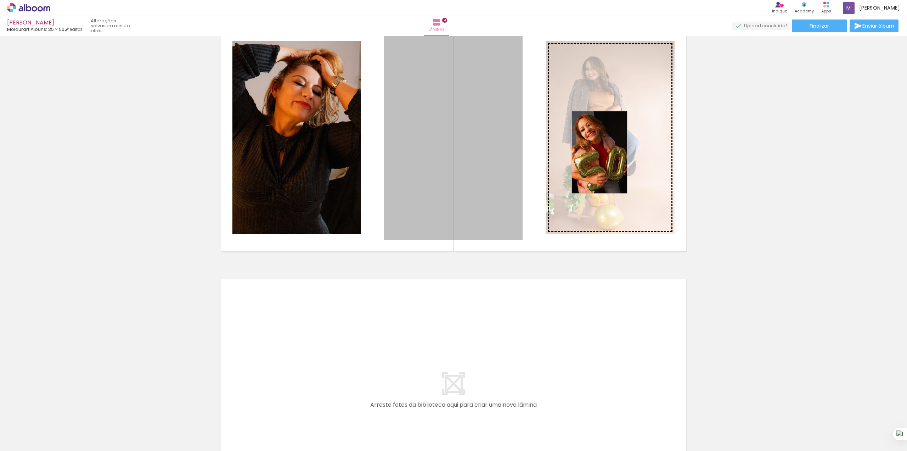
drag, startPoint x: 489, startPoint y: 156, endPoint x: 600, endPoint y: 152, distance: 110.6
click at [0, 0] on slot at bounding box center [0, 0] width 0 height 0
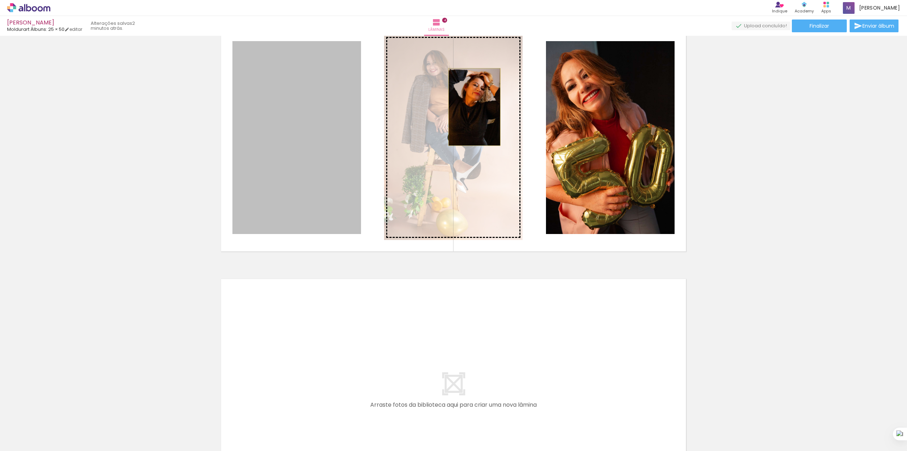
drag, startPoint x: 298, startPoint y: 134, endPoint x: 471, endPoint y: 107, distance: 175.4
click at [0, 0] on slot at bounding box center [0, 0] width 0 height 0
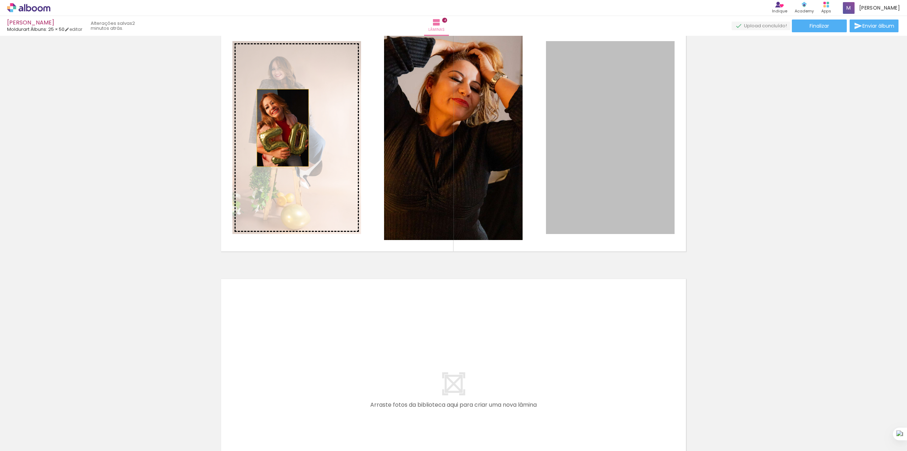
drag, startPoint x: 608, startPoint y: 172, endPoint x: 279, endPoint y: 128, distance: 331.9
click at [0, 0] on slot at bounding box center [0, 0] width 0 height 0
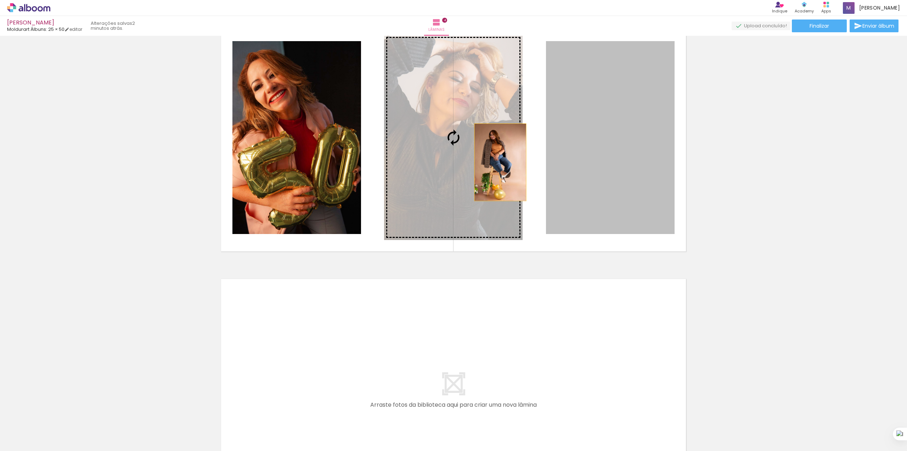
drag, startPoint x: 610, startPoint y: 160, endPoint x: 443, endPoint y: 158, distance: 167.3
click at [0, 0] on slot at bounding box center [0, 0] width 0 height 0
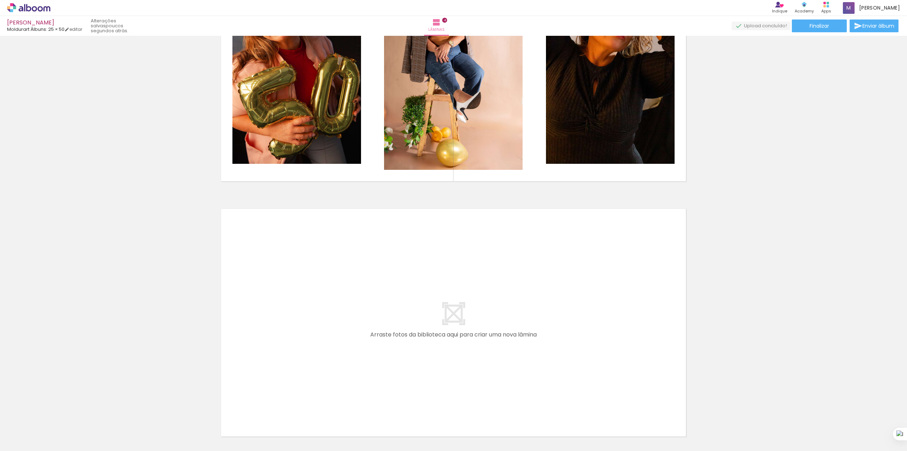
scroll to position [933, 0]
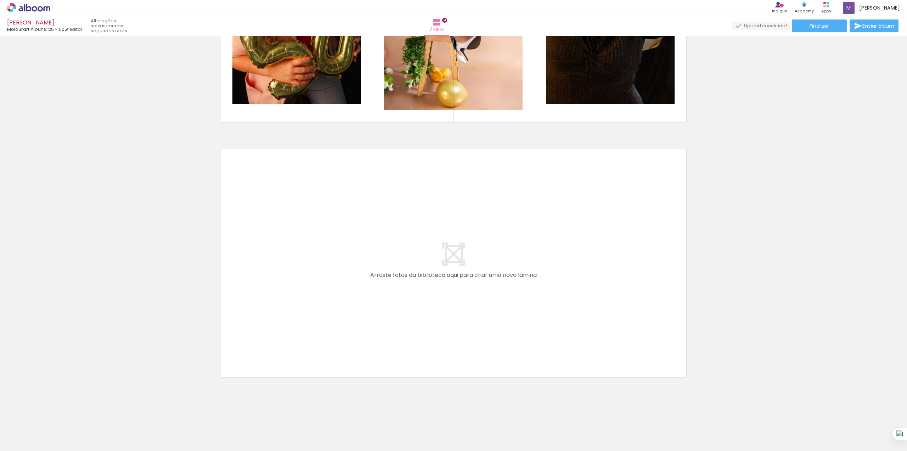
click at [72, 436] on div at bounding box center [60, 427] width 21 height 32
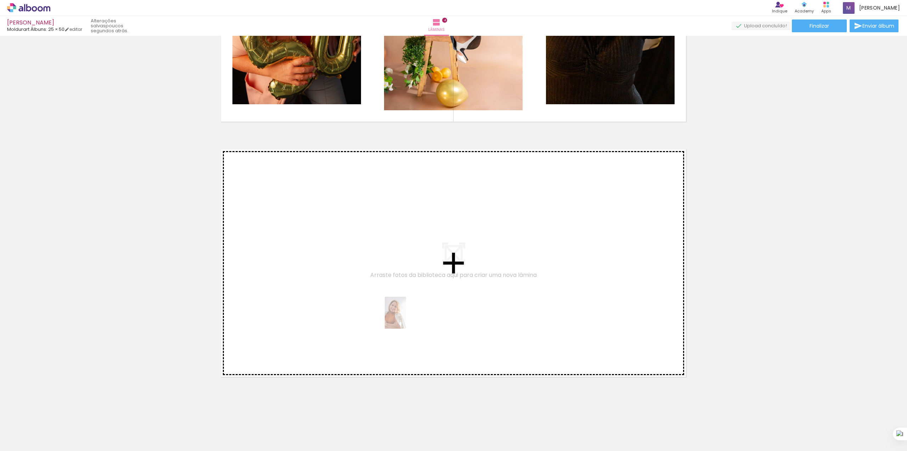
drag, startPoint x: 181, startPoint y: 433, endPoint x: 406, endPoint y: 318, distance: 253.0
click at [406, 318] on quentale-workspace at bounding box center [453, 225] width 907 height 451
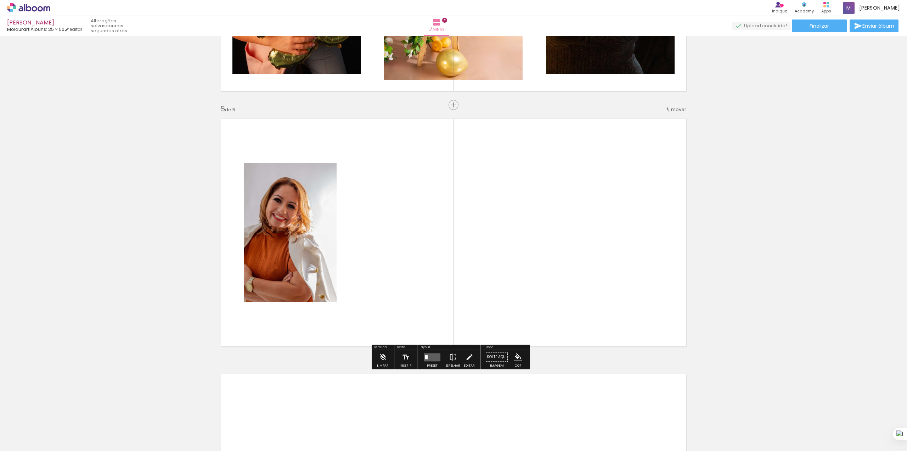
scroll to position [975, 0]
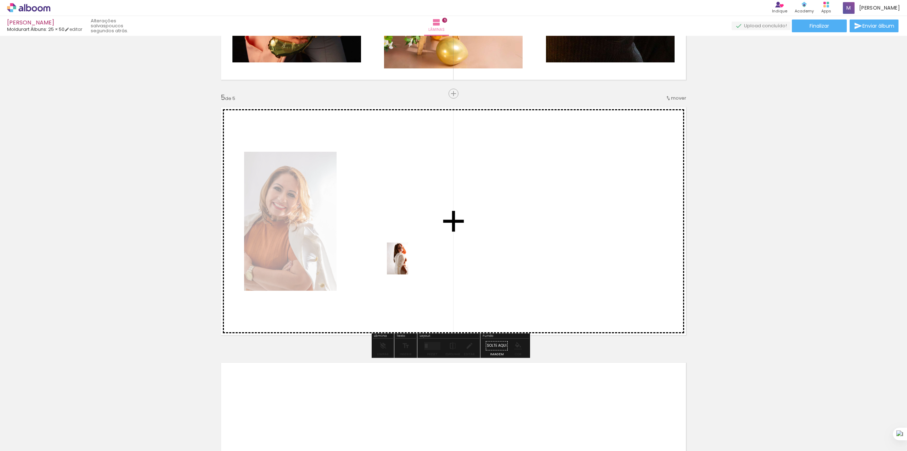
drag, startPoint x: 162, startPoint y: 417, endPoint x: 408, endPoint y: 264, distance: 290.2
click at [408, 264] on quentale-workspace at bounding box center [453, 225] width 907 height 451
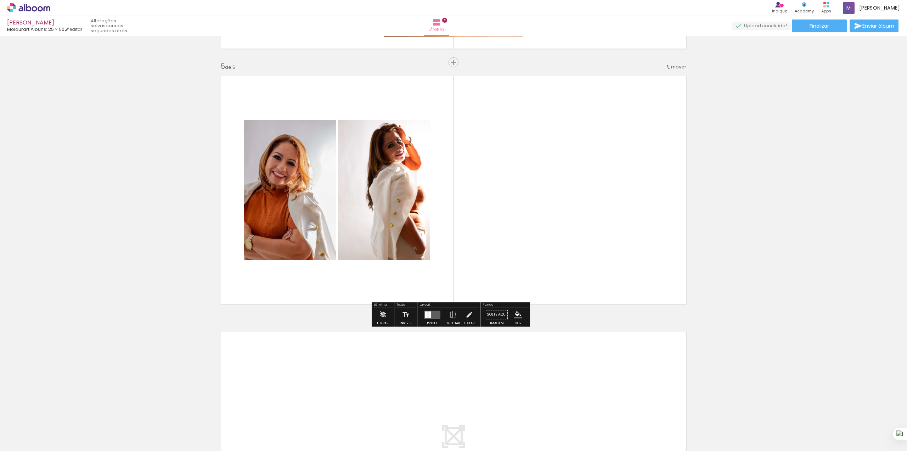
scroll to position [1022, 0]
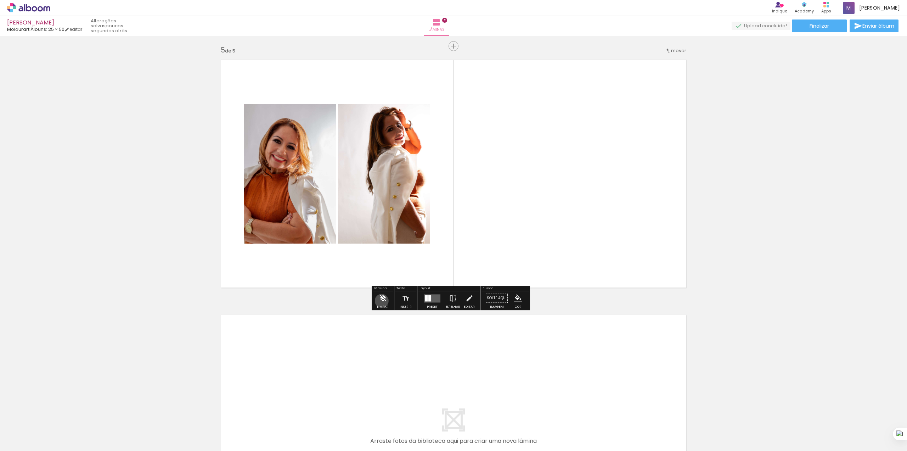
click at [382, 301] on iron-icon at bounding box center [383, 298] width 8 height 14
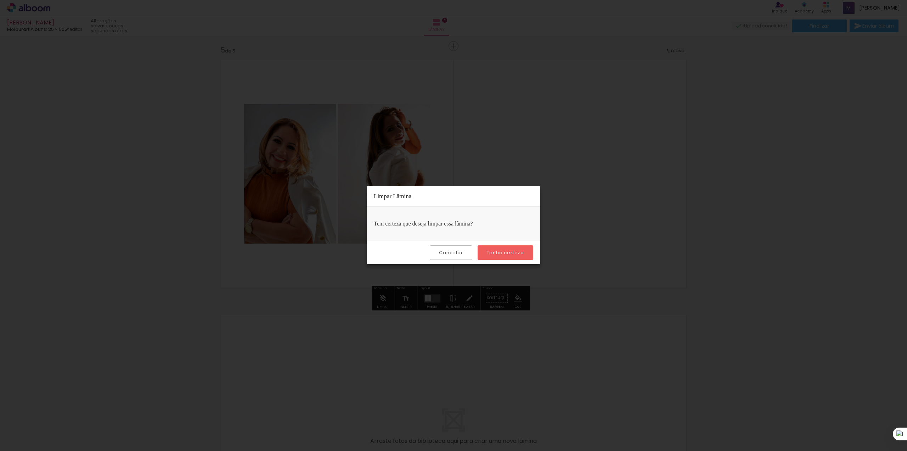
click at [0, 0] on slot "Tenho certeza" at bounding box center [0, 0] width 0 height 0
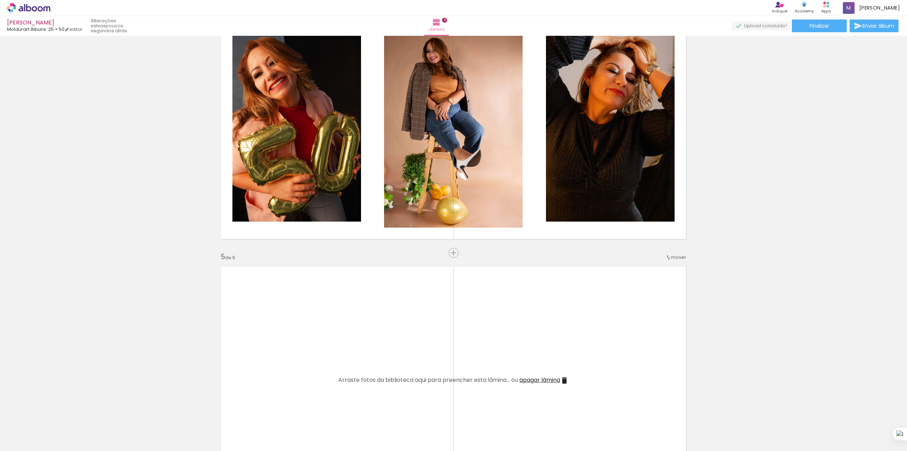
scroll to position [786, 0]
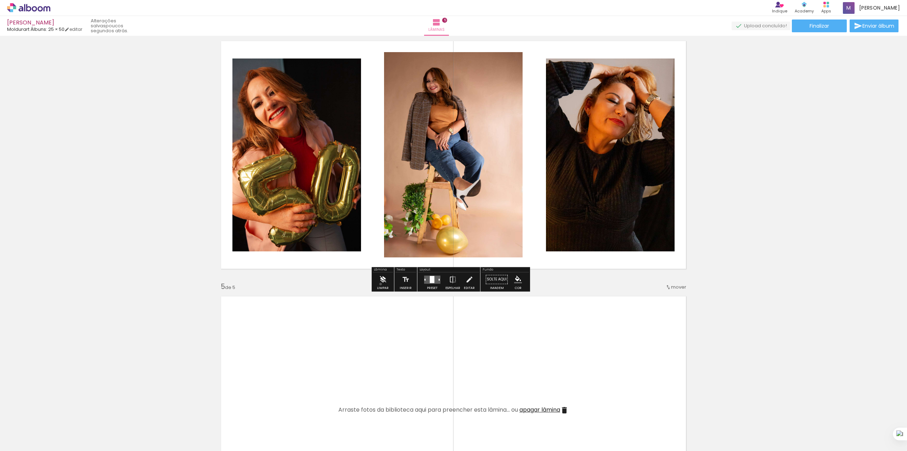
click at [381, 284] on iron-icon at bounding box center [383, 279] width 8 height 14
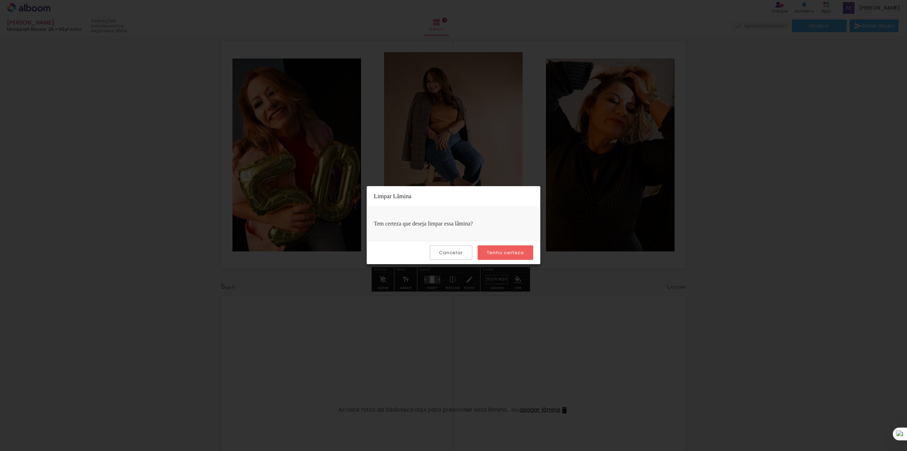
click at [0, 0] on slot "Tenho certeza" at bounding box center [0, 0] width 0 height 0
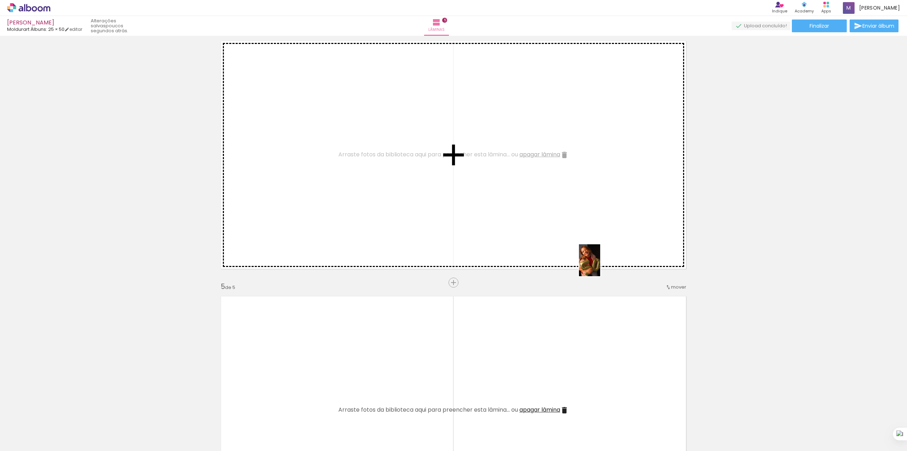
drag, startPoint x: 699, startPoint y: 428, endPoint x: 591, endPoint y: 253, distance: 206.4
click at [591, 253] on quentale-workspace at bounding box center [453, 225] width 907 height 451
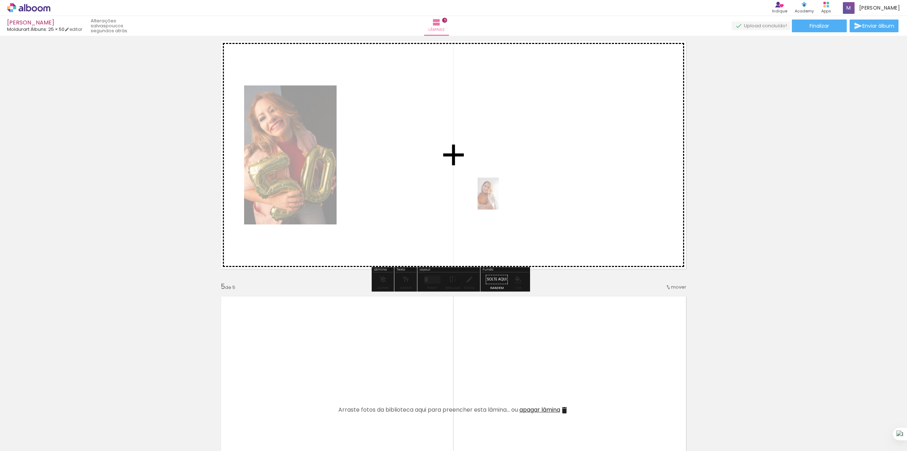
drag, startPoint x: 182, startPoint y: 439, endPoint x: 528, endPoint y: 172, distance: 436.6
click at [528, 172] on quentale-workspace at bounding box center [453, 225] width 907 height 451
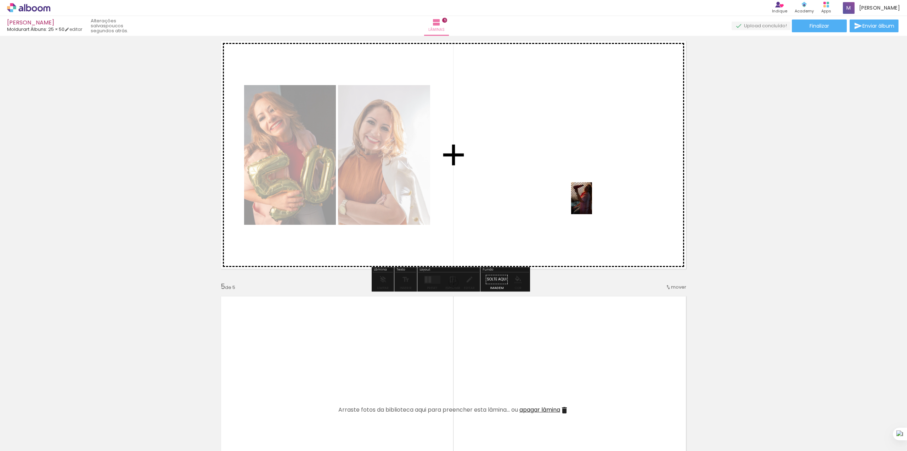
drag, startPoint x: 582, startPoint y: 428, endPoint x: 601, endPoint y: 150, distance: 279.3
click at [601, 150] on quentale-workspace at bounding box center [453, 225] width 907 height 451
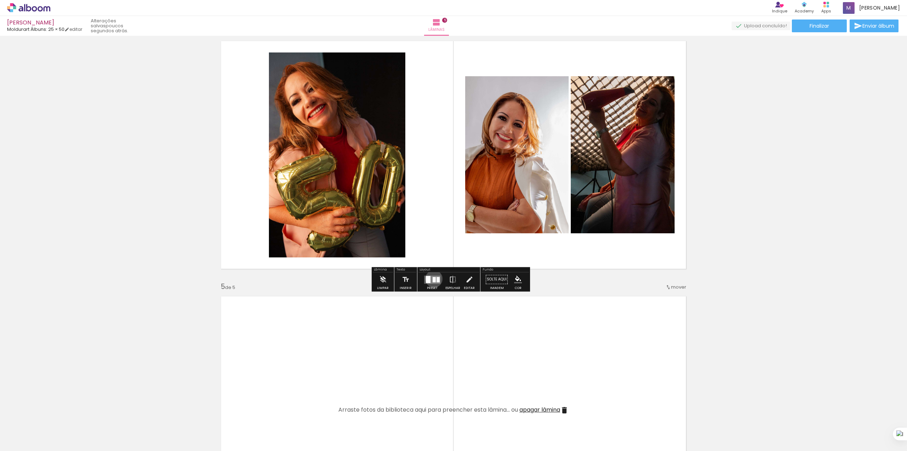
click at [433, 279] on div at bounding box center [434, 279] width 3 height 5
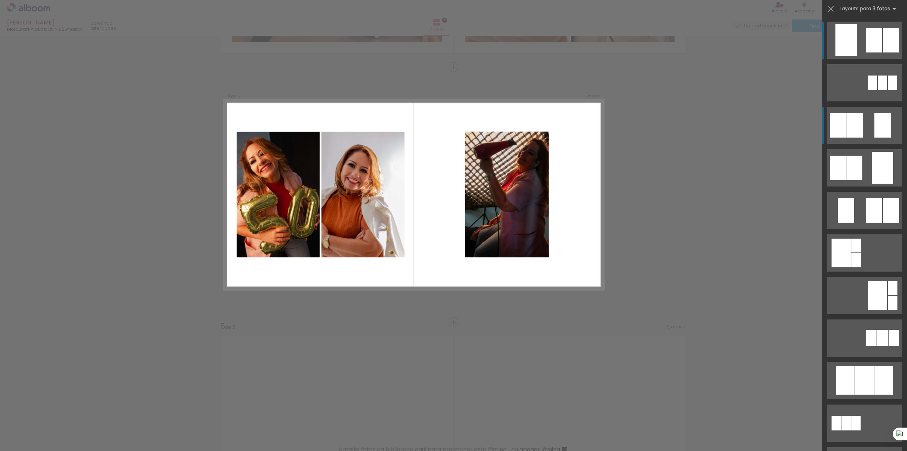
scroll to position [719, 0]
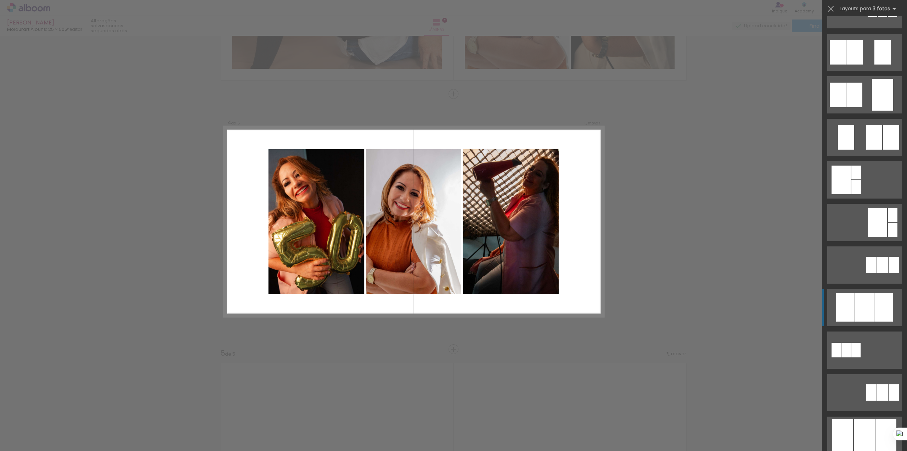
scroll to position [94, 0]
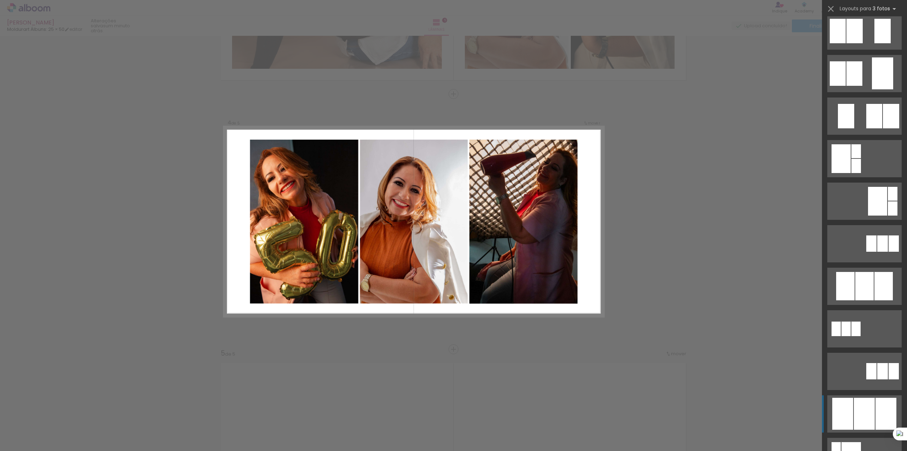
click at [863, 300] on div at bounding box center [864, 286] width 18 height 28
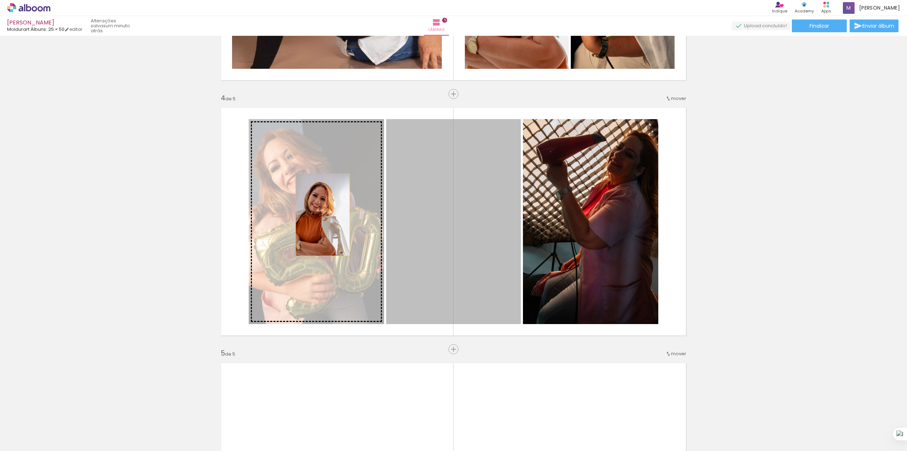
drag, startPoint x: 455, startPoint y: 226, endPoint x: 314, endPoint y: 216, distance: 142.1
click at [0, 0] on slot at bounding box center [0, 0] width 0 height 0
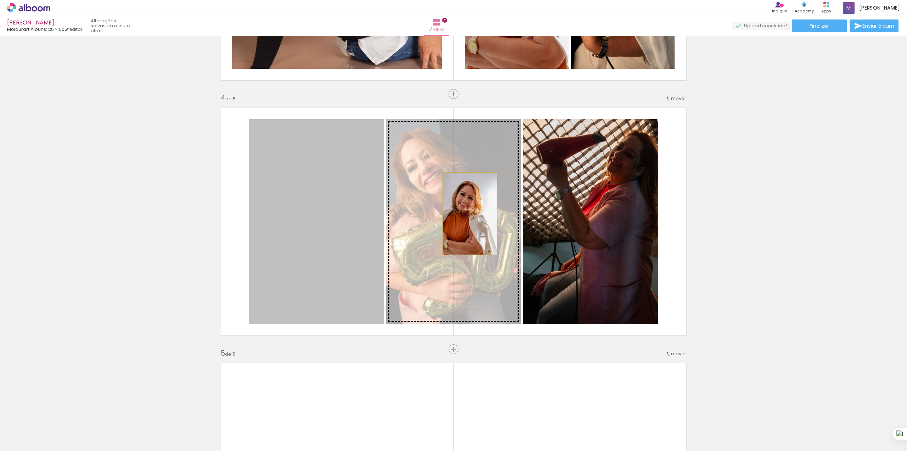
drag, startPoint x: 319, startPoint y: 222, endPoint x: 466, endPoint y: 213, distance: 147.7
click at [0, 0] on slot at bounding box center [0, 0] width 0 height 0
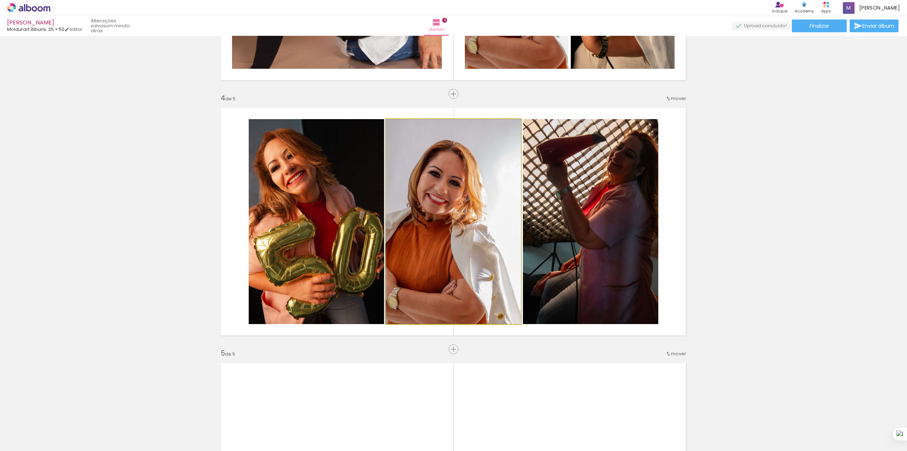
click at [423, 237] on quentale-photo at bounding box center [453, 221] width 135 height 205
drag, startPoint x: 422, startPoint y: 237, endPoint x: 444, endPoint y: 235, distance: 22.2
drag, startPoint x: 426, startPoint y: 232, endPoint x: 446, endPoint y: 232, distance: 19.8
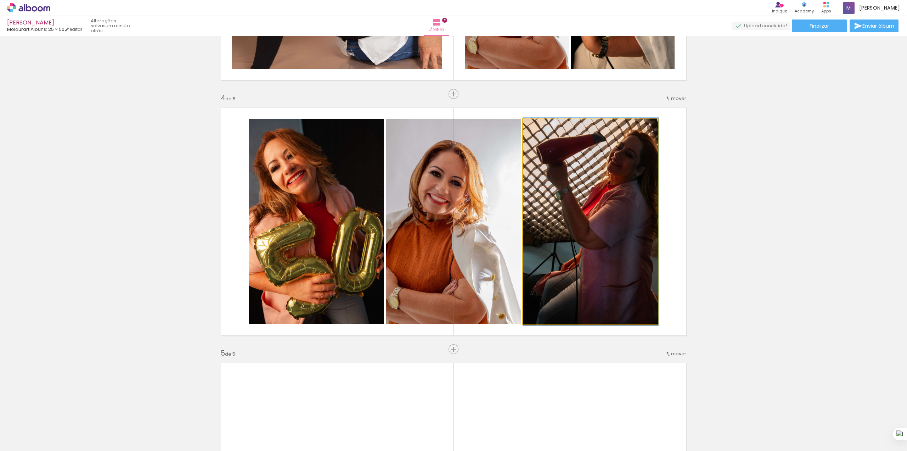
click at [597, 249] on quentale-photo at bounding box center [590, 221] width 135 height 205
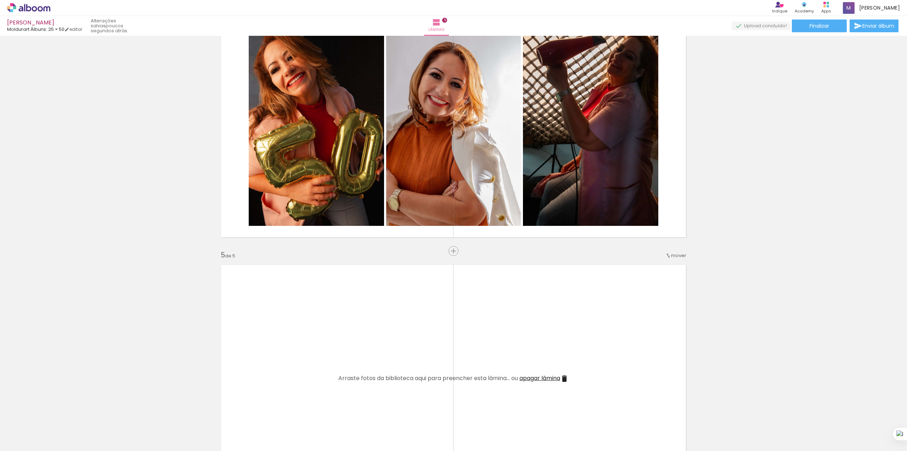
scroll to position [803, 0]
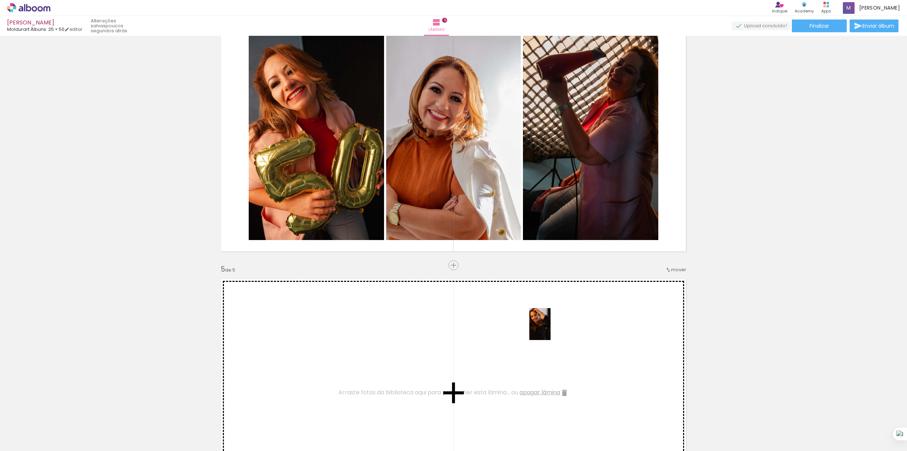
drag, startPoint x: 860, startPoint y: 434, endPoint x: 556, endPoint y: 327, distance: 322.7
click at [552, 329] on quentale-workspace at bounding box center [453, 225] width 907 height 451
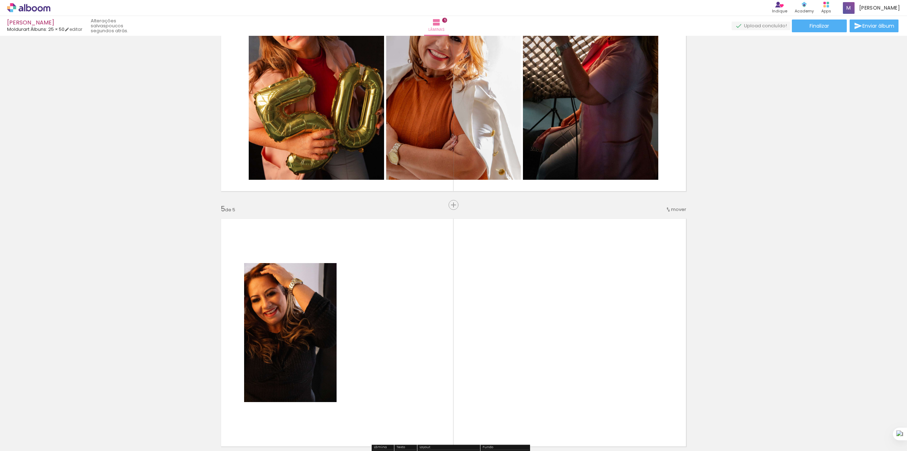
scroll to position [898, 0]
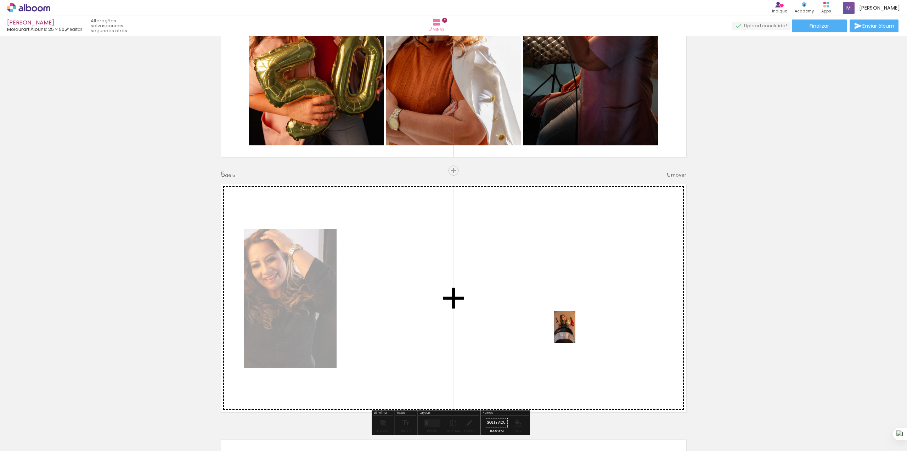
drag, startPoint x: 258, startPoint y: 434, endPoint x: 576, endPoint y: 332, distance: 333.2
click at [576, 332] on quentale-workspace at bounding box center [453, 225] width 907 height 451
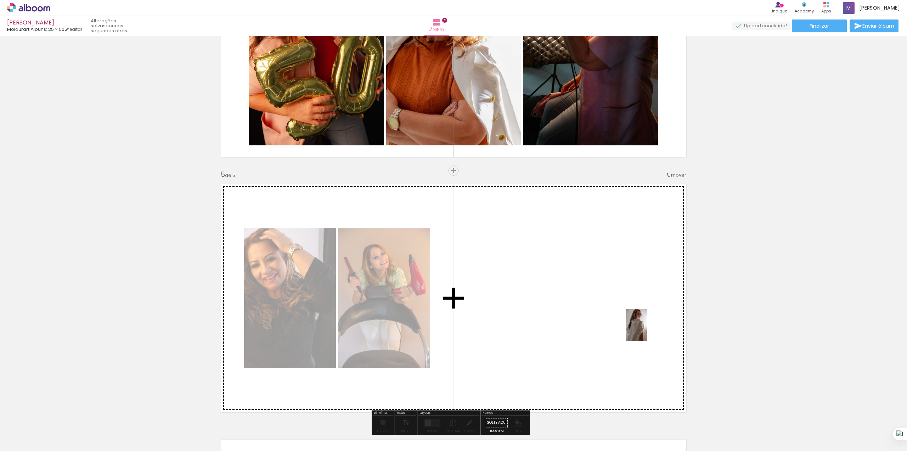
drag, startPoint x: 102, startPoint y: 438, endPoint x: 647, endPoint y: 330, distance: 555.3
click at [647, 330] on quentale-workspace at bounding box center [453, 225] width 907 height 451
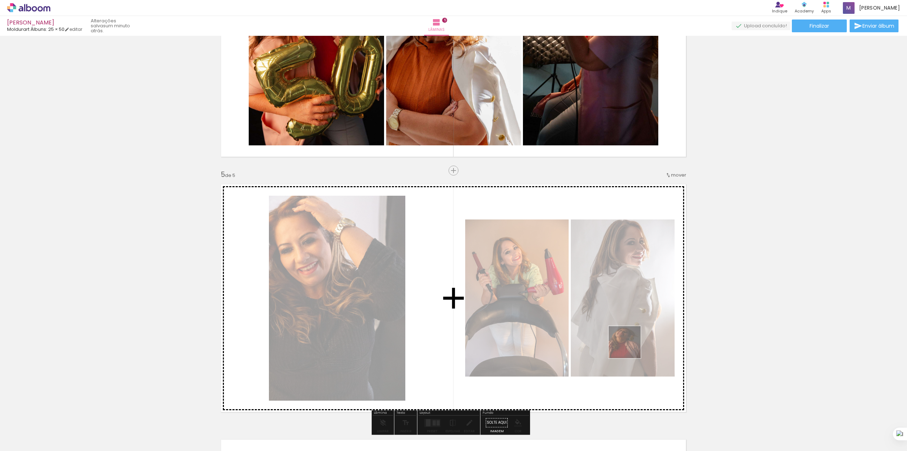
drag, startPoint x: 543, startPoint y: 433, endPoint x: 640, endPoint y: 333, distance: 138.6
click at [640, 333] on quentale-workspace at bounding box center [453, 225] width 907 height 451
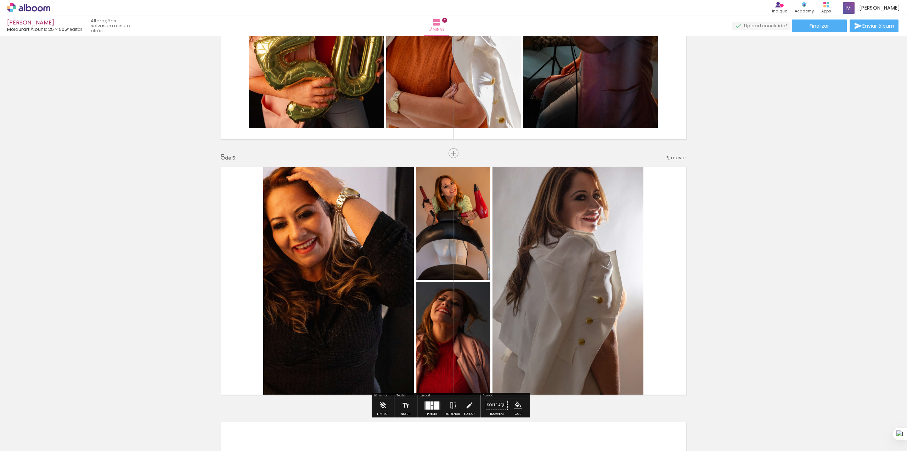
scroll to position [945, 0]
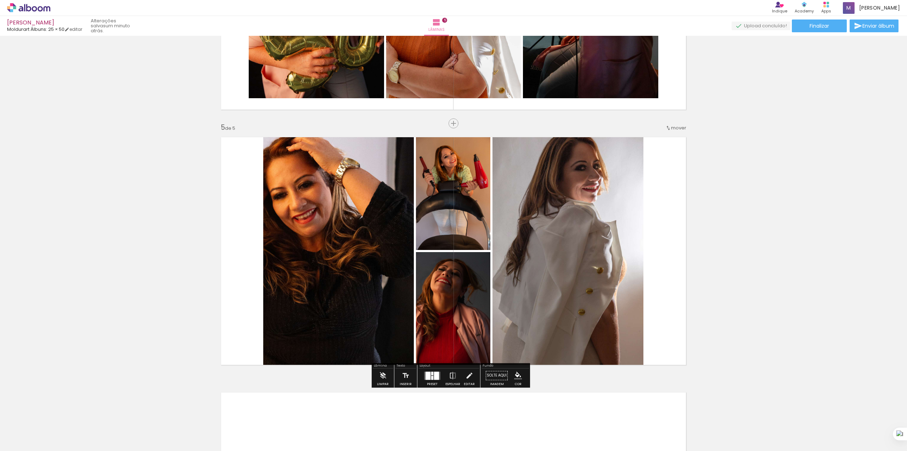
click at [431, 377] on div at bounding box center [432, 378] width 2 height 4
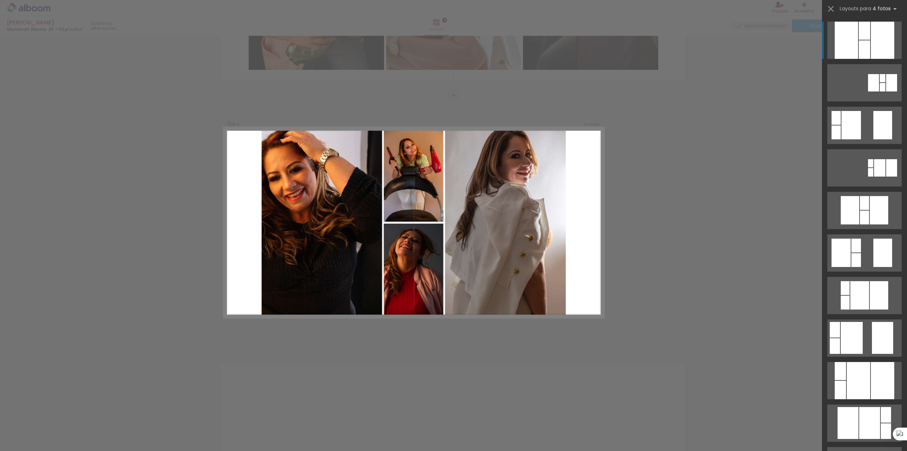
scroll to position [975, 0]
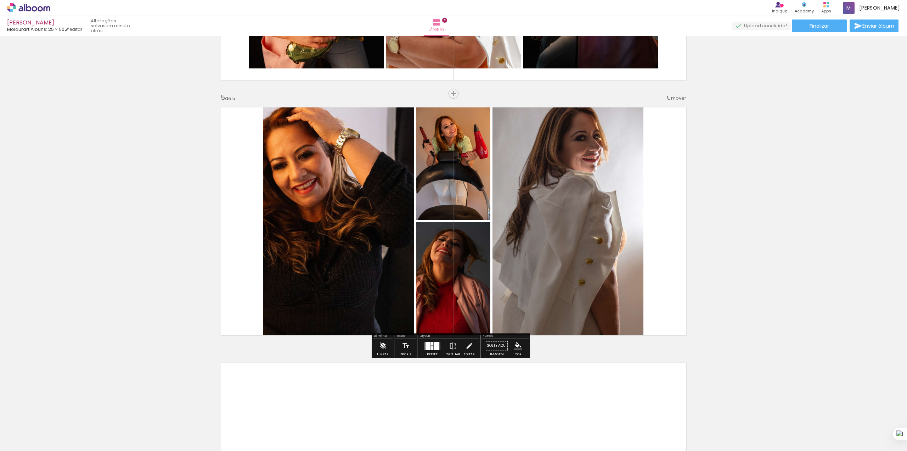
click at [381, 352] on iron-icon at bounding box center [383, 345] width 8 height 14
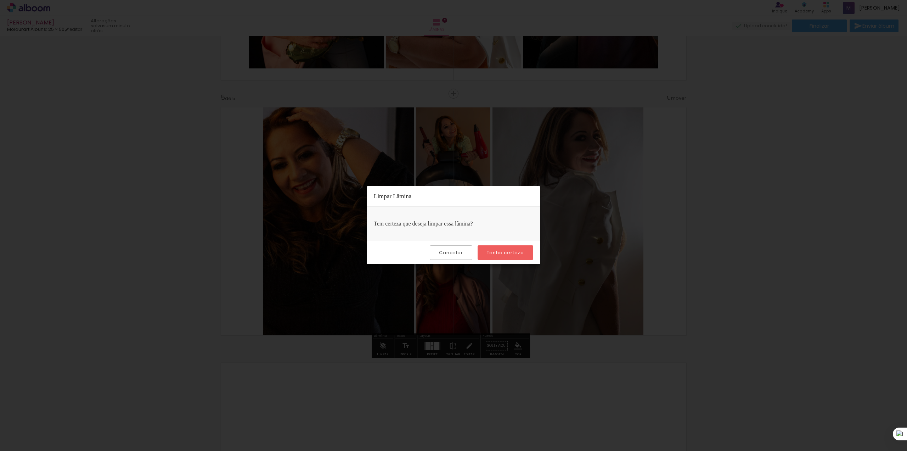
click at [0, 0] on slot "Tenho certeza" at bounding box center [0, 0] width 0 height 0
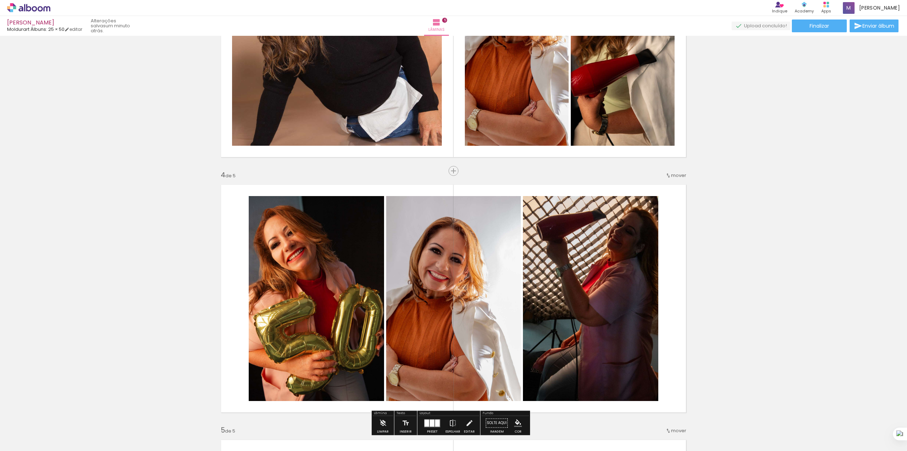
scroll to position [644, 0]
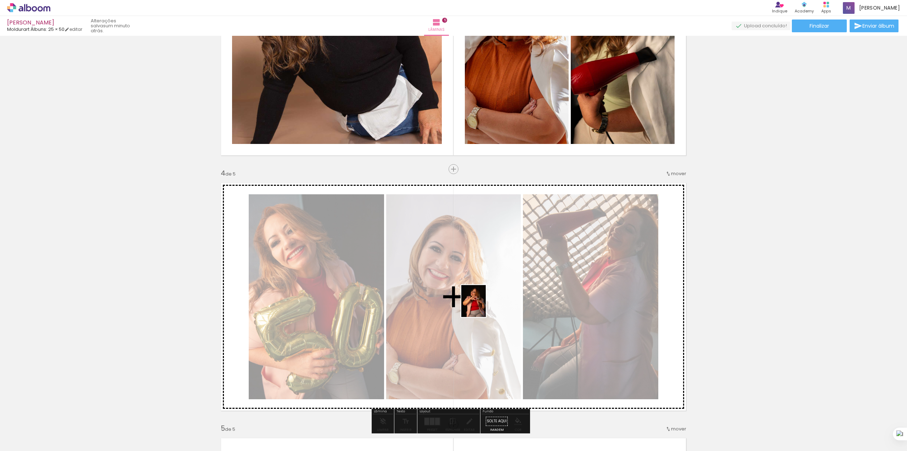
drag, startPoint x: 505, startPoint y: 433, endPoint x: 483, endPoint y: 306, distance: 128.5
click at [483, 306] on quentale-workspace at bounding box center [453, 225] width 907 height 451
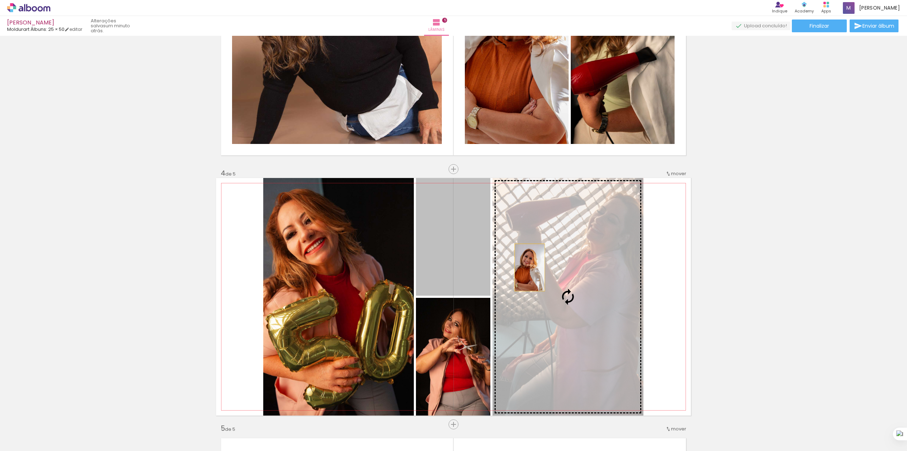
drag, startPoint x: 447, startPoint y: 270, endPoint x: 556, endPoint y: 269, distance: 109.2
click at [0, 0] on slot at bounding box center [0, 0] width 0 height 0
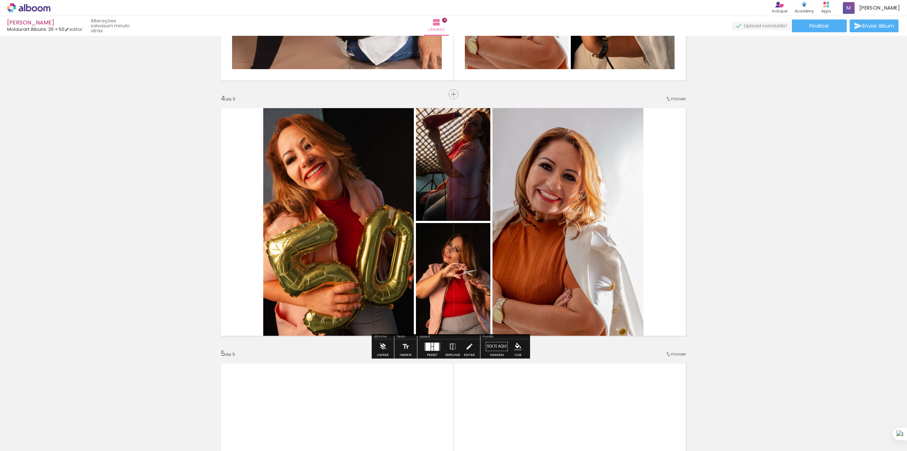
scroll to position [739, 0]
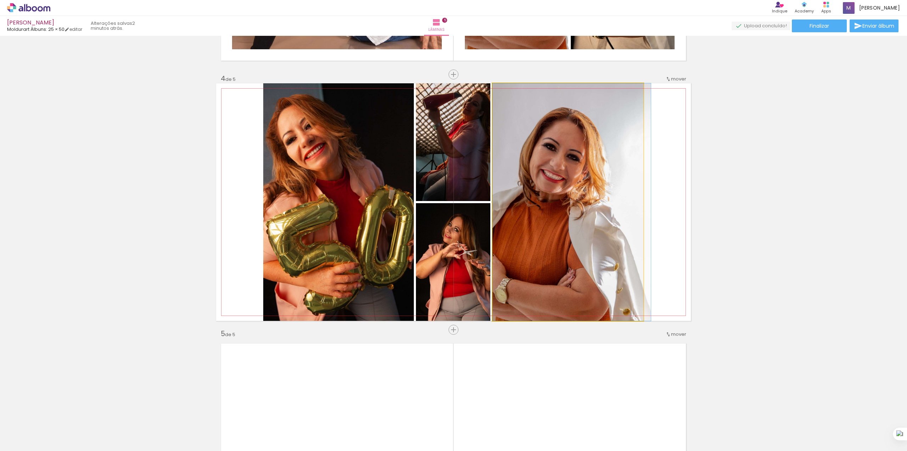
drag, startPoint x: 562, startPoint y: 238, endPoint x: 604, endPoint y: 235, distance: 42.7
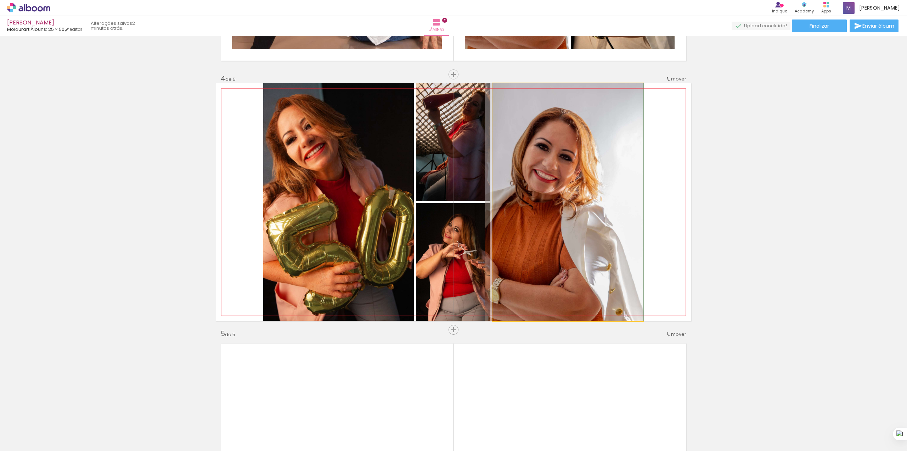
drag, startPoint x: 591, startPoint y: 224, endPoint x: 563, endPoint y: 202, distance: 36.1
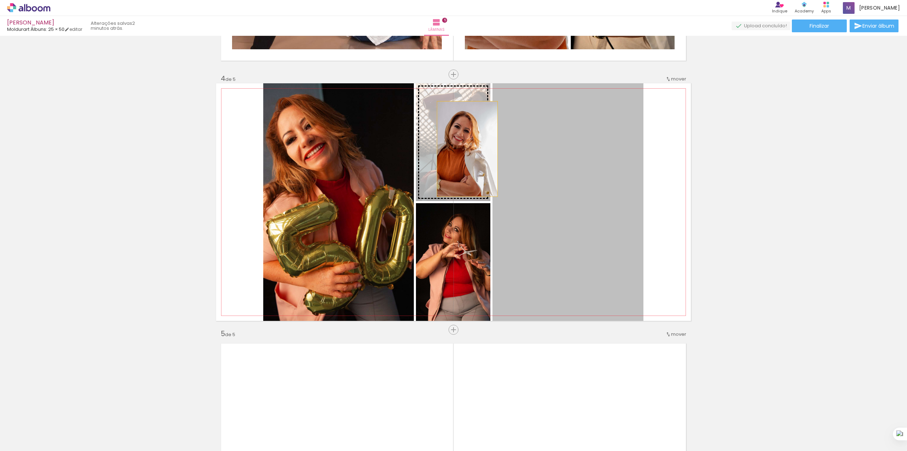
drag, startPoint x: 568, startPoint y: 247, endPoint x: 459, endPoint y: 145, distance: 149.0
click at [0, 0] on slot at bounding box center [0, 0] width 0 height 0
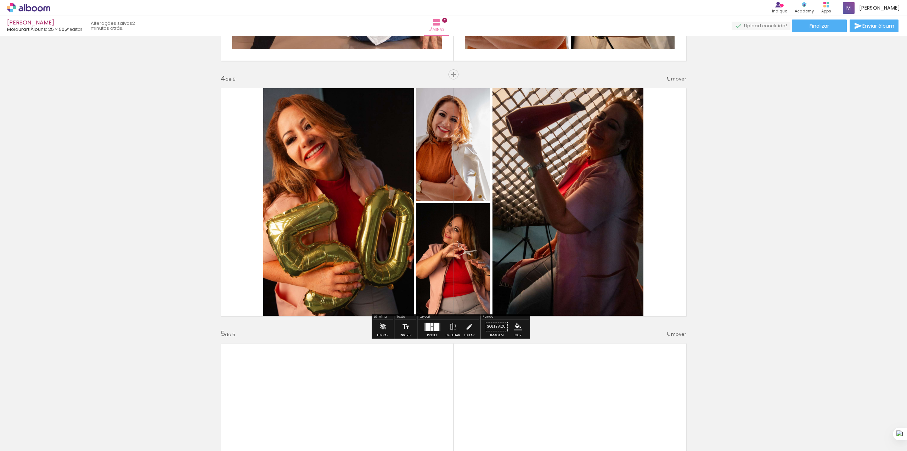
click at [454, 155] on quentale-photo at bounding box center [453, 142] width 74 height 118
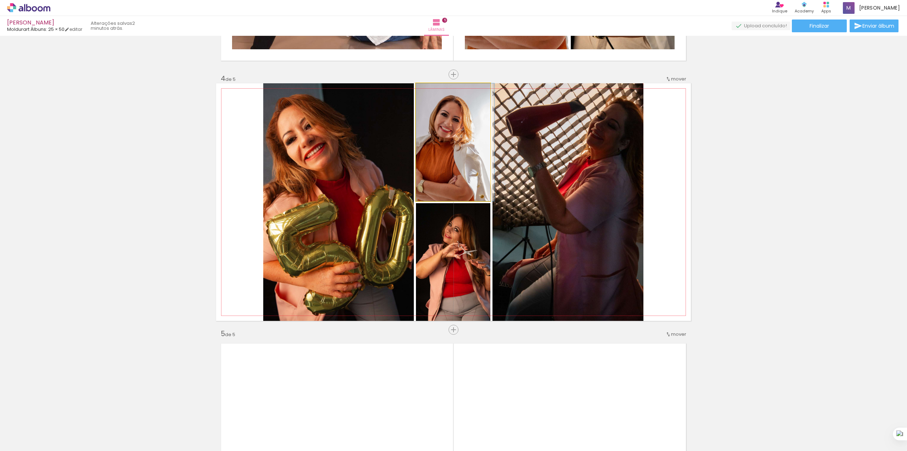
drag, startPoint x: 447, startPoint y: 153, endPoint x: 453, endPoint y: 152, distance: 5.8
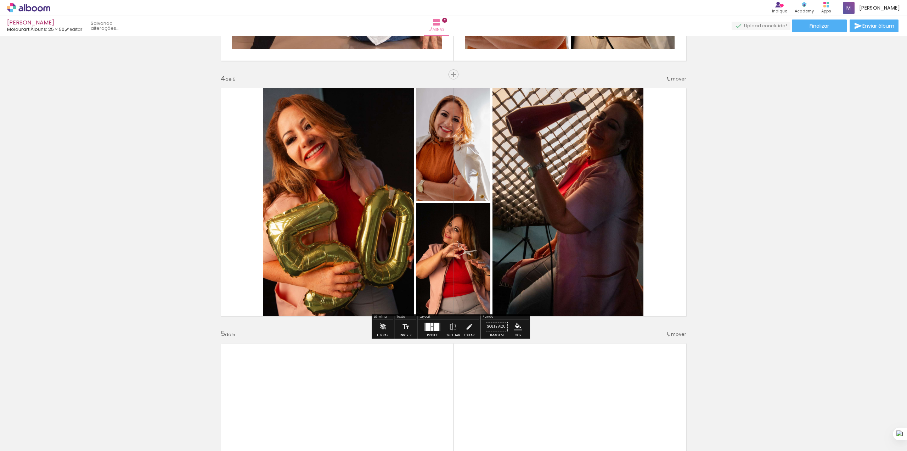
click at [443, 147] on quentale-photo at bounding box center [453, 142] width 74 height 118
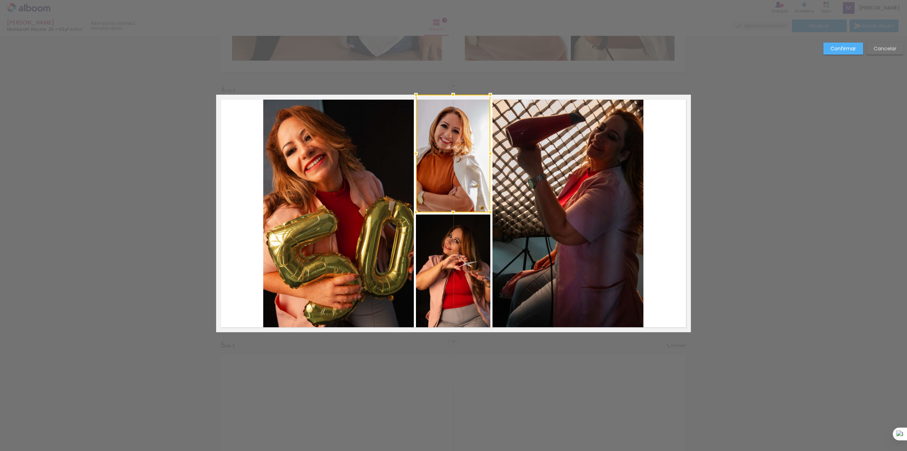
scroll to position [719, 0]
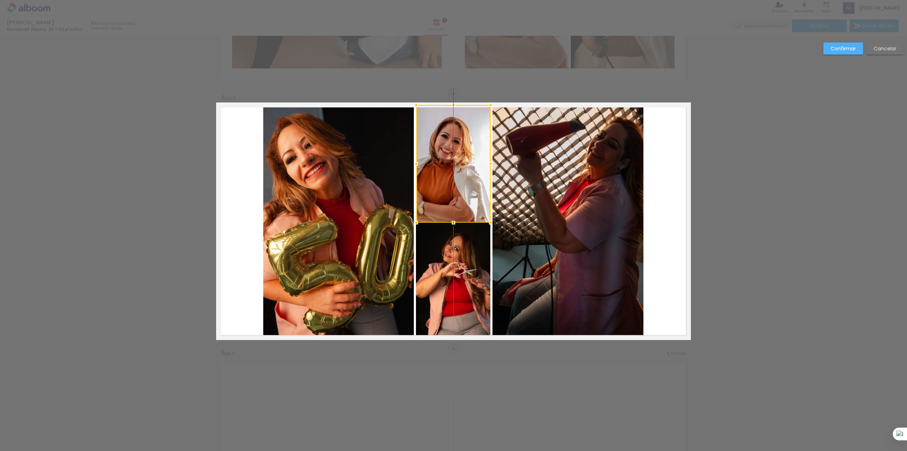
drag, startPoint x: 443, startPoint y: 146, endPoint x: 447, endPoint y: 145, distance: 4.0
click at [447, 145] on div at bounding box center [453, 164] width 74 height 118
click at [802, 155] on div "Confirmar Cancelar" at bounding box center [453, 90] width 907 height 1548
drag, startPoint x: 782, startPoint y: 140, endPoint x: 737, endPoint y: 128, distance: 46.0
click at [780, 139] on div "Confirmar Cancelar" at bounding box center [453, 90] width 907 height 1548
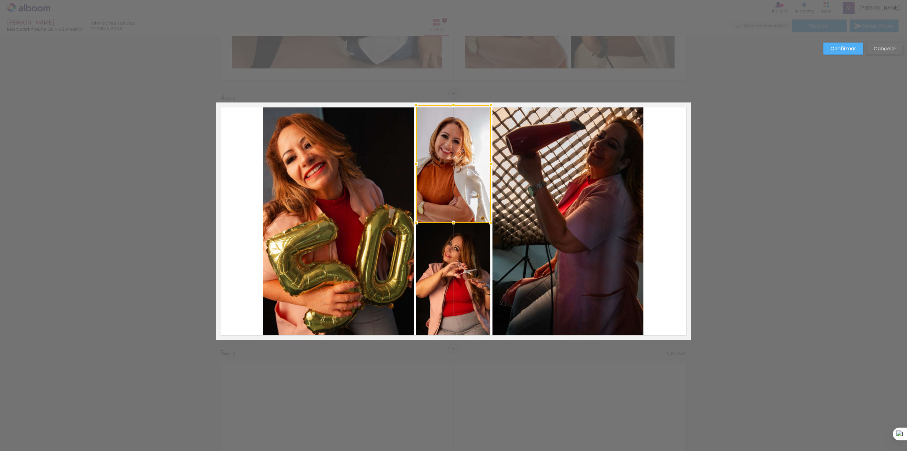
click at [551, 53] on div "Confirmar Cancelar" at bounding box center [453, 90] width 907 height 1548
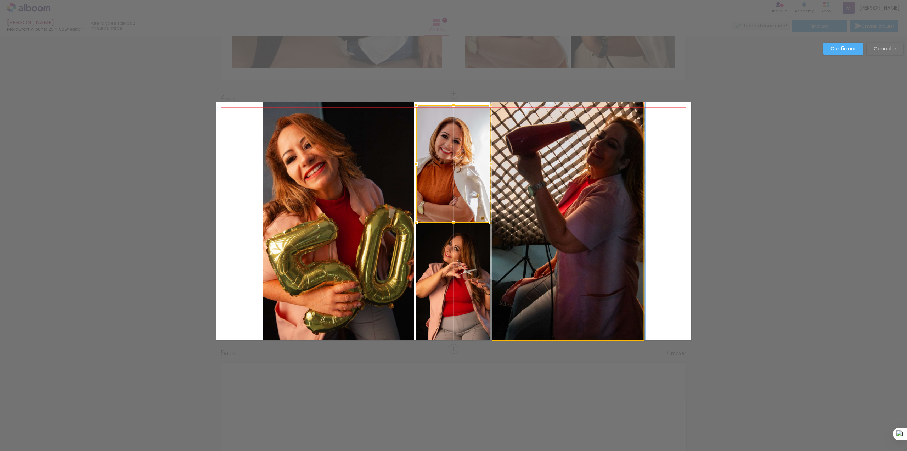
click at [545, 161] on quentale-photo at bounding box center [568, 220] width 151 height 237
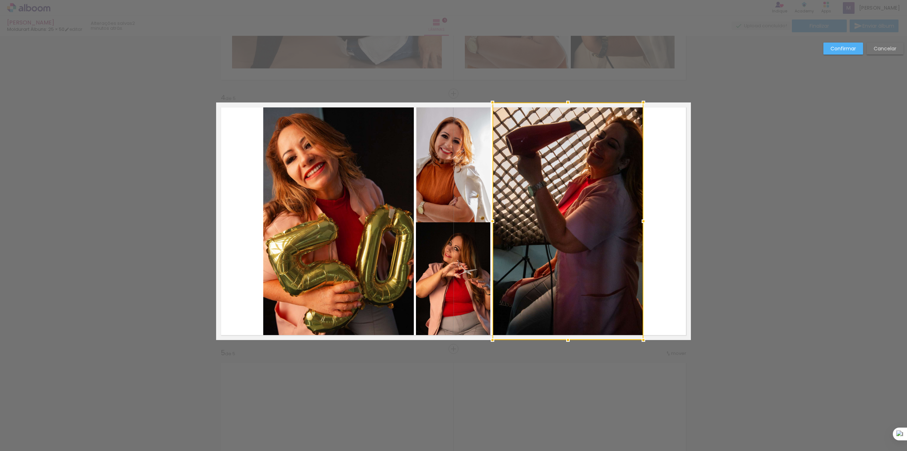
click at [767, 180] on div "Confirmar Cancelar" at bounding box center [453, 90] width 907 height 1548
drag, startPoint x: 707, startPoint y: 247, endPoint x: 695, endPoint y: 258, distance: 16.0
click at [701, 253] on div "Confirmar Cancelar" at bounding box center [453, 90] width 907 height 1548
click at [650, 273] on quentale-layouter at bounding box center [453, 220] width 475 height 237
click at [793, 249] on div "Confirmar Cancelar" at bounding box center [453, 90] width 907 height 1548
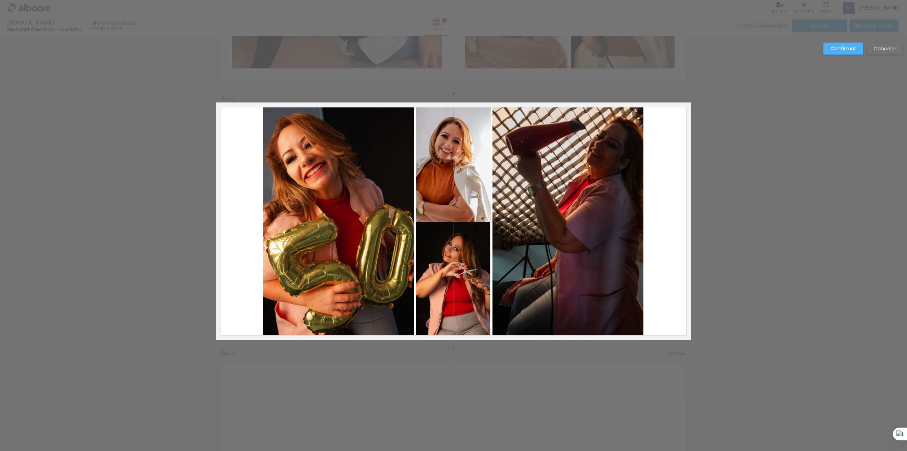
click at [850, 45] on paper-button "Confirmar" at bounding box center [844, 49] width 40 height 12
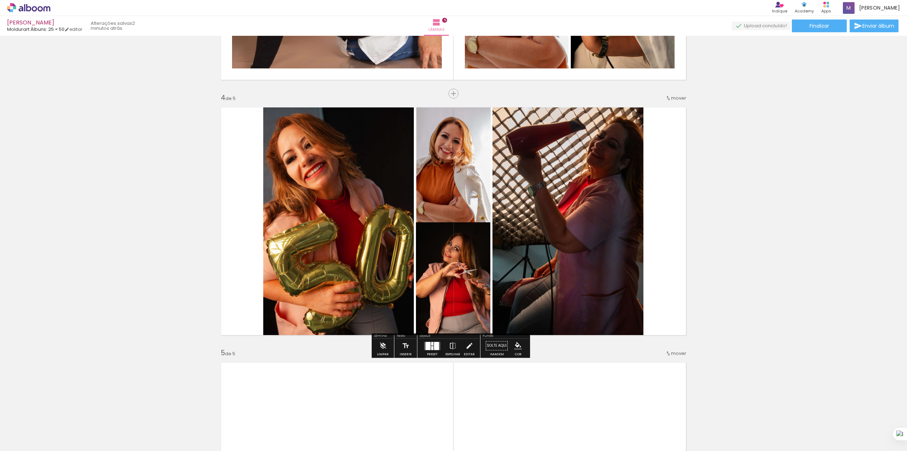
click at [761, 181] on div "Inserir lâmina 1 de 5 Inserir lâmina 2 de 5 Inserir lâmina 3 de 5 Inserir lâmin…" at bounding box center [453, 84] width 907 height 1531
click at [381, 349] on iron-icon at bounding box center [383, 345] width 8 height 14
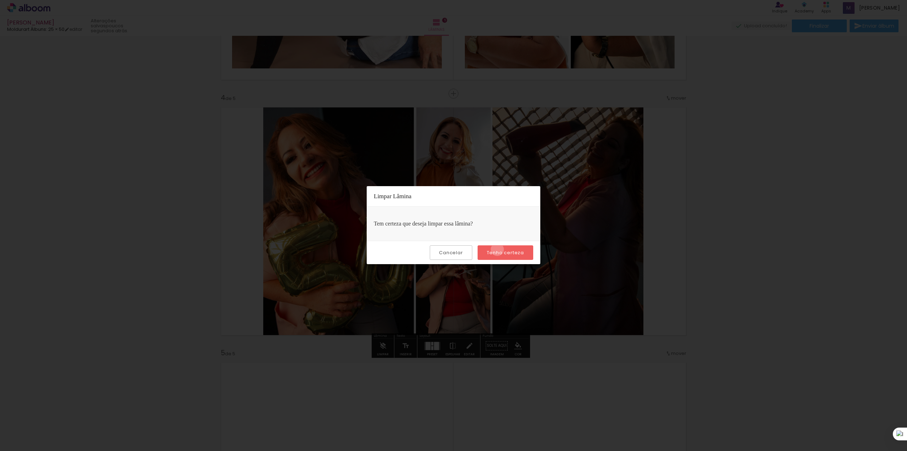
click at [498, 249] on paper-button "Tenho certeza" at bounding box center [506, 252] width 56 height 15
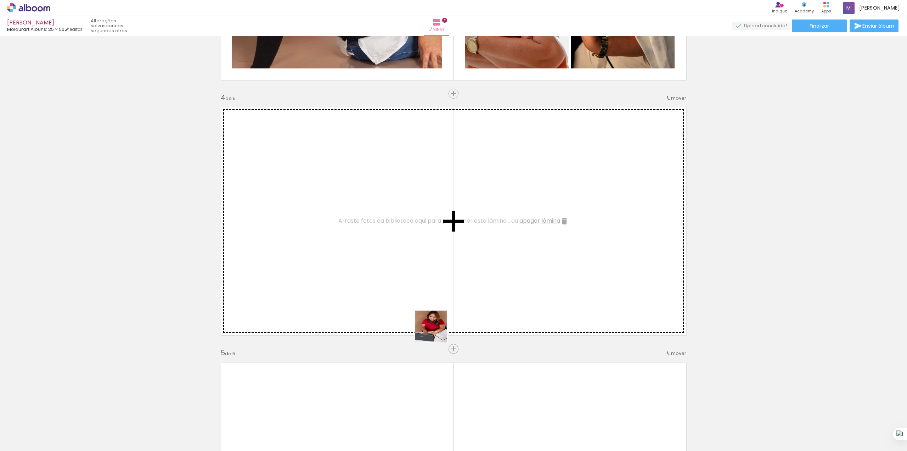
drag, startPoint x: 456, startPoint y: 413, endPoint x: 435, endPoint y: 274, distance: 141.2
click at [434, 274] on quentale-workspace at bounding box center [453, 225] width 907 height 451
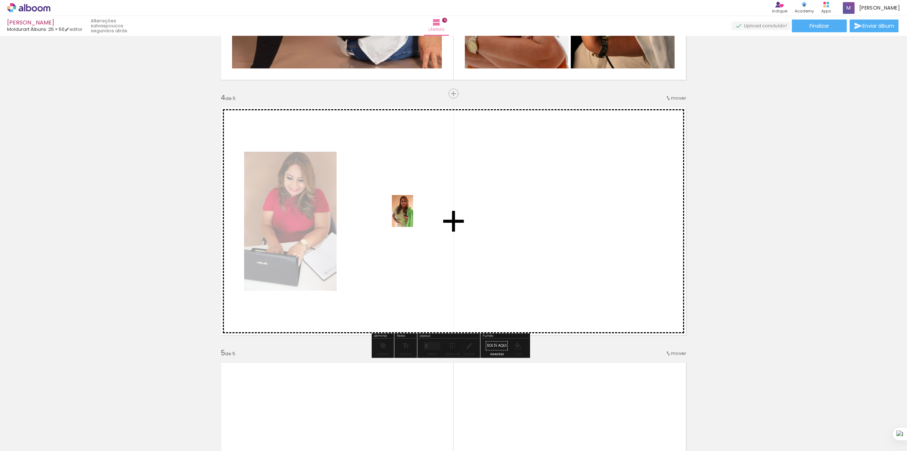
drag, startPoint x: 221, startPoint y: 440, endPoint x: 414, endPoint y: 216, distance: 295.3
click at [414, 216] on quentale-workspace at bounding box center [453, 225] width 907 height 451
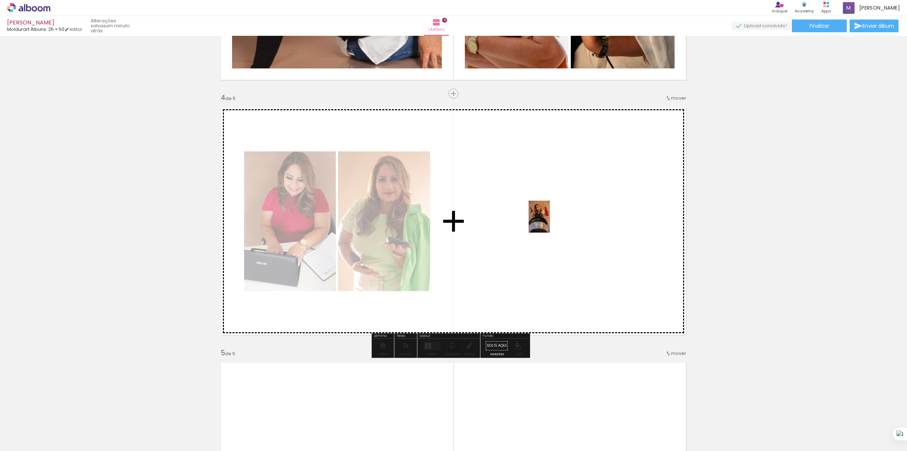
drag, startPoint x: 264, startPoint y: 436, endPoint x: 555, endPoint y: 217, distance: 364.0
click at [555, 217] on quentale-workspace at bounding box center [453, 225] width 907 height 451
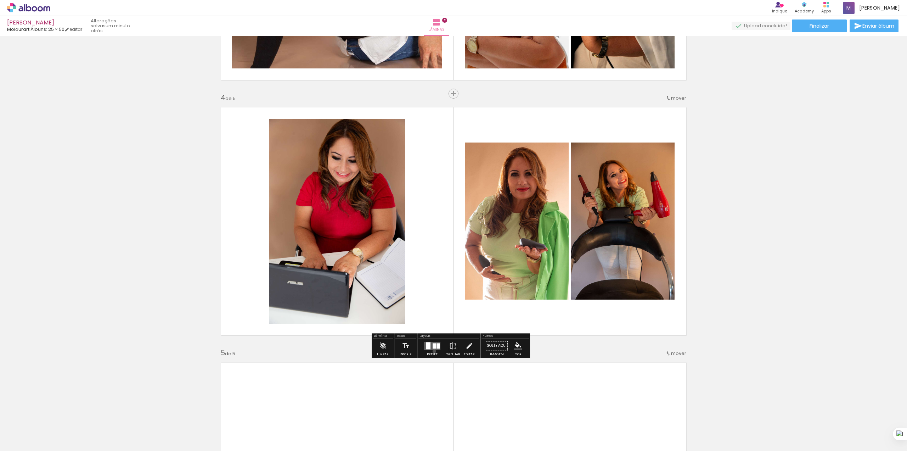
click at [433, 351] on div at bounding box center [432, 345] width 19 height 14
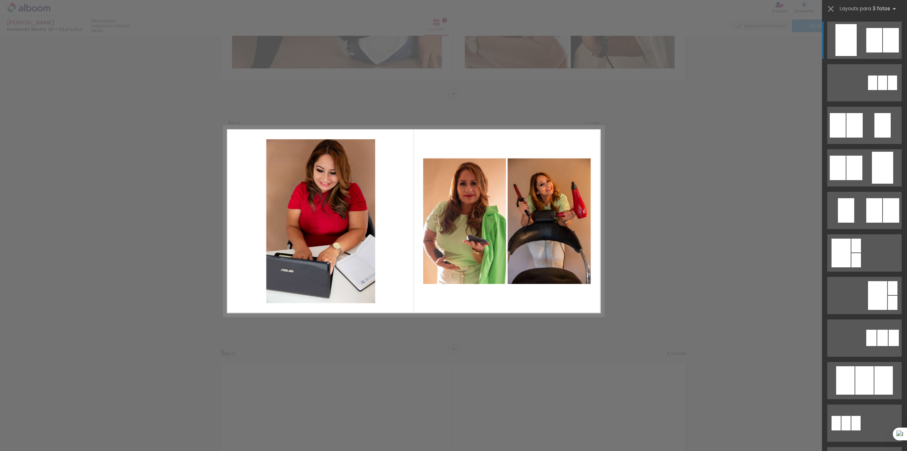
click at [878, 75] on div at bounding box center [882, 82] width 9 height 15
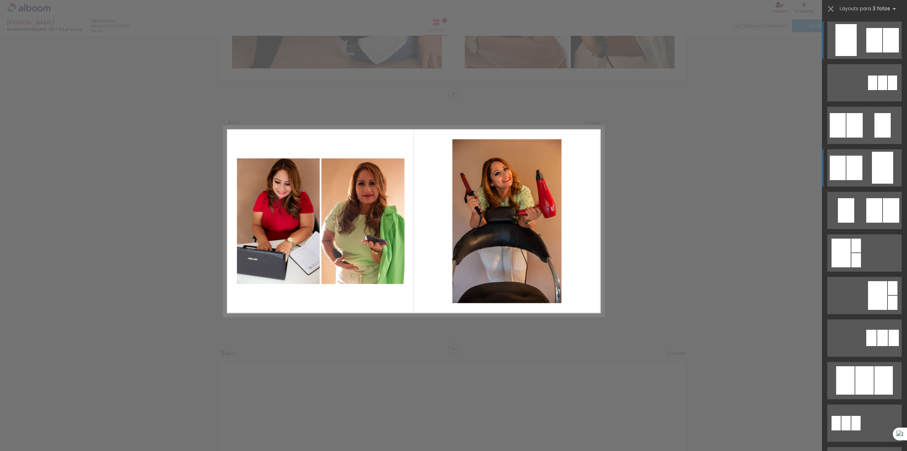
click at [878, 90] on div at bounding box center [882, 82] width 9 height 15
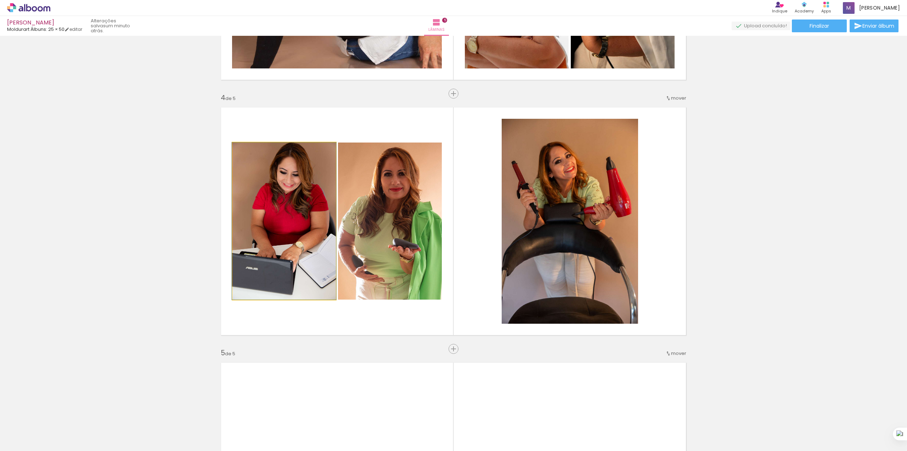
click at [298, 232] on quentale-photo at bounding box center [283, 220] width 103 height 157
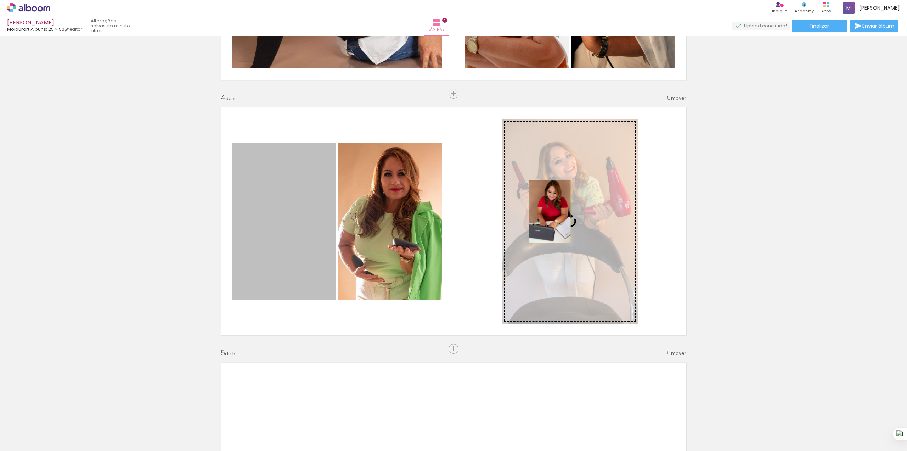
drag, startPoint x: 296, startPoint y: 230, endPoint x: 547, endPoint y: 211, distance: 252.4
click at [0, 0] on slot at bounding box center [0, 0] width 0 height 0
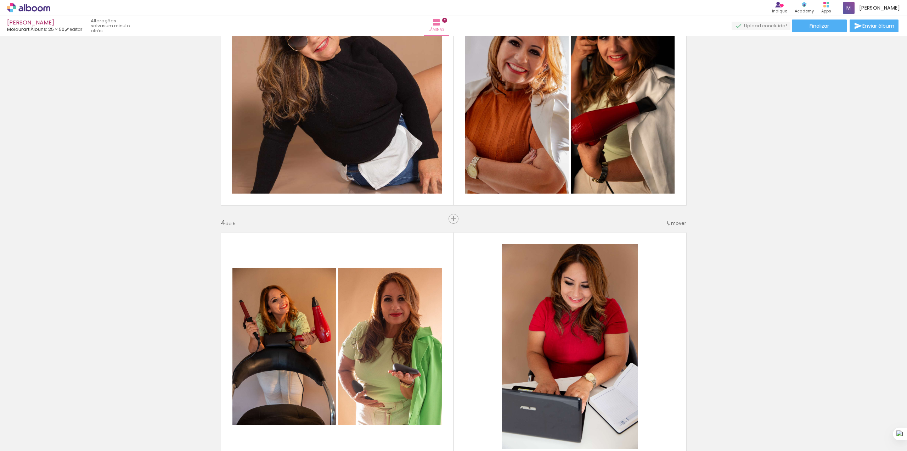
scroll to position [625, 0]
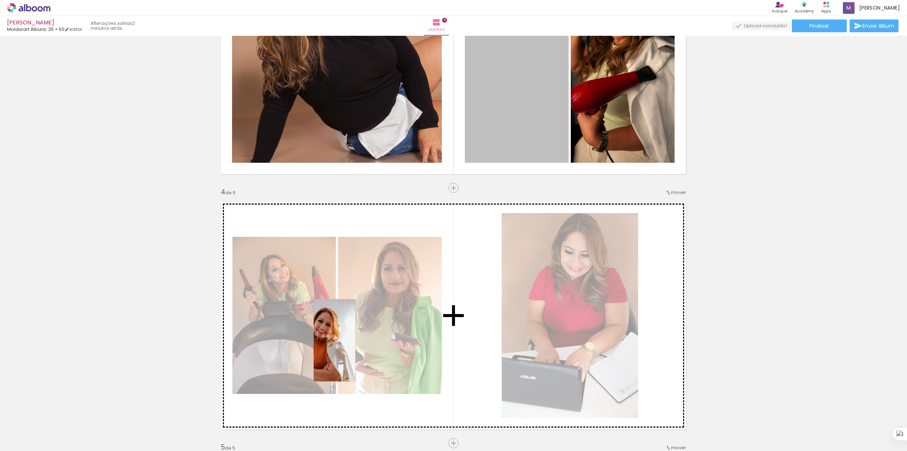
drag, startPoint x: 519, startPoint y: 84, endPoint x: 328, endPoint y: 342, distance: 320.4
click at [329, 341] on div "Inserir lâmina 1 de 5 Inserir lâmina 2 de 5 Inserir lâmina 3 de 5 Inserir lâmin…" at bounding box center [453, 178] width 907 height 1531
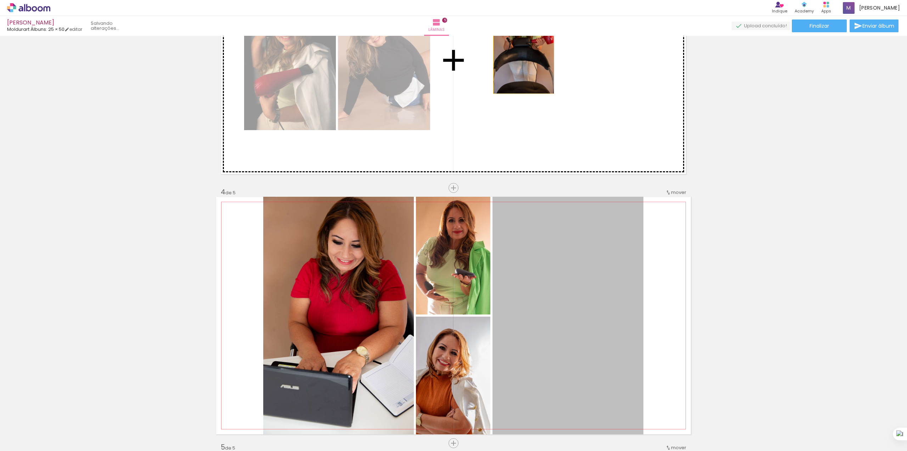
drag, startPoint x: 607, startPoint y: 308, endPoint x: 521, endPoint y: 48, distance: 273.3
click at [521, 47] on div "Inserir lâmina 1 de 5 Inserir lâmina 2 de 5 Inserir lâmina 3 de 5 Inserir lâmin…" at bounding box center [453, 178] width 907 height 1531
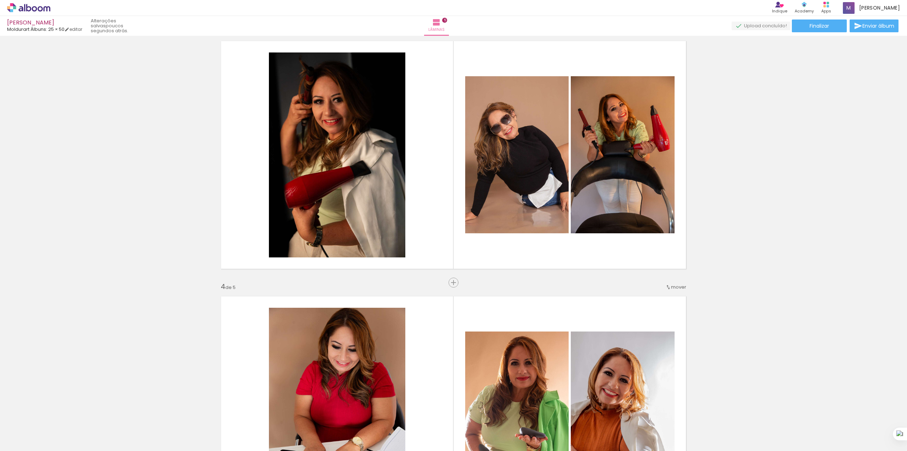
scroll to position [0, 89]
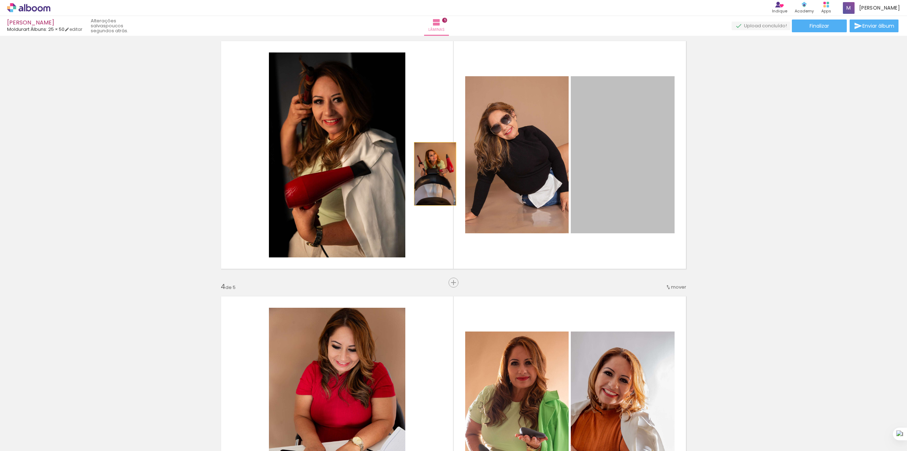
drag, startPoint x: 622, startPoint y: 164, endPoint x: 324, endPoint y: 173, distance: 297.8
click at [0, 0] on slot at bounding box center [0, 0] width 0 height 0
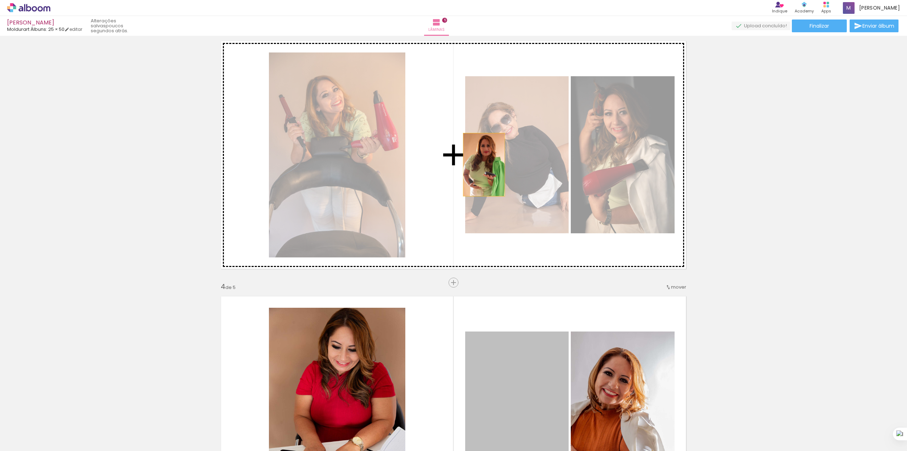
drag, startPoint x: 518, startPoint y: 383, endPoint x: 487, endPoint y: 162, distance: 222.6
click at [481, 163] on div "Inserir lâmina 1 de 5 Inserir lâmina 2 de 5 Inserir lâmina 3 de 5 Inserir lâmin…" at bounding box center [453, 273] width 907 height 1531
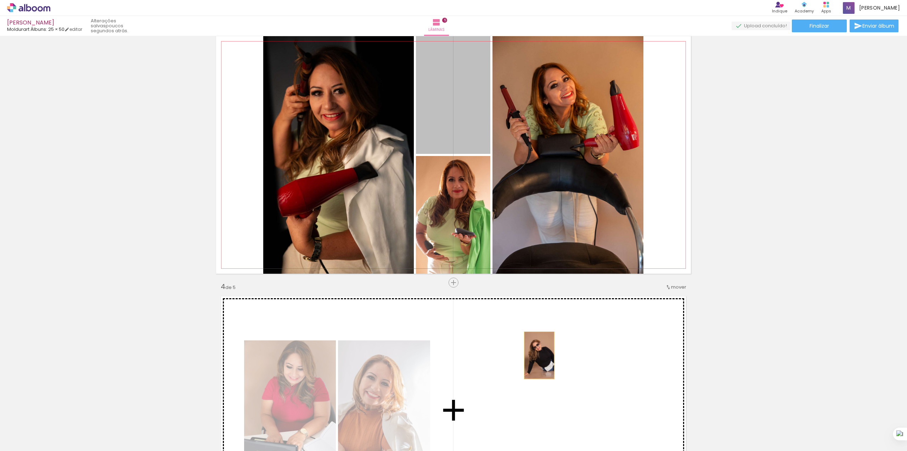
drag, startPoint x: 471, startPoint y: 124, endPoint x: 536, endPoint y: 355, distance: 240.2
click at [536, 355] on div "Inserir lâmina 1 de 5 Inserir lâmina 2 de 5 Inserir lâmina 3 de 5 Inserir lâmin…" at bounding box center [453, 273] width 907 height 1531
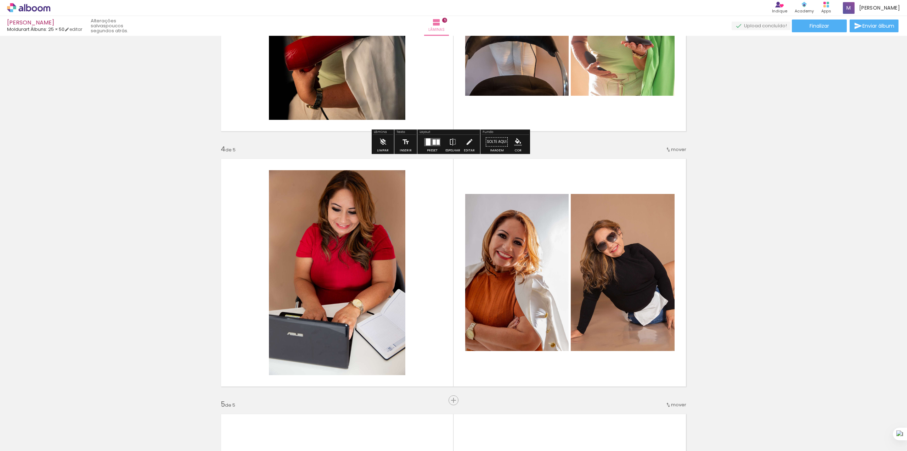
scroll to position [672, 0]
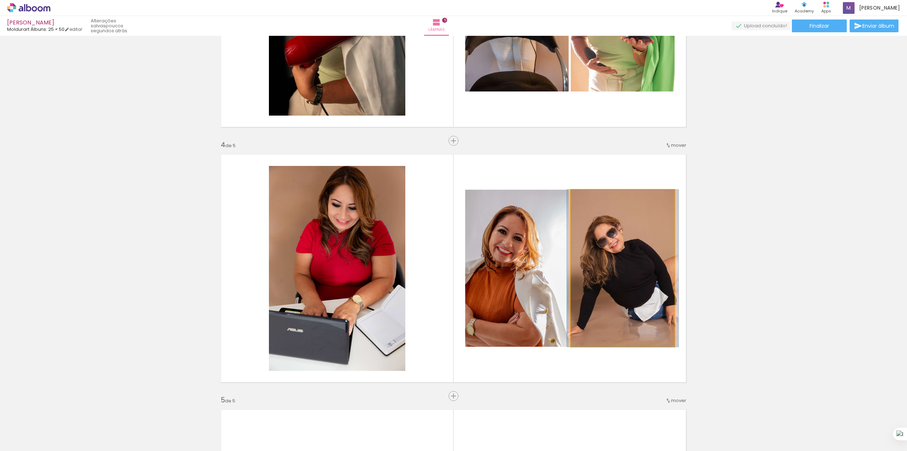
click at [626, 299] on quentale-photo at bounding box center [623, 268] width 104 height 157
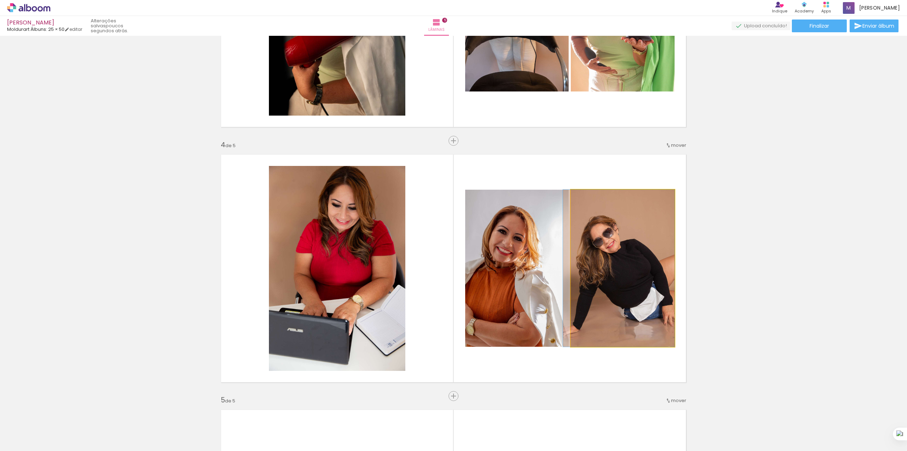
drag, startPoint x: 638, startPoint y: 299, endPoint x: 631, endPoint y: 298, distance: 7.3
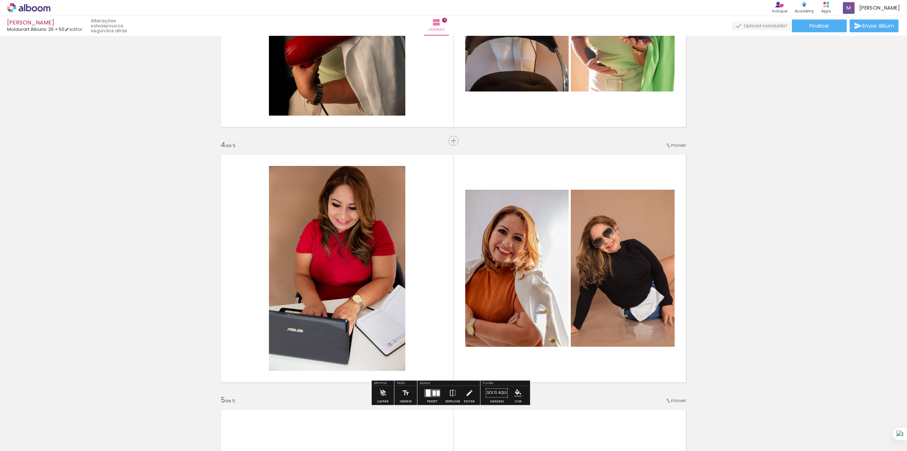
click at [770, 227] on div "Inserir lâmina 1 de 5 Inserir lâmina 2 de 5 Inserir lâmina 3 de 5 Inserir lâmin…" at bounding box center [453, 131] width 907 height 1531
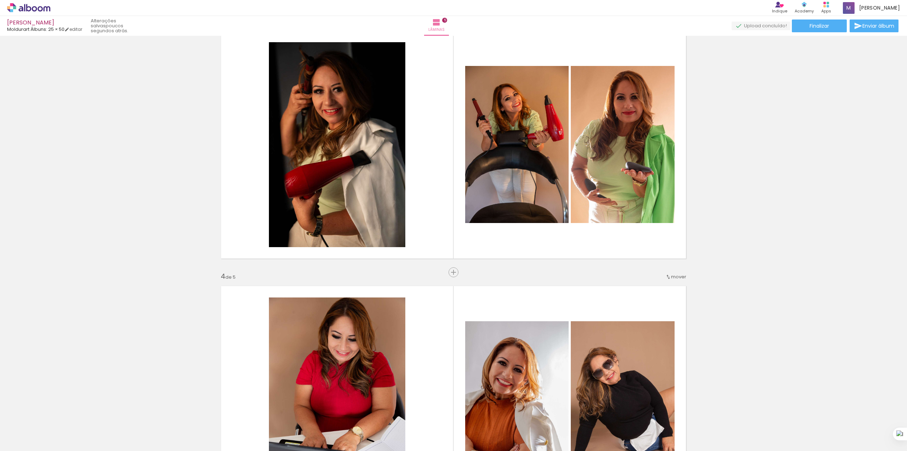
scroll to position [483, 0]
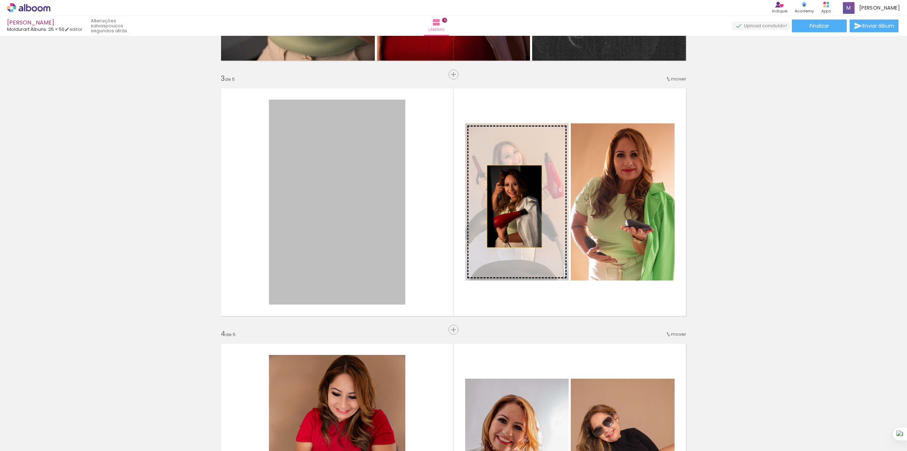
drag, startPoint x: 342, startPoint y: 224, endPoint x: 511, endPoint y: 206, distance: 170.4
click at [0, 0] on slot at bounding box center [0, 0] width 0 height 0
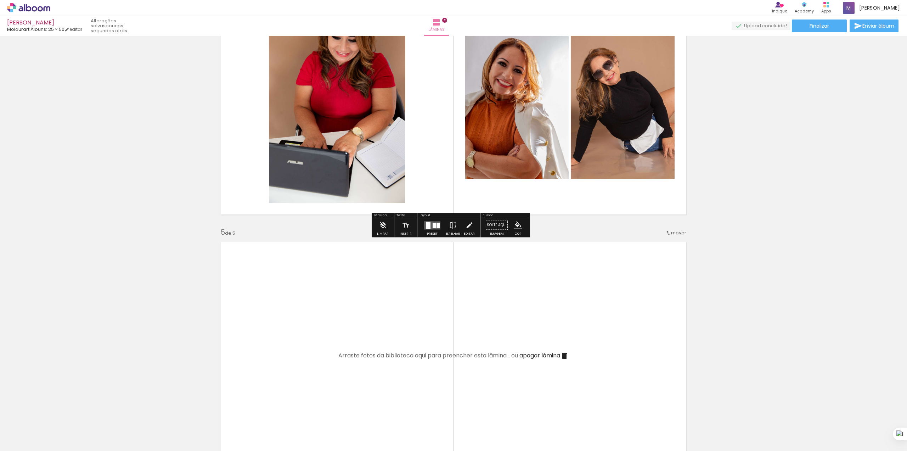
scroll to position [861, 0]
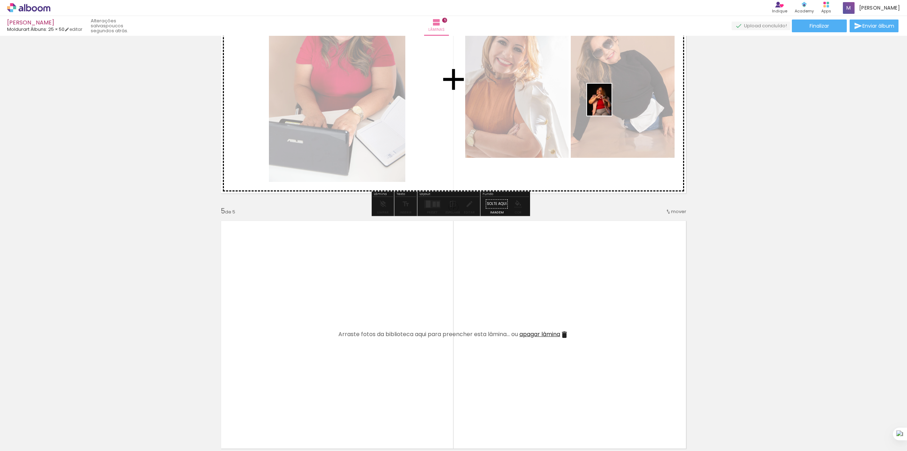
drag, startPoint x: 498, startPoint y: 439, endPoint x: 612, endPoint y: 104, distance: 353.9
click at [612, 104] on quentale-workspace at bounding box center [453, 225] width 907 height 451
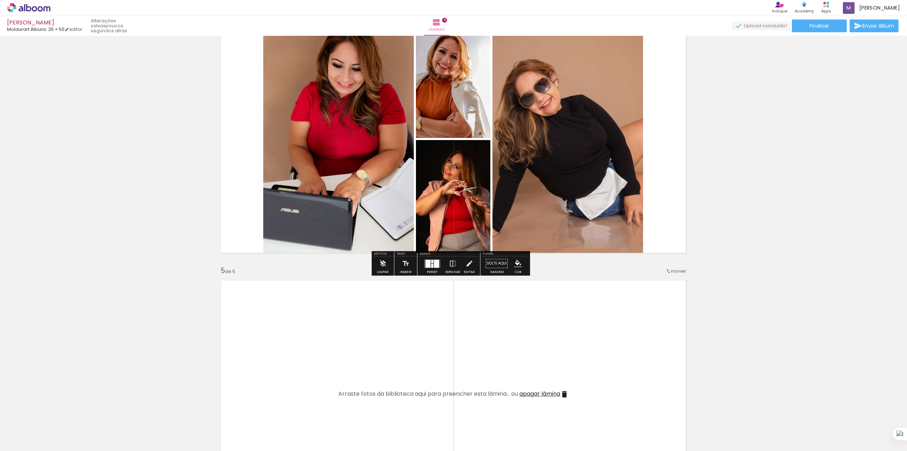
scroll to position [767, 0]
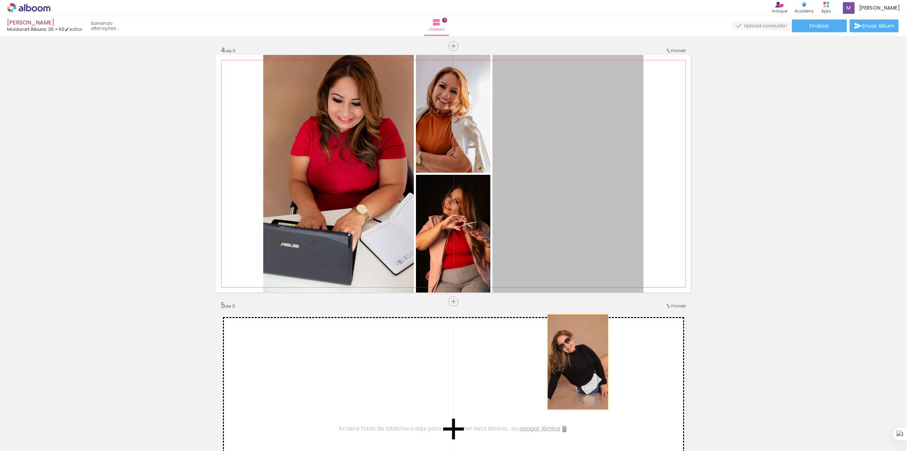
drag, startPoint x: 593, startPoint y: 186, endPoint x: 576, endPoint y: 360, distance: 174.8
click at [574, 361] on div "Inserir lâmina 1 de 5 Inserir lâmina 2 de 5 Inserir lâmina 3 de 5 Inserir lâmin…" at bounding box center [453, 36] width 907 height 1531
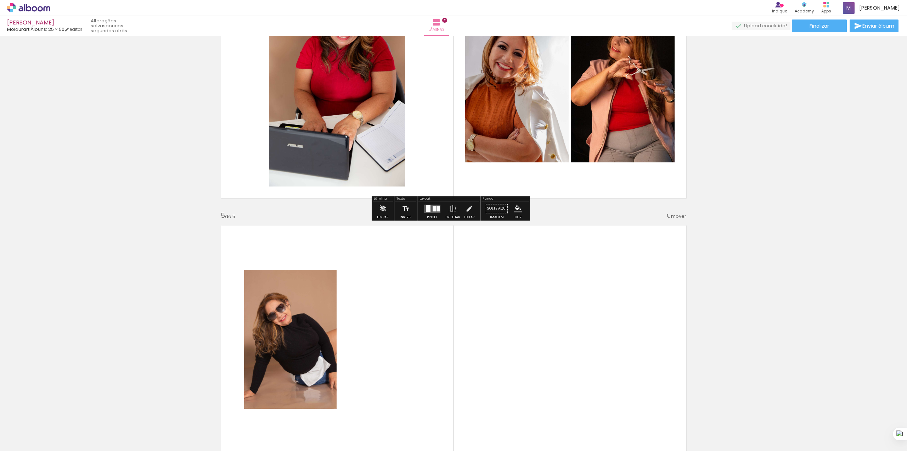
scroll to position [898, 0]
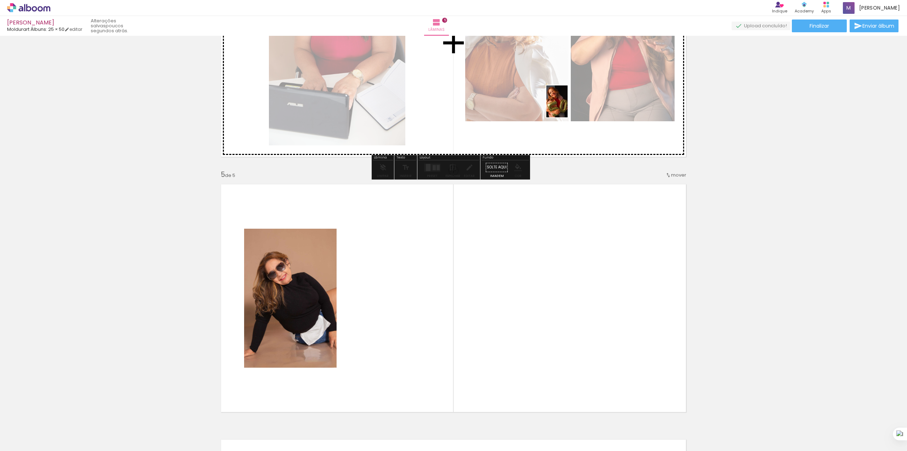
drag, startPoint x: 701, startPoint y: 437, endPoint x: 568, endPoint y: 107, distance: 356.2
click at [568, 107] on quentale-workspace at bounding box center [453, 225] width 907 height 451
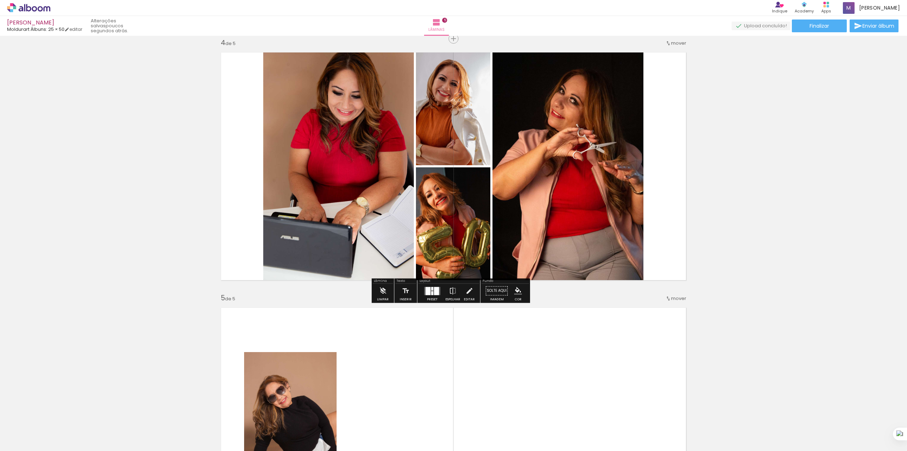
scroll to position [709, 0]
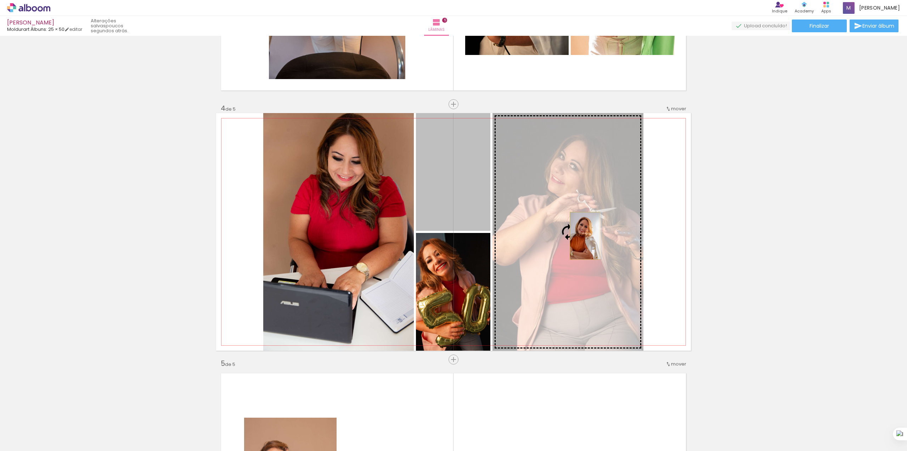
drag, startPoint x: 450, startPoint y: 207, endPoint x: 582, endPoint y: 236, distance: 134.6
click at [0, 0] on slot at bounding box center [0, 0] width 0 height 0
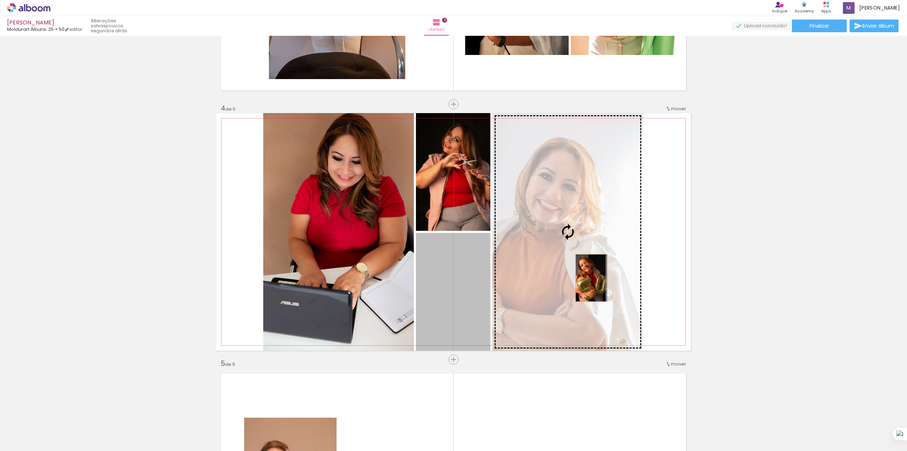
drag, startPoint x: 463, startPoint y: 299, endPoint x: 587, endPoint y: 278, distance: 126.2
click at [0, 0] on slot at bounding box center [0, 0] width 0 height 0
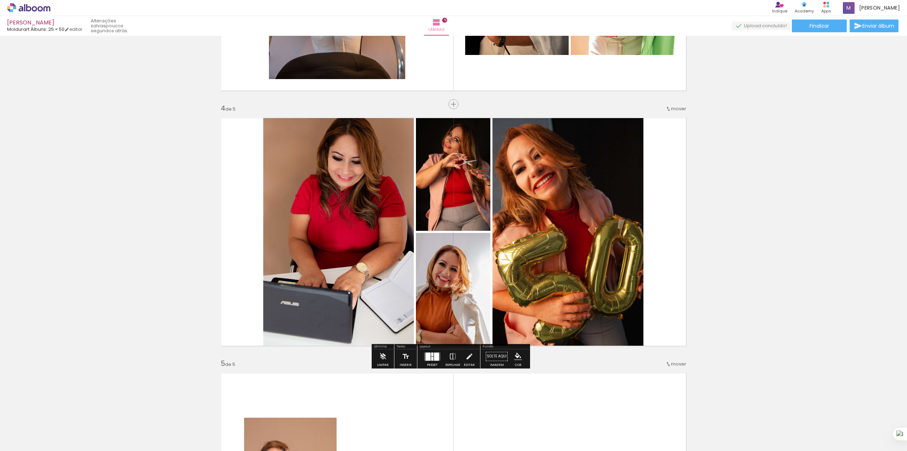
click at [779, 224] on div "Inserir lâmina 1 de 5 Inserir lâmina 2 de 5 Inserir lâmina 3 de 5 Inserir lâmin…" at bounding box center [453, 94] width 907 height 1531
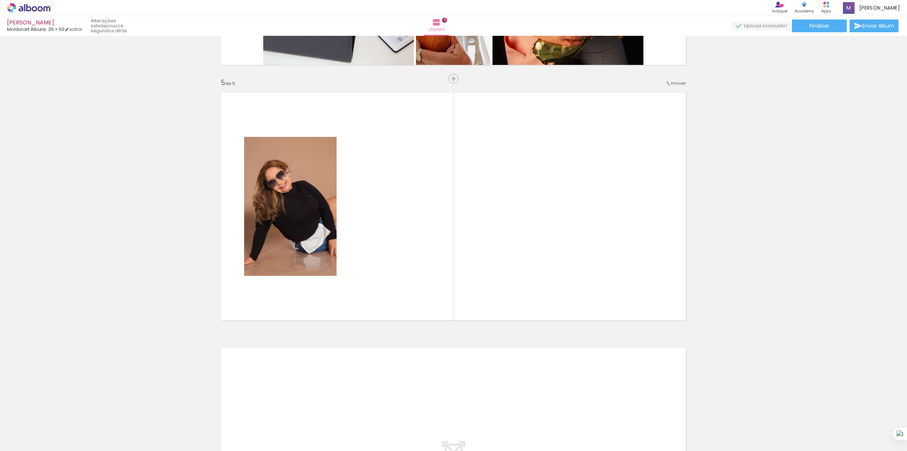
scroll to position [992, 0]
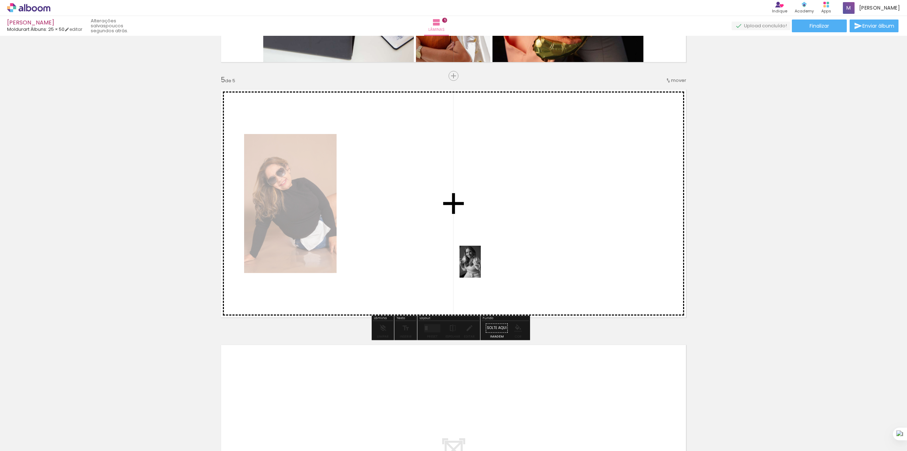
drag, startPoint x: 384, startPoint y: 432, endPoint x: 499, endPoint y: 229, distance: 233.8
click at [496, 227] on quentale-workspace at bounding box center [453, 225] width 907 height 451
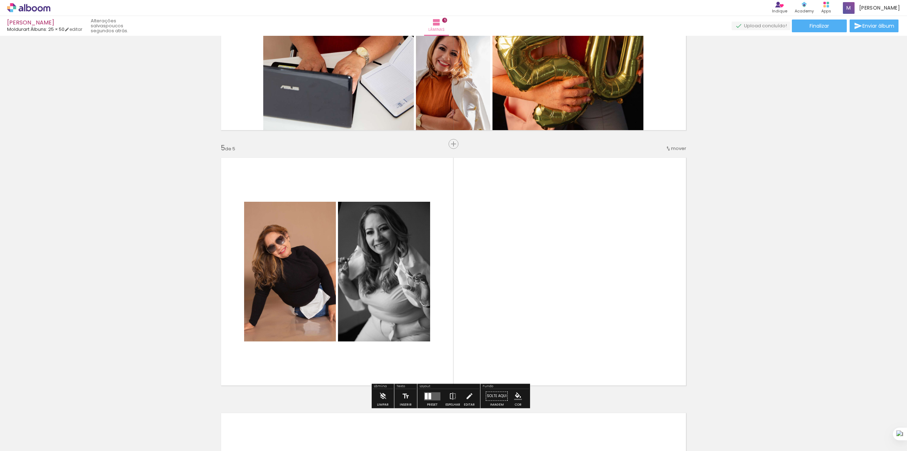
scroll to position [945, 0]
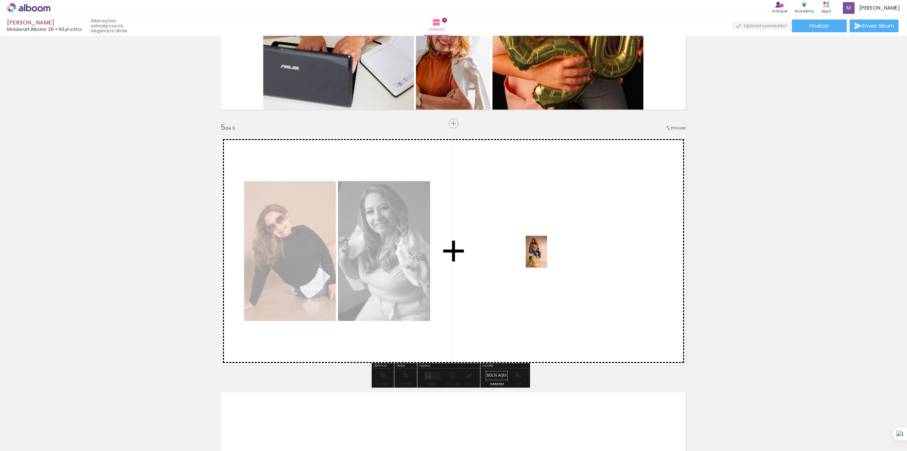
drag, startPoint x: 58, startPoint y: 431, endPoint x: 547, endPoint y: 257, distance: 518.8
click at [547, 257] on quentale-workspace at bounding box center [453, 225] width 907 height 451
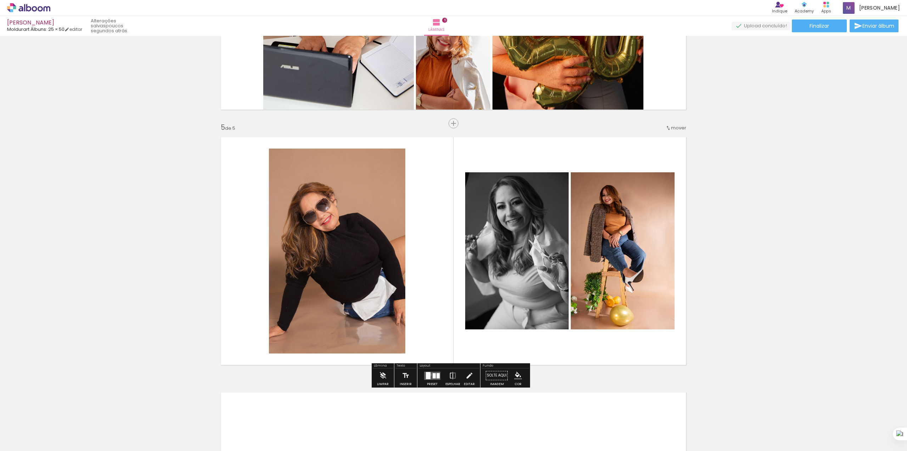
click at [428, 374] on div at bounding box center [428, 375] width 5 height 7
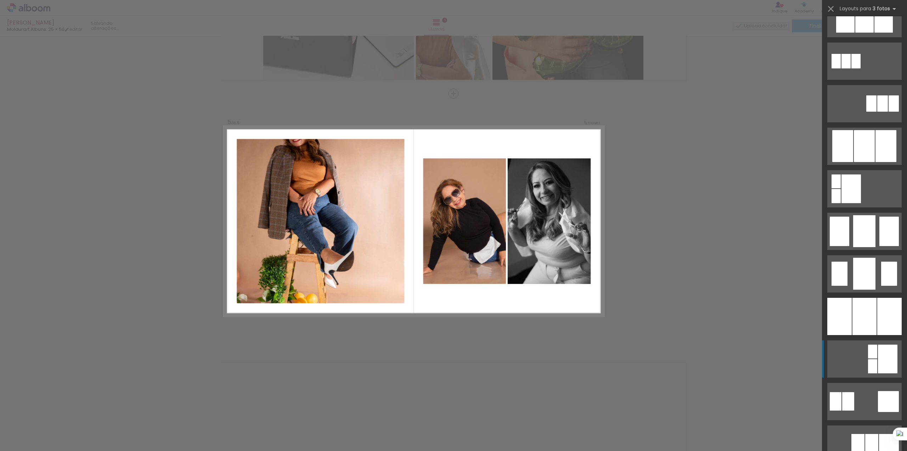
scroll to position [520, 0]
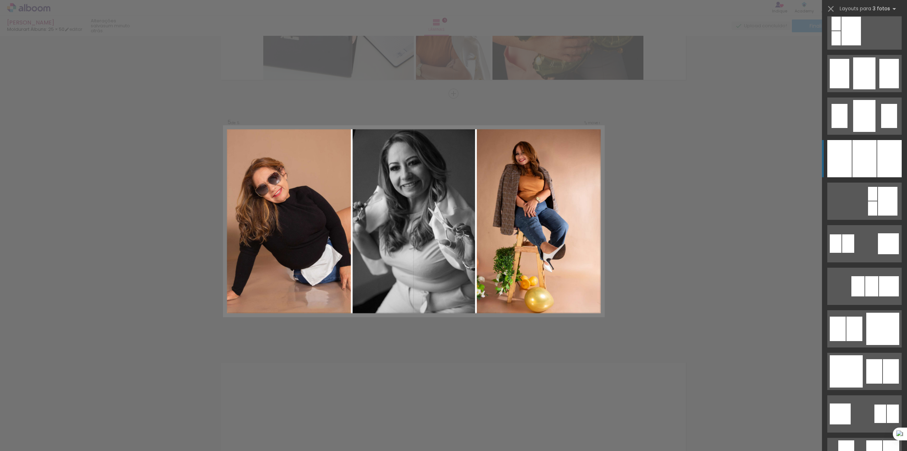
click at [865, 156] on div at bounding box center [865, 158] width 24 height 37
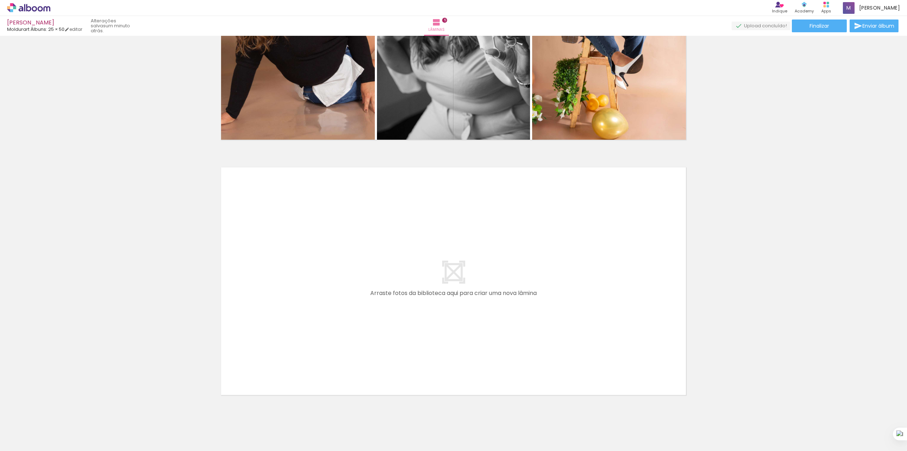
scroll to position [1181, 0]
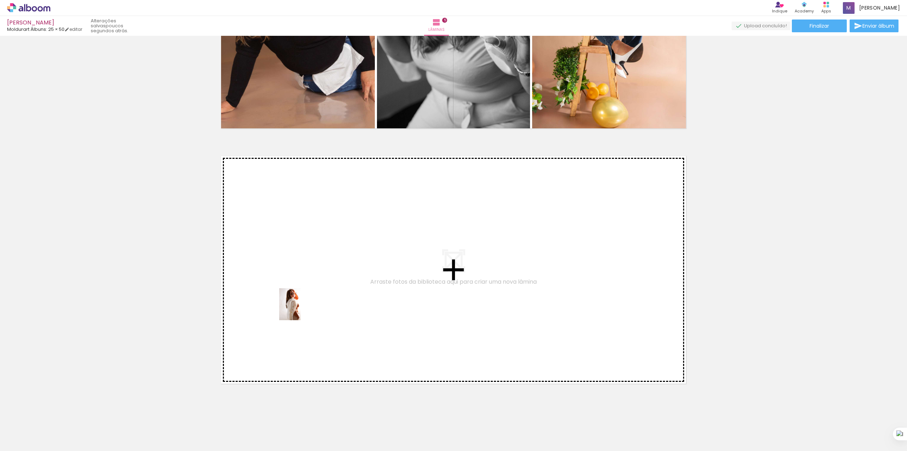
drag, startPoint x: 147, startPoint y: 436, endPoint x: 301, endPoint y: 309, distance: 199.2
click at [301, 309] on quentale-workspace at bounding box center [453, 225] width 907 height 451
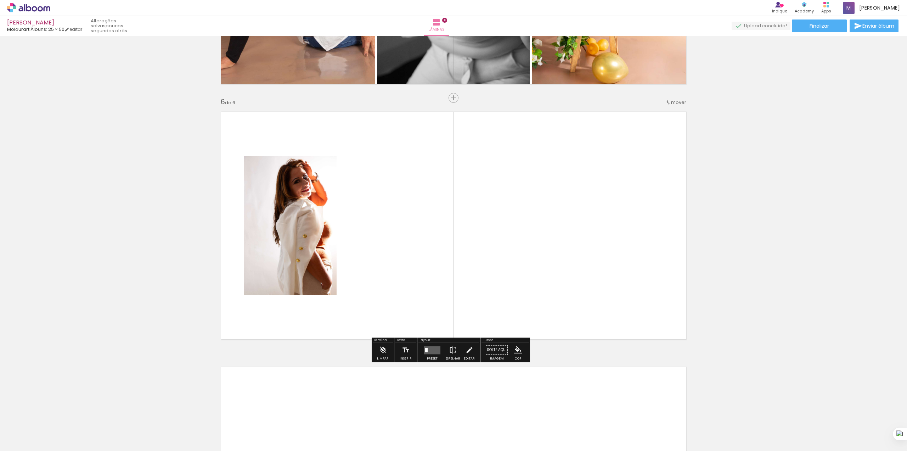
scroll to position [1230, 0]
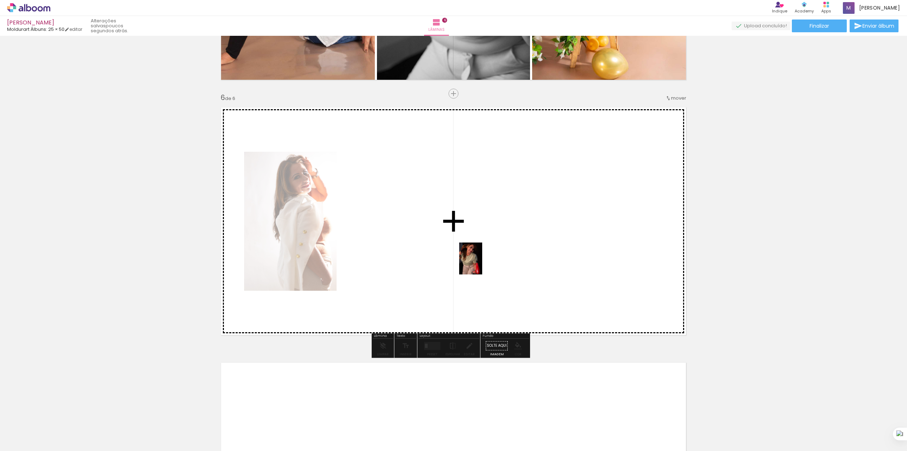
drag, startPoint x: 298, startPoint y: 438, endPoint x: 512, endPoint y: 231, distance: 298.2
click at [512, 231] on quentale-workspace at bounding box center [453, 225] width 907 height 451
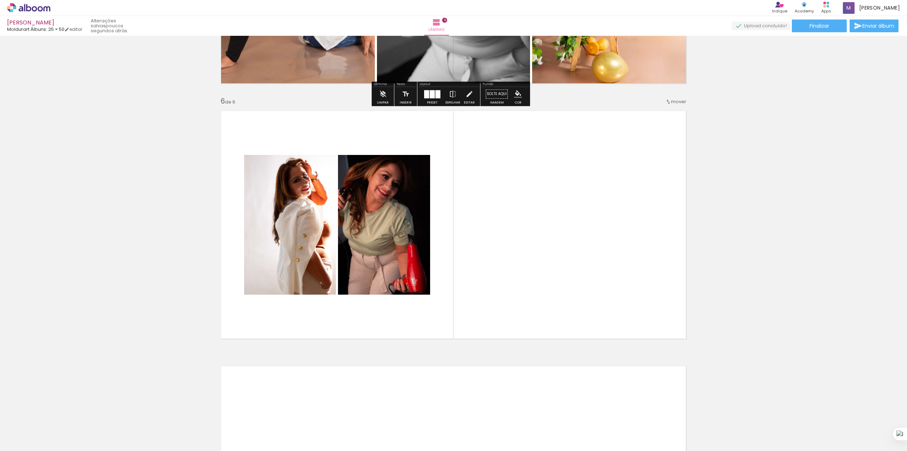
scroll to position [1228, 0]
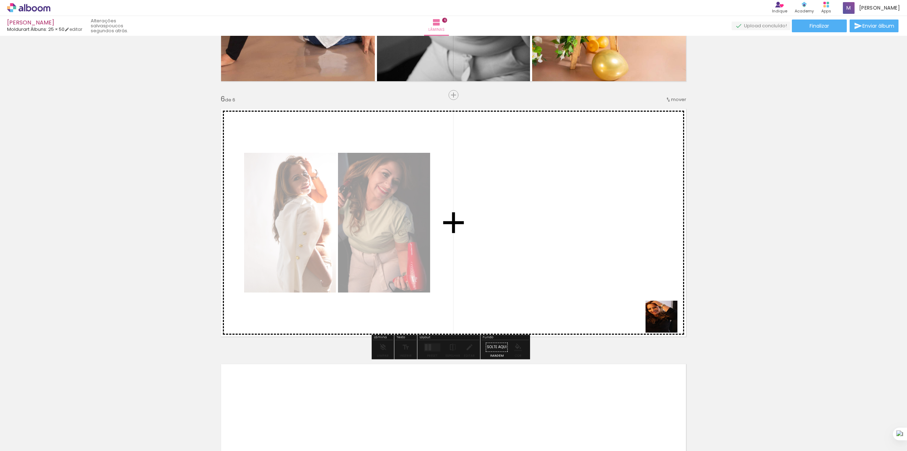
drag, startPoint x: 864, startPoint y: 436, endPoint x: 592, endPoint y: 255, distance: 326.2
click at [592, 255] on quentale-workspace at bounding box center [453, 225] width 907 height 451
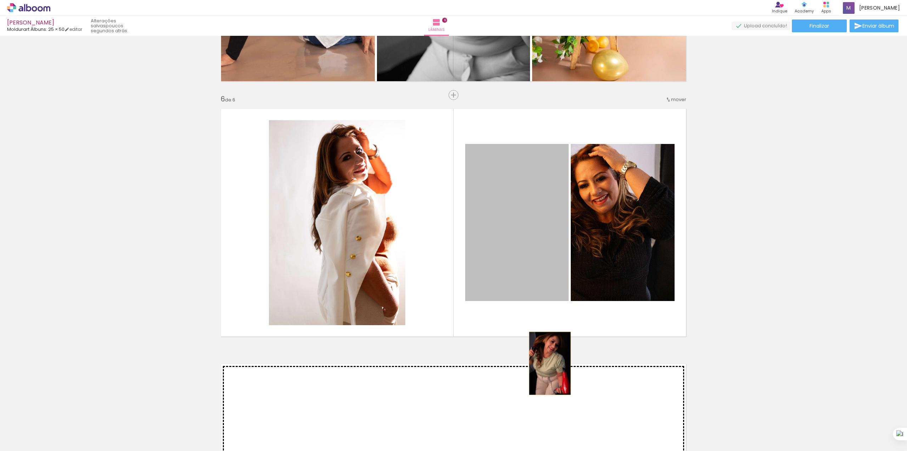
drag, startPoint x: 530, startPoint y: 227, endPoint x: 544, endPoint y: 384, distance: 157.9
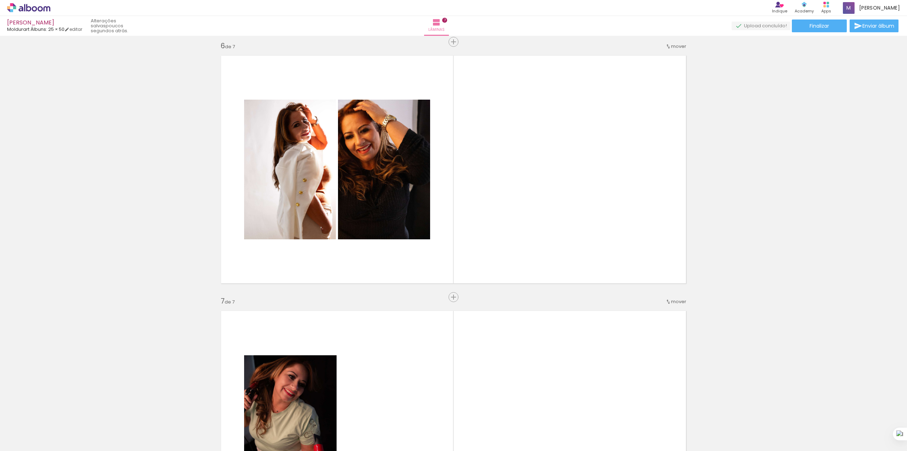
scroll to position [1249, 0]
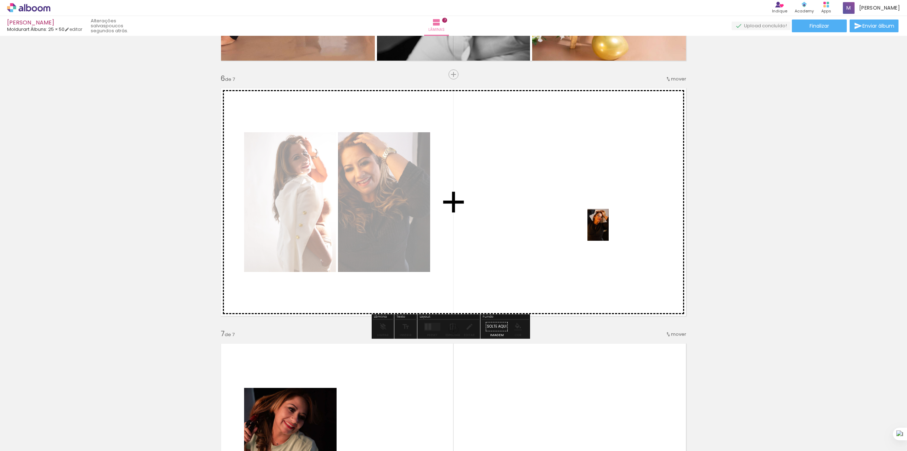
drag, startPoint x: 902, startPoint y: 418, endPoint x: 609, endPoint y: 230, distance: 348.3
click at [609, 230] on quentale-workspace at bounding box center [453, 225] width 907 height 451
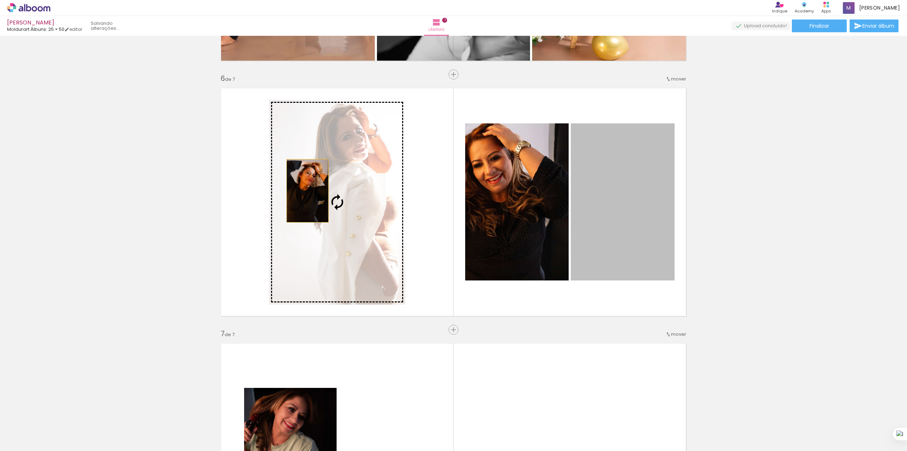
drag, startPoint x: 638, startPoint y: 232, endPoint x: 304, endPoint y: 191, distance: 336.4
click at [0, 0] on slot at bounding box center [0, 0] width 0 height 0
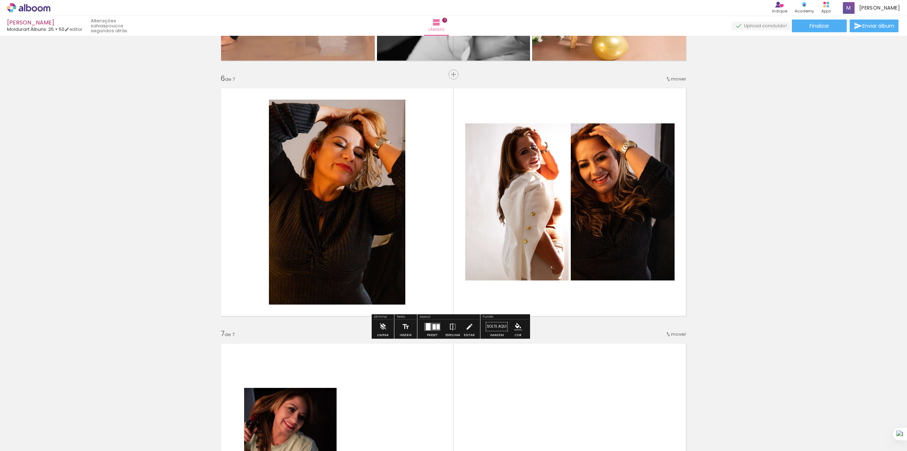
scroll to position [0, 89]
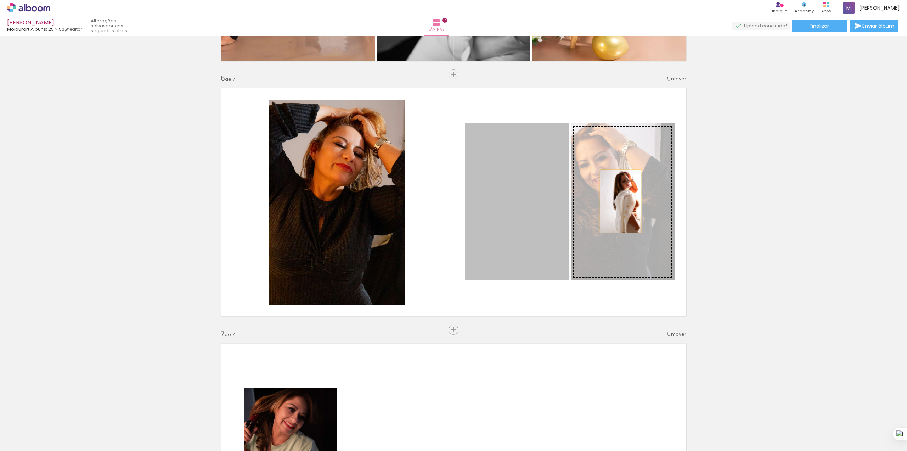
drag, startPoint x: 511, startPoint y: 221, endPoint x: 617, endPoint y: 201, distance: 108.2
click at [0, 0] on slot at bounding box center [0, 0] width 0 height 0
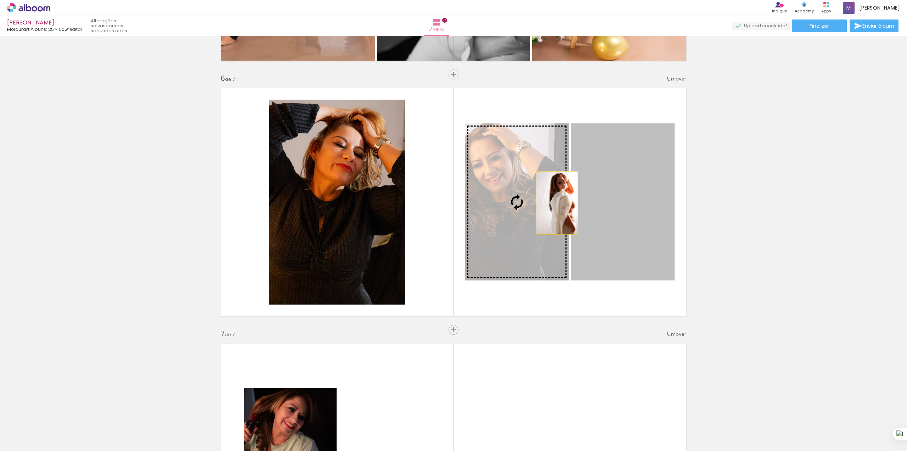
drag, startPoint x: 637, startPoint y: 211, endPoint x: 470, endPoint y: 196, distance: 168.2
click at [0, 0] on slot at bounding box center [0, 0] width 0 height 0
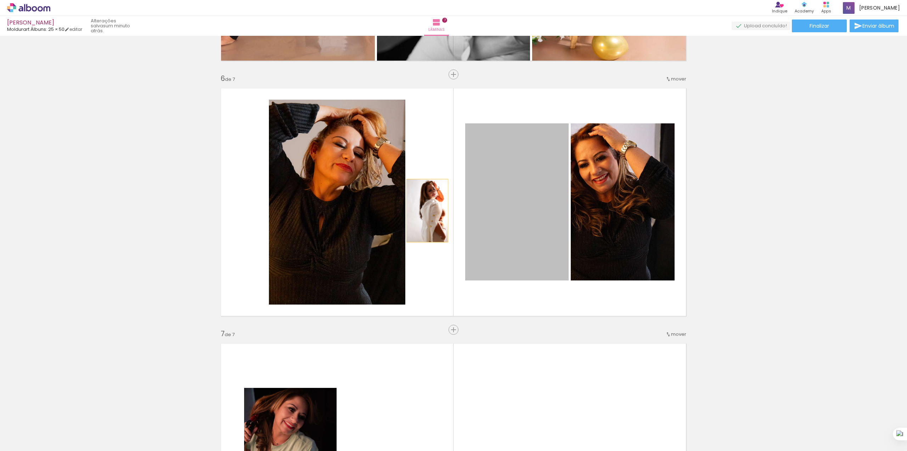
drag, startPoint x: 531, startPoint y: 225, endPoint x: 344, endPoint y: 196, distance: 188.7
click at [0, 0] on slot at bounding box center [0, 0] width 0 height 0
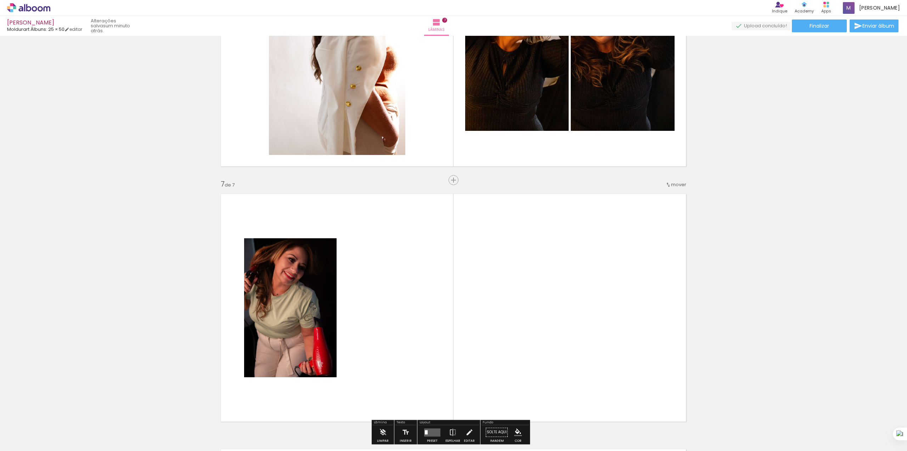
scroll to position [1296, 0]
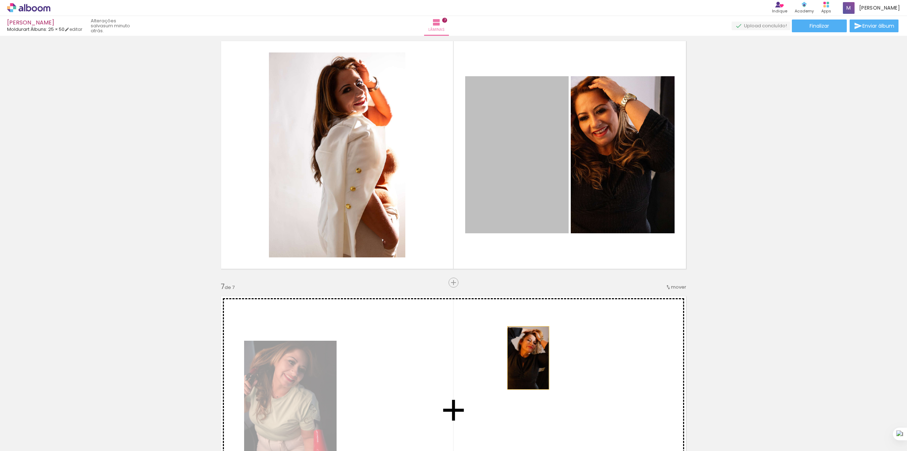
drag, startPoint x: 537, startPoint y: 171, endPoint x: 524, endPoint y: 355, distance: 184.7
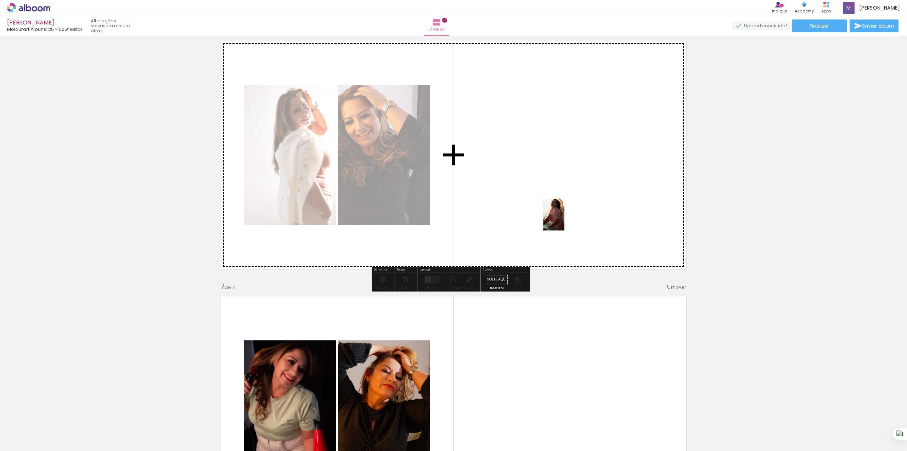
drag, startPoint x: 619, startPoint y: 437, endPoint x: 565, endPoint y: 220, distance: 223.6
click at [565, 220] on quentale-workspace at bounding box center [453, 225] width 907 height 451
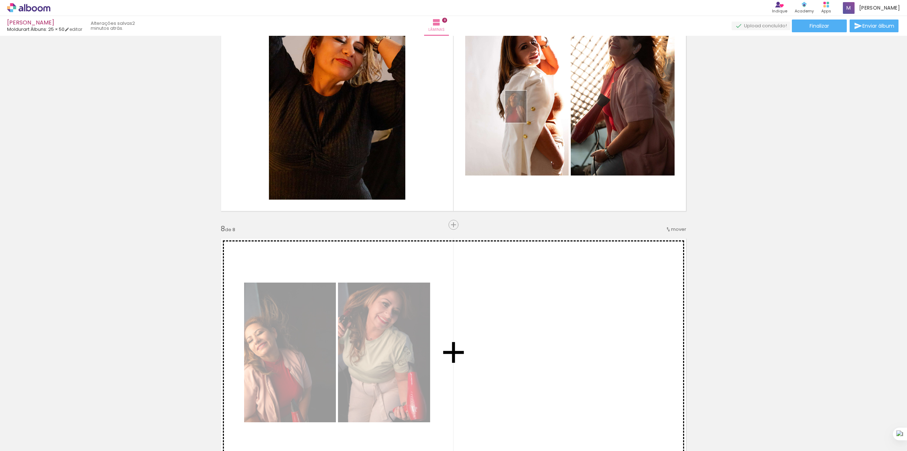
scroll to position [1606, 0]
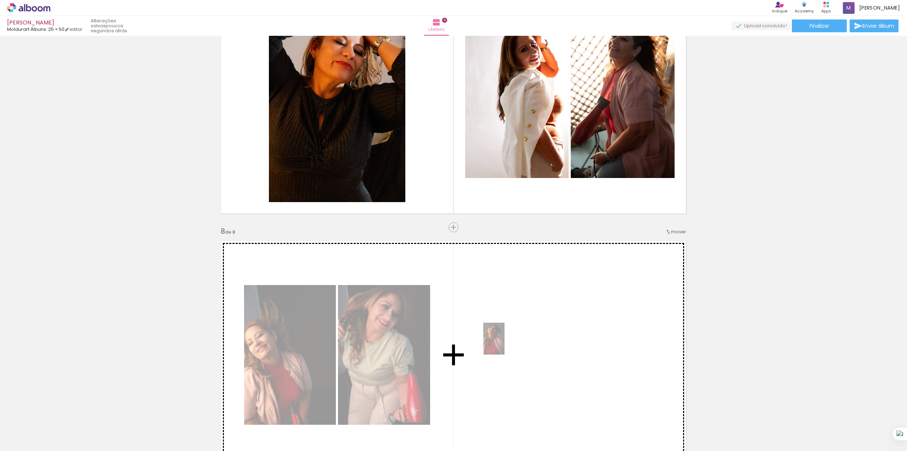
click at [512, 330] on quentale-workspace at bounding box center [453, 225] width 907 height 451
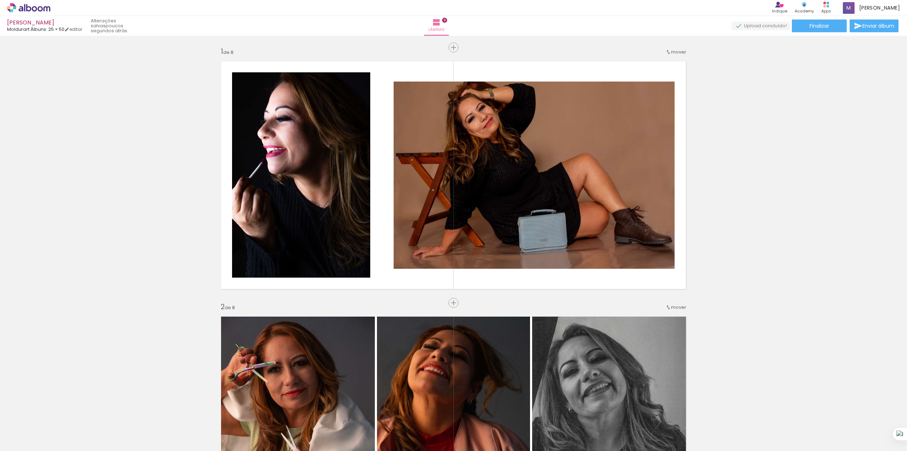
click at [0, 0] on slot at bounding box center [0, 0] width 0 height 0
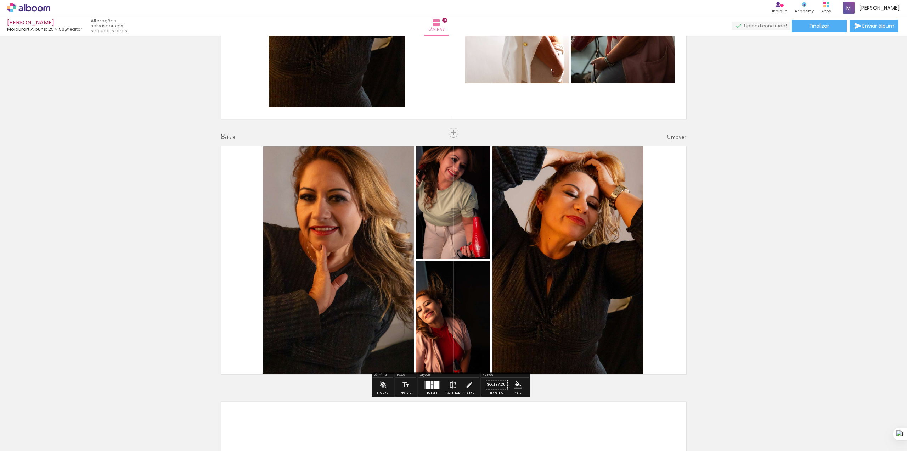
scroll to position [0, 423]
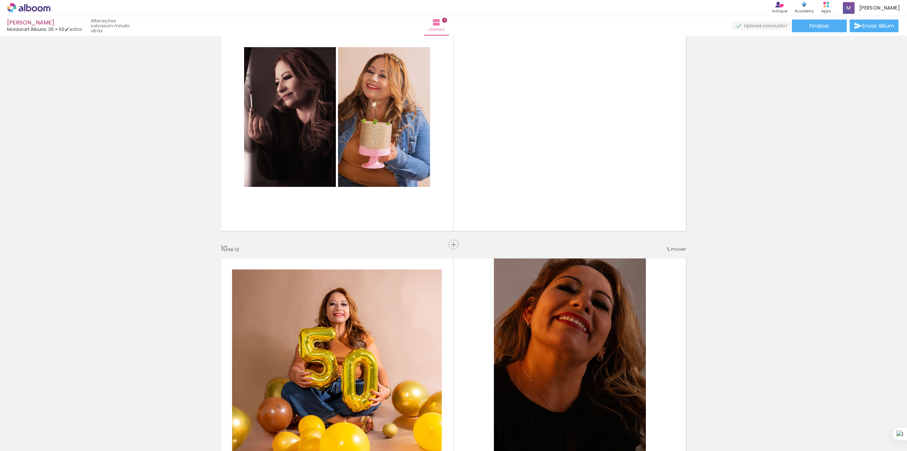
scroll to position [0, 423]
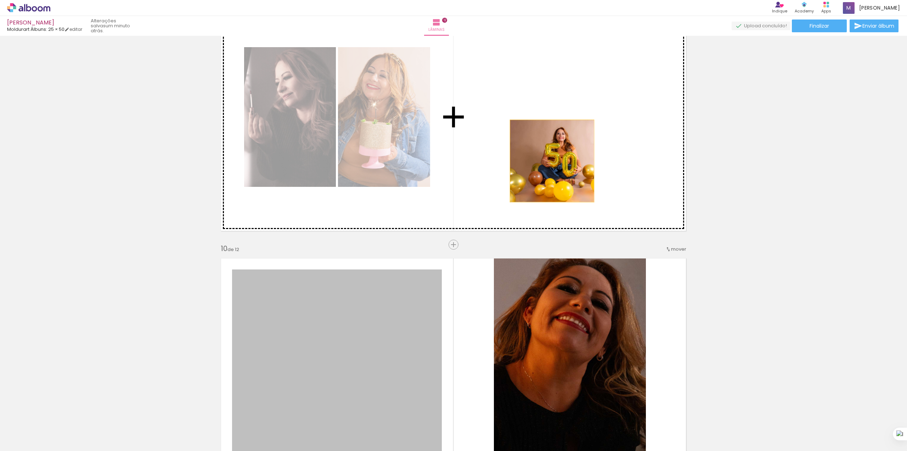
drag, startPoint x: 387, startPoint y: 386, endPoint x: 543, endPoint y: 150, distance: 282.7
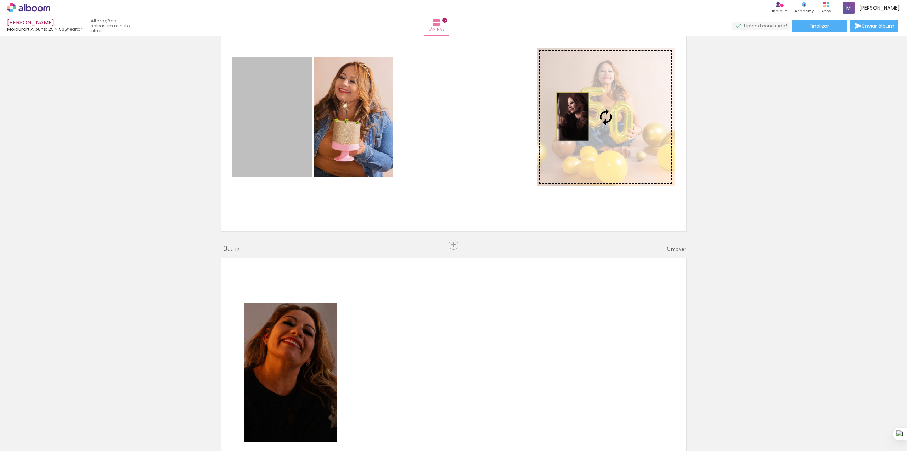
drag, startPoint x: 271, startPoint y: 126, endPoint x: 569, endPoint y: 117, distance: 298.5
click at [0, 0] on slot at bounding box center [0, 0] width 0 height 0
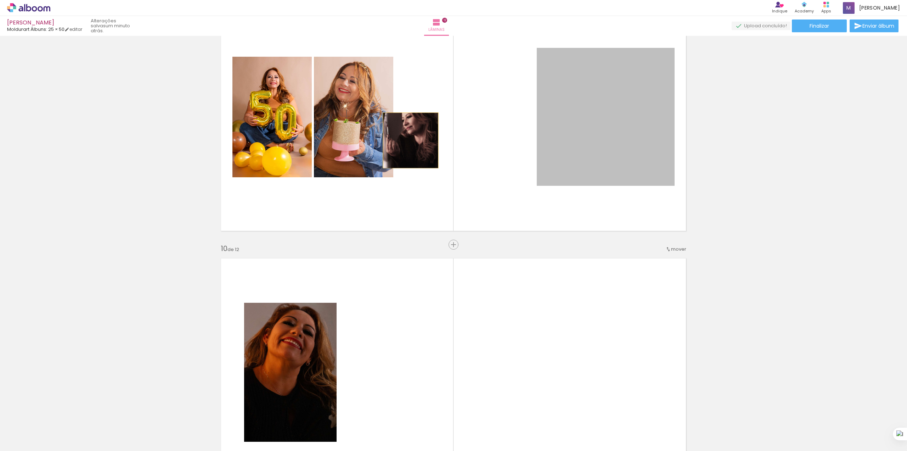
drag, startPoint x: 493, startPoint y: 124, endPoint x: 334, endPoint y: 124, distance: 159.5
click at [0, 0] on slot at bounding box center [0, 0] width 0 height 0
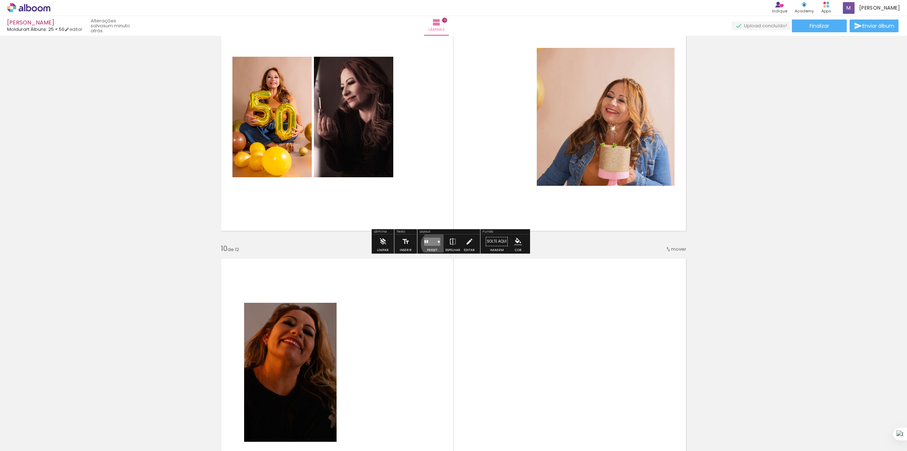
click at [433, 244] on quentale-layouter at bounding box center [432, 241] width 16 height 8
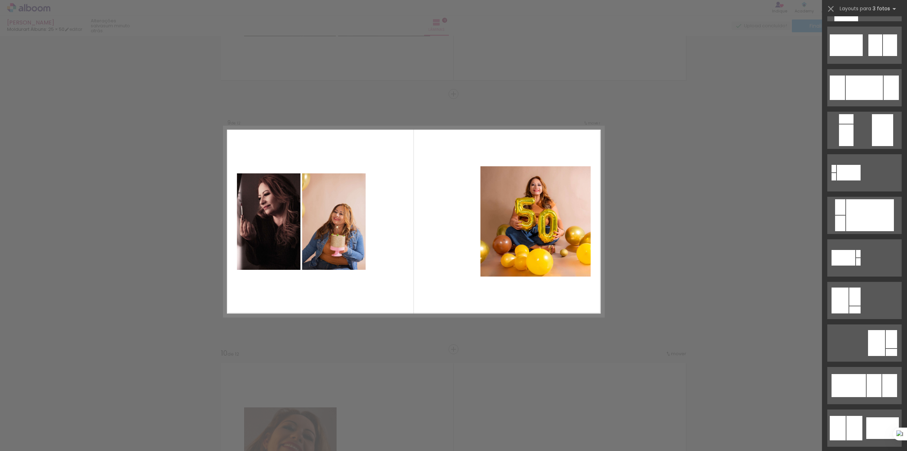
scroll to position [388, 0]
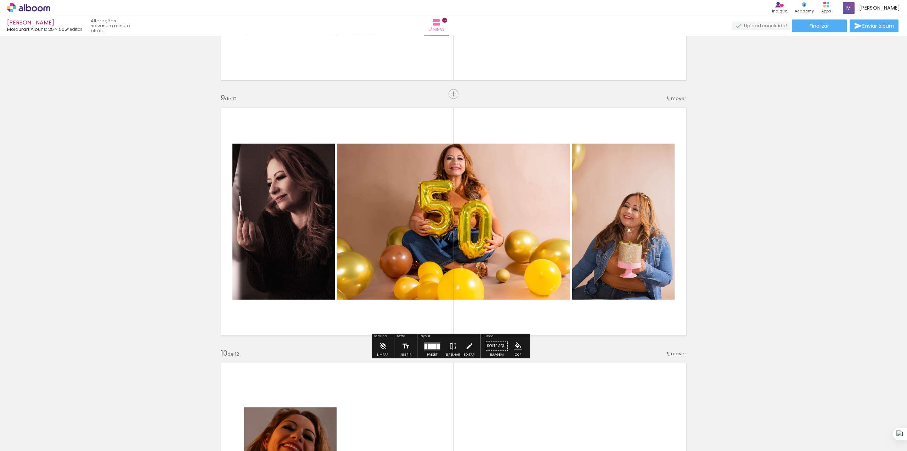
click at [432, 350] on div at bounding box center [432, 346] width 19 height 14
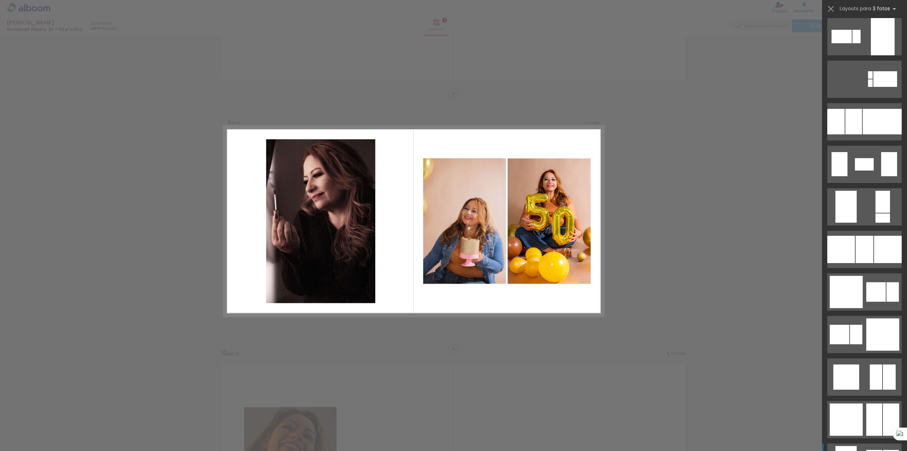
scroll to position [1606, 0]
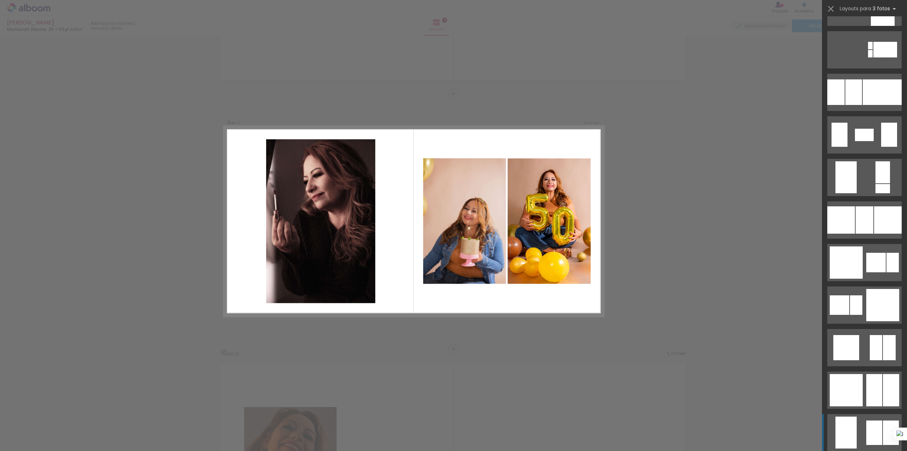
click at [869, 234] on div at bounding box center [865, 219] width 18 height 27
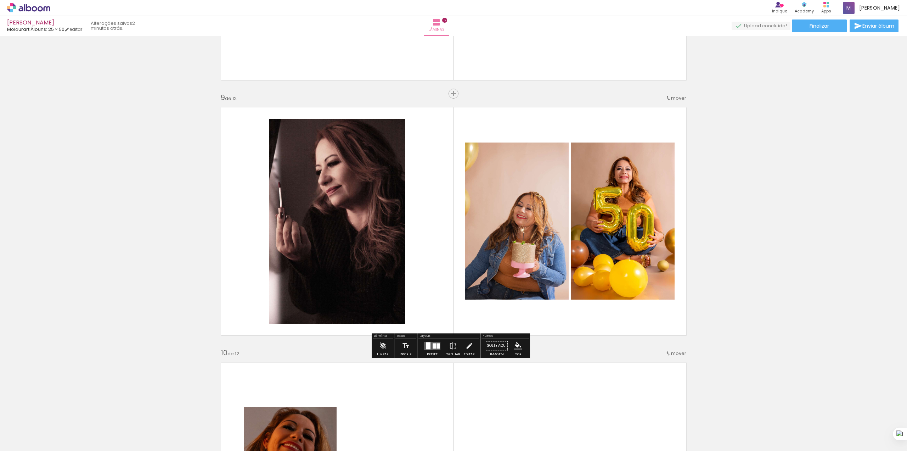
click at [501, 245] on quentale-photo at bounding box center [516, 220] width 103 height 157
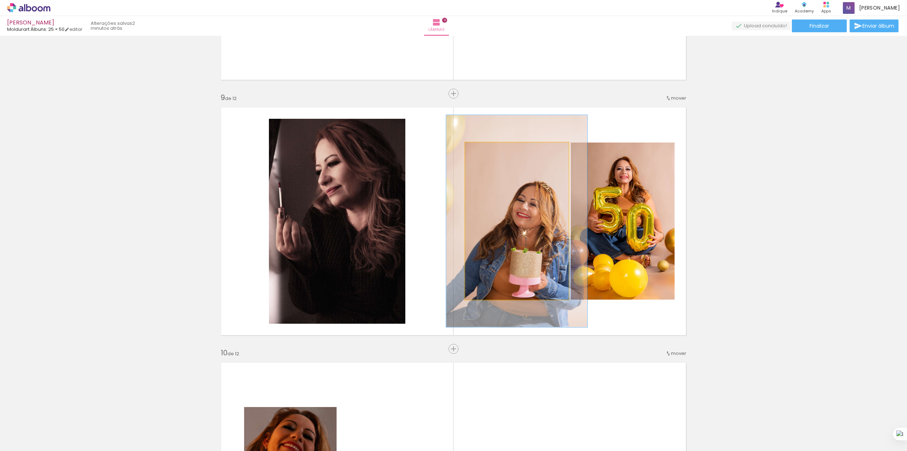
drag, startPoint x: 479, startPoint y: 151, endPoint x: 488, endPoint y: 150, distance: 8.6
click at [488, 150] on div at bounding box center [490, 150] width 6 height 6
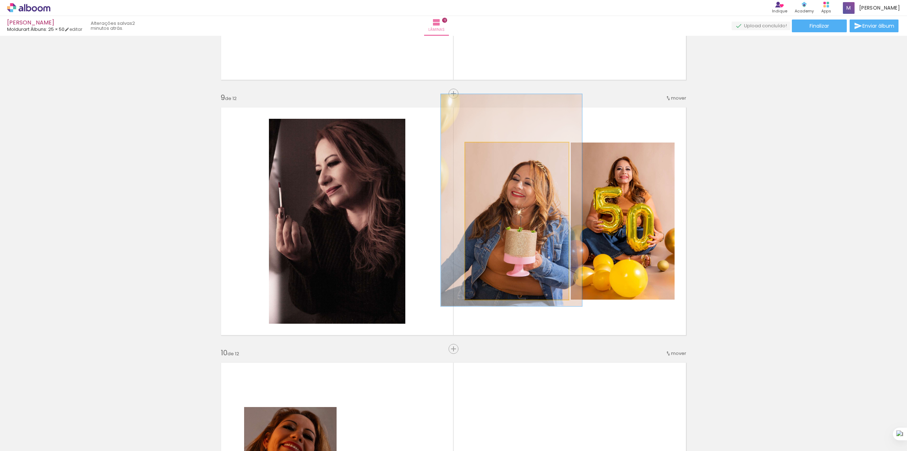
drag, startPoint x: 510, startPoint y: 241, endPoint x: 505, endPoint y: 220, distance: 21.6
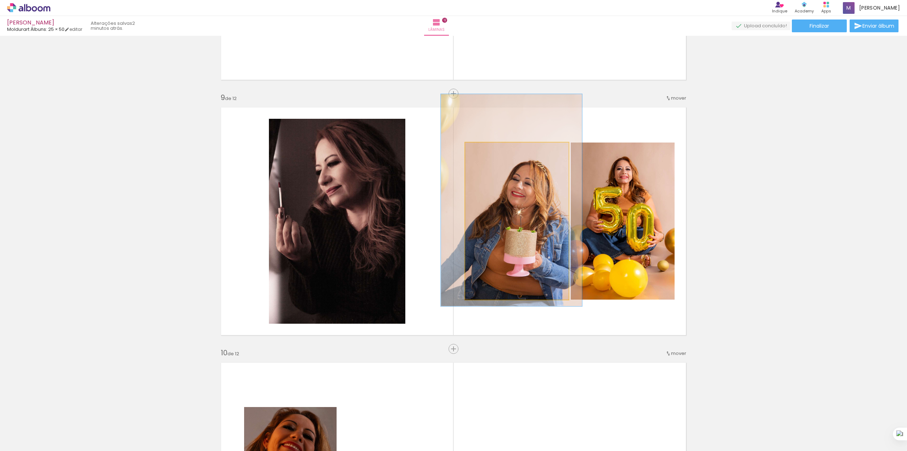
click at [526, 217] on quentale-photo at bounding box center [516, 220] width 103 height 157
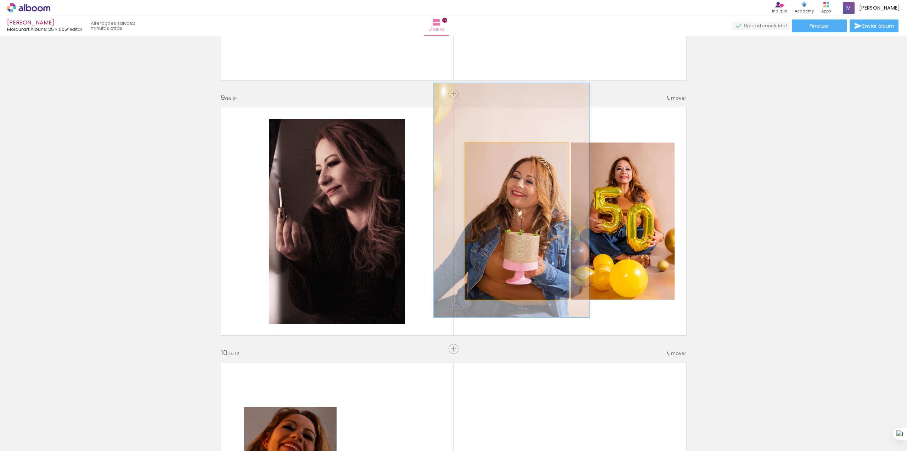
drag, startPoint x: 488, startPoint y: 150, endPoint x: 492, endPoint y: 149, distance: 4.0
click at [492, 149] on div at bounding box center [495, 150] width 6 height 6
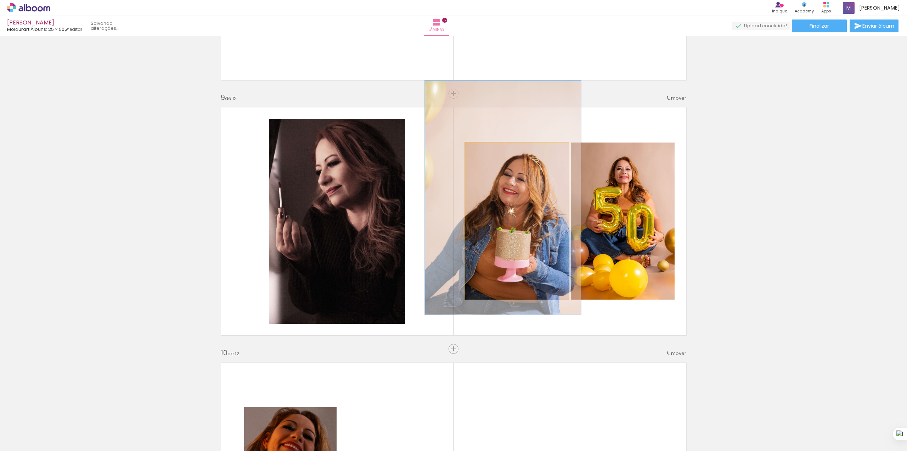
drag, startPoint x: 515, startPoint y: 199, endPoint x: 506, endPoint y: 196, distance: 8.9
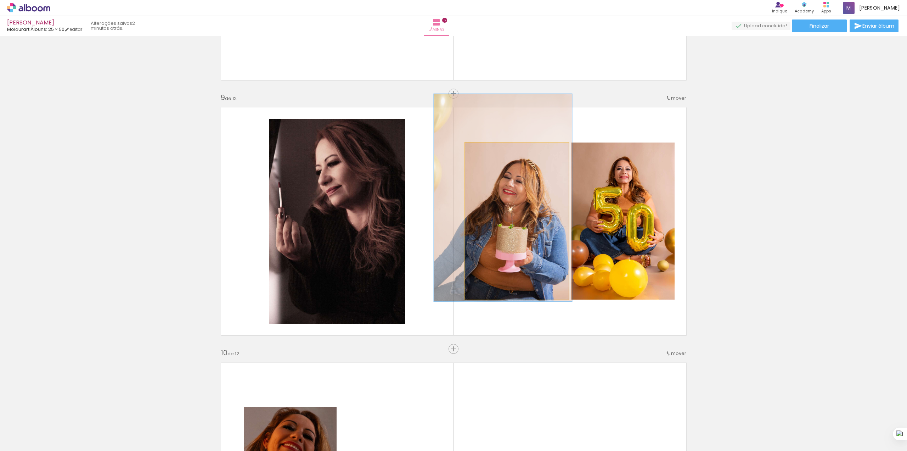
drag, startPoint x: 491, startPoint y: 150, endPoint x: 506, endPoint y: 184, distance: 37.1
type paper-slider "131"
click at [488, 150] on div at bounding box center [491, 150] width 6 height 6
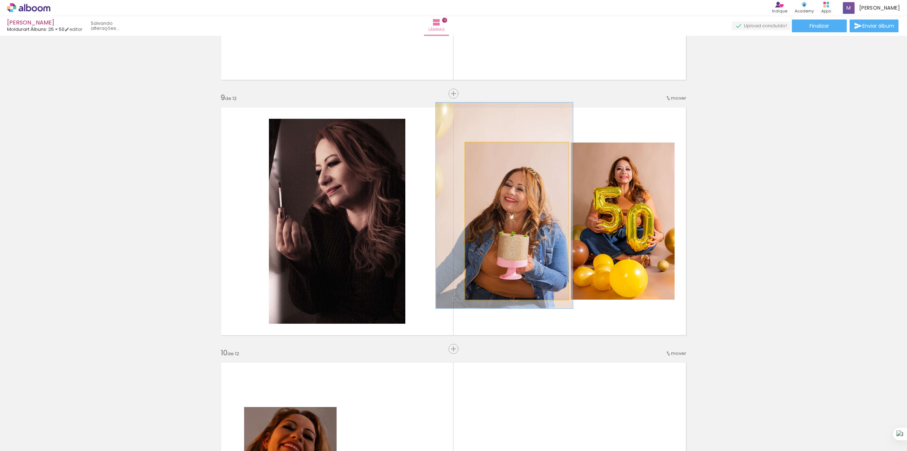
drag, startPoint x: 515, startPoint y: 234, endPoint x: 516, endPoint y: 242, distance: 7.9
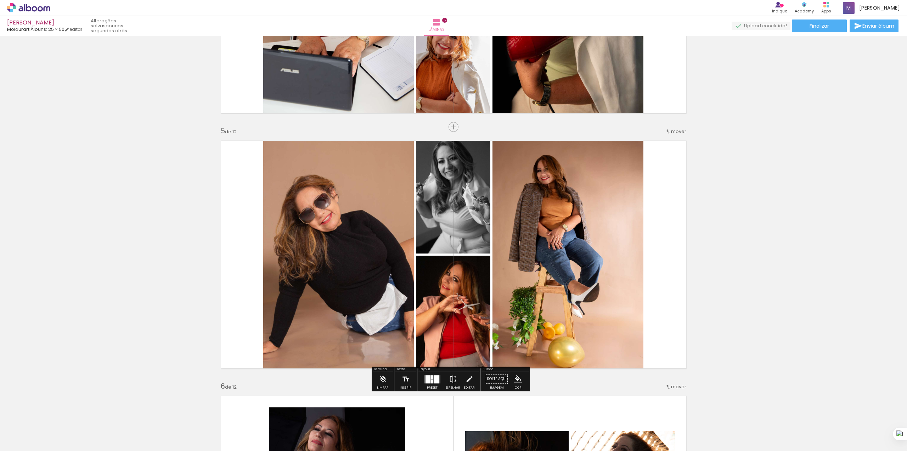
scroll to position [945, 0]
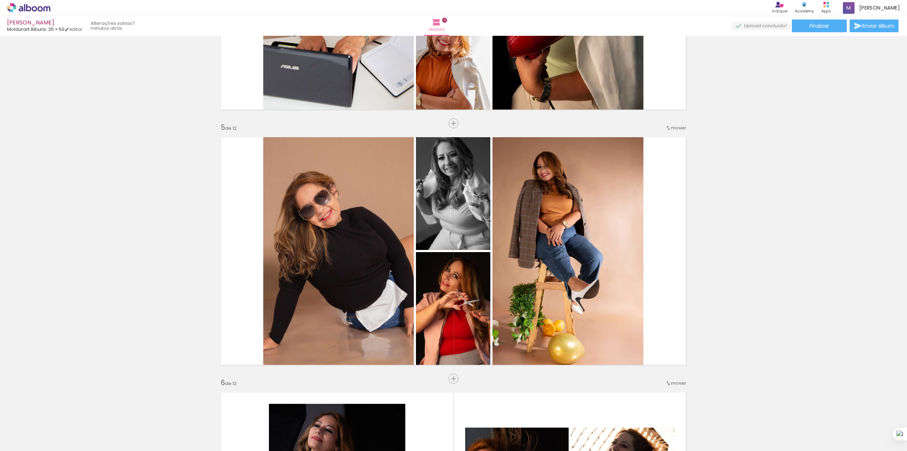
scroll to position [0, 423]
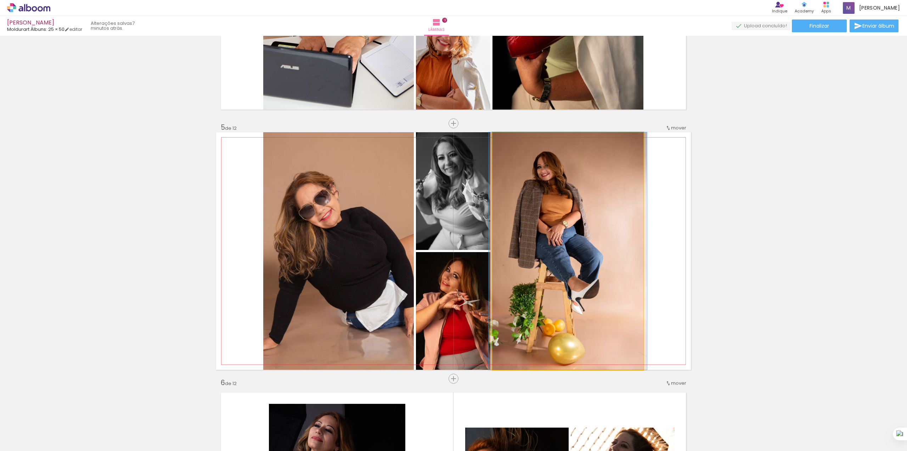
click at [580, 243] on quentale-photo at bounding box center [568, 250] width 151 height 237
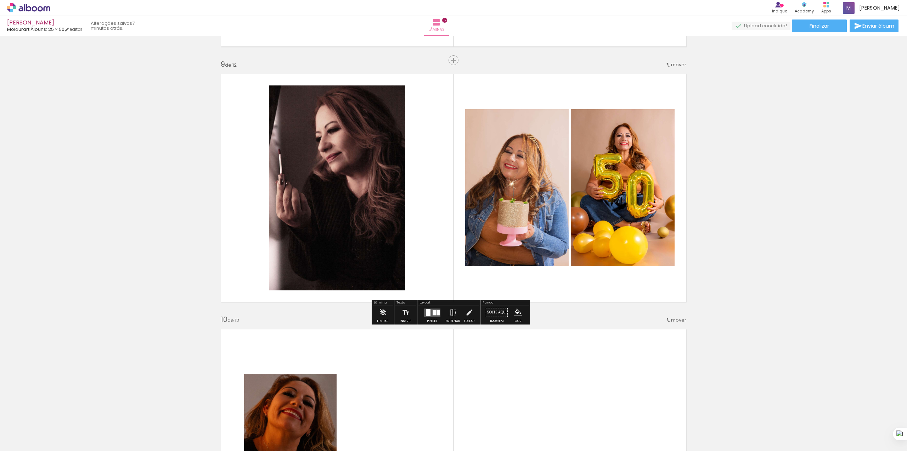
scroll to position [2032, 0]
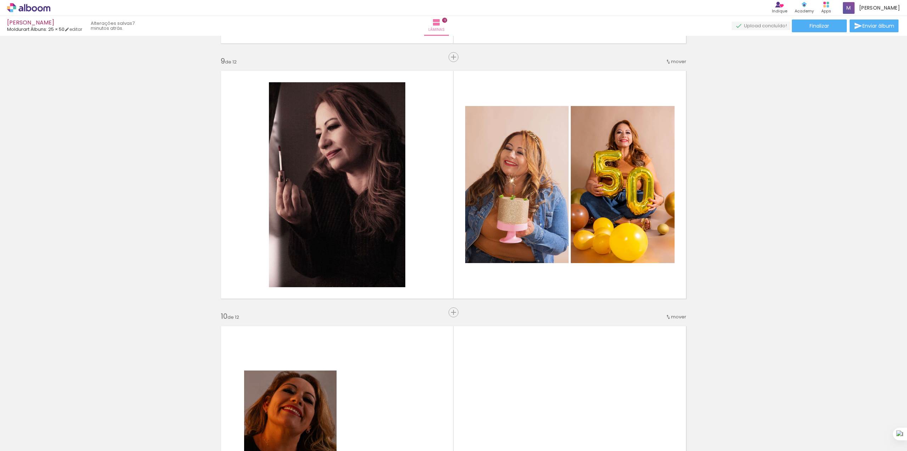
click at [28, 441] on span "Adicionar Fotos" at bounding box center [25, 441] width 21 height 8
click at [0, 0] on input "file" at bounding box center [0, 0] width 0 height 0
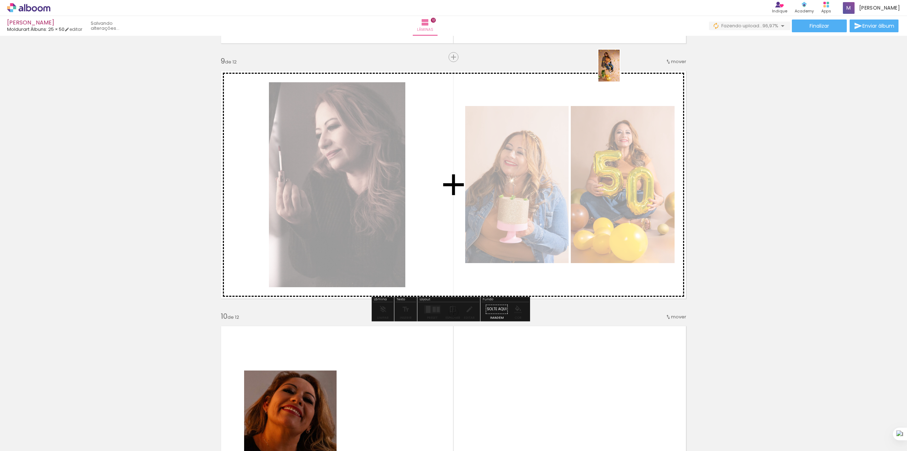
drag, startPoint x: 879, startPoint y: 423, endPoint x: 620, endPoint y: 71, distance: 437.5
click at [620, 71] on quentale-workspace at bounding box center [453, 225] width 907 height 451
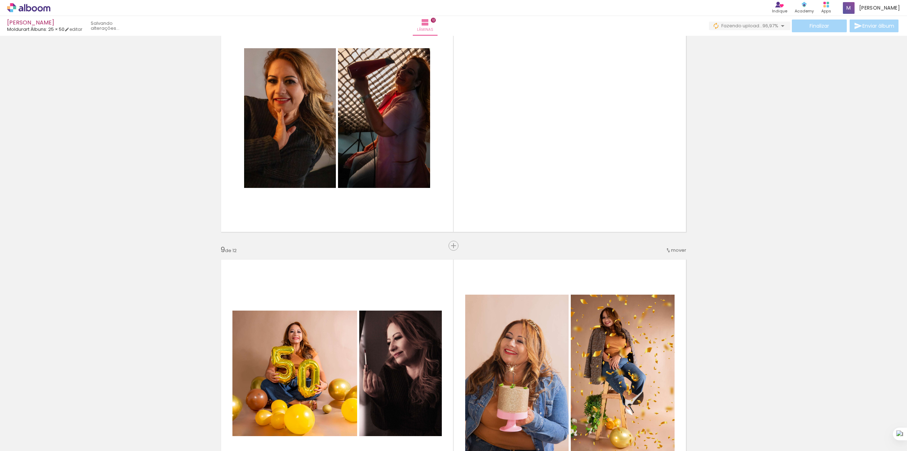
scroll to position [1843, 0]
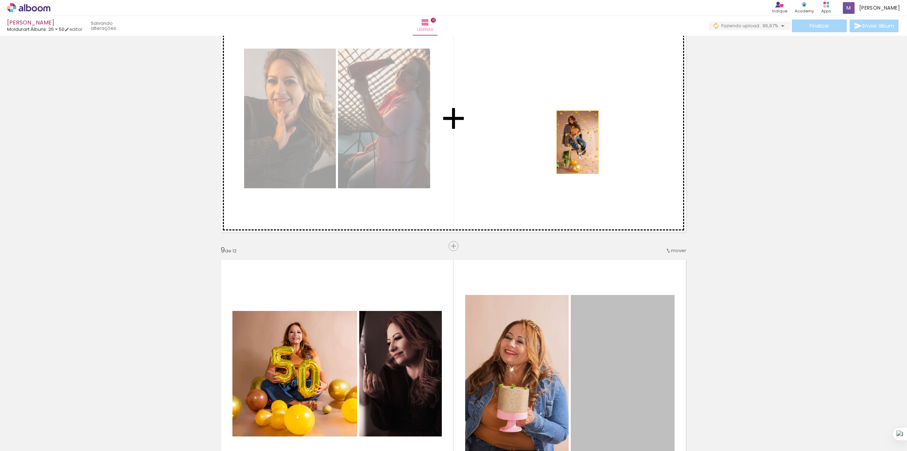
drag, startPoint x: 631, startPoint y: 369, endPoint x: 571, endPoint y: 132, distance: 244.5
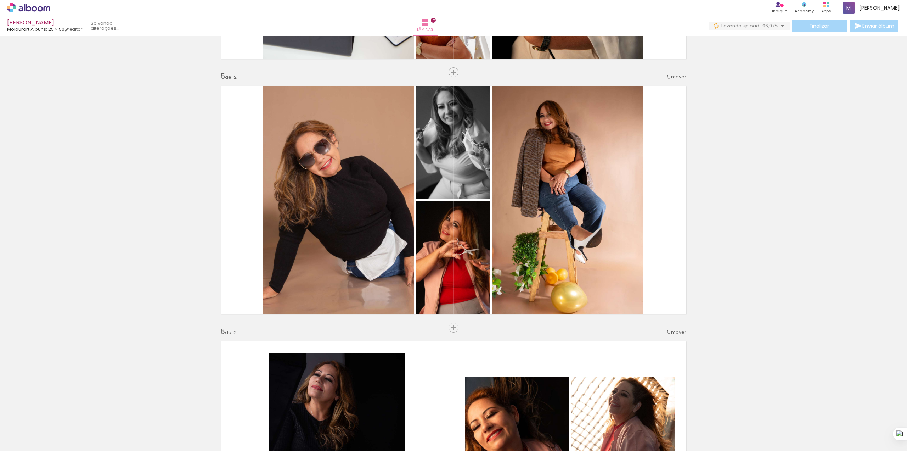
scroll to position [992, 0]
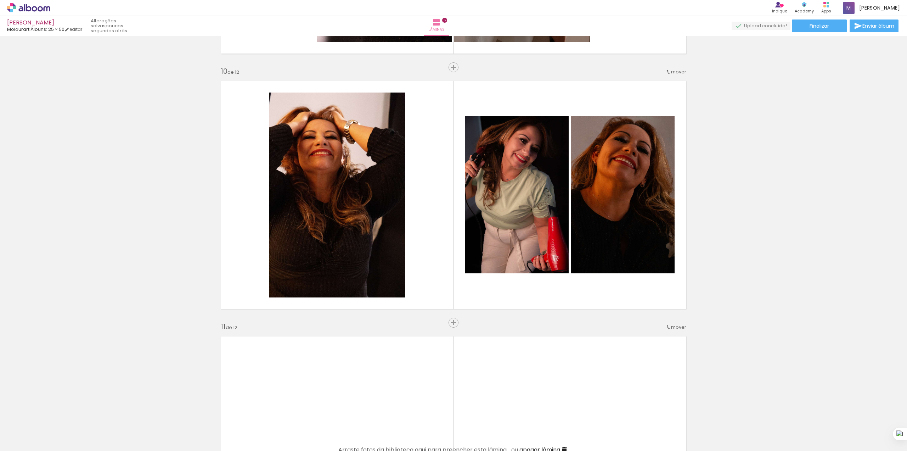
scroll to position [2279, 0]
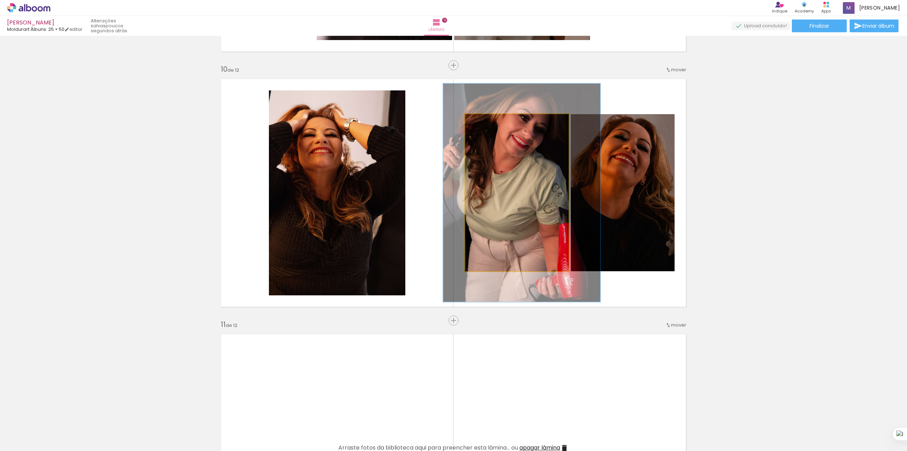
drag, startPoint x: 480, startPoint y: 121, endPoint x: 489, endPoint y: 122, distance: 9.6
click at [489, 122] on div at bounding box center [491, 121] width 6 height 6
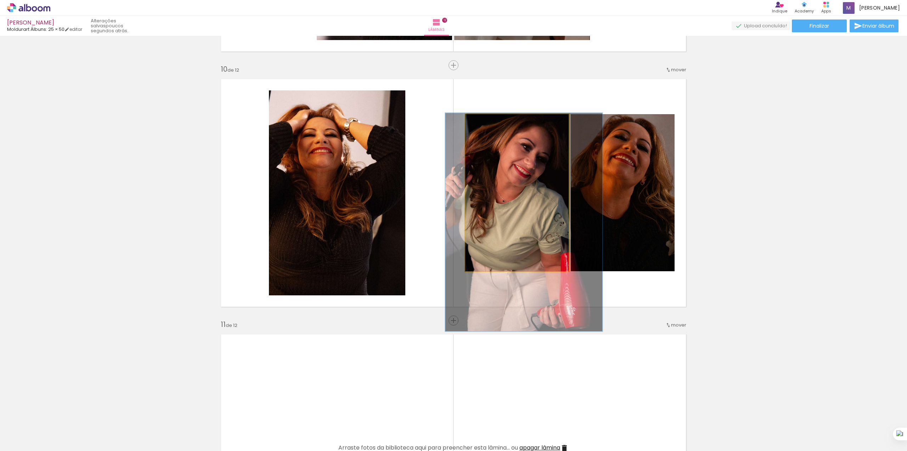
drag, startPoint x: 507, startPoint y: 155, endPoint x: 508, endPoint y: 183, distance: 28.4
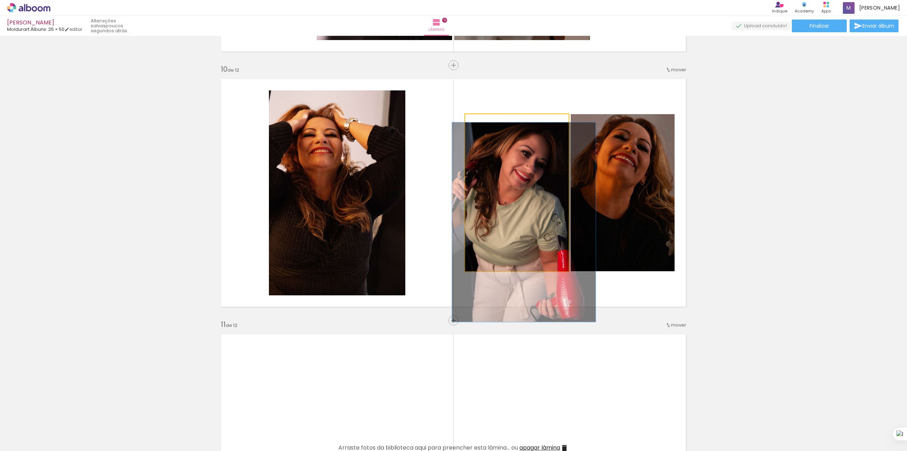
click at [487, 122] on div at bounding box center [489, 121] width 6 height 6
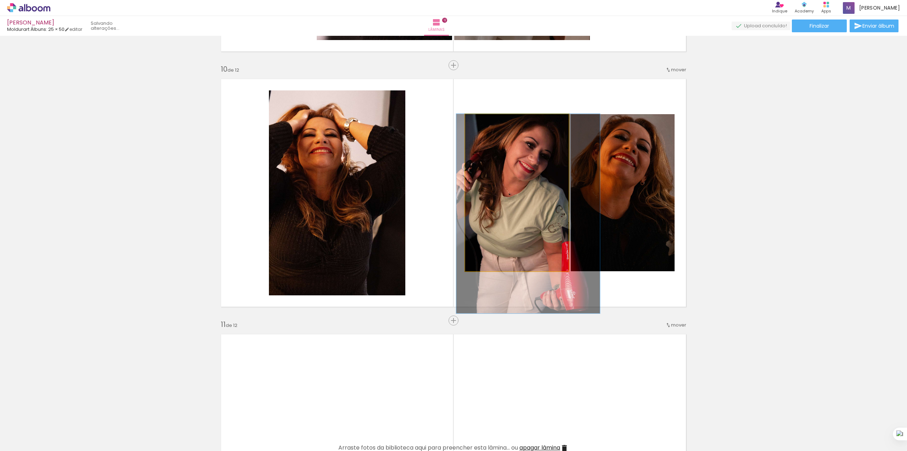
drag, startPoint x: 522, startPoint y: 213, endPoint x: 526, endPoint y: 213, distance: 4.3
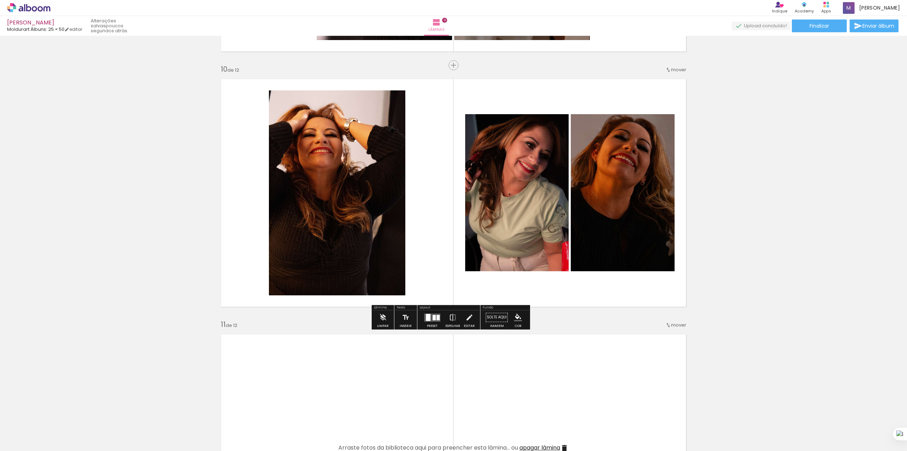
click at [526, 210] on quentale-photo at bounding box center [516, 192] width 103 height 157
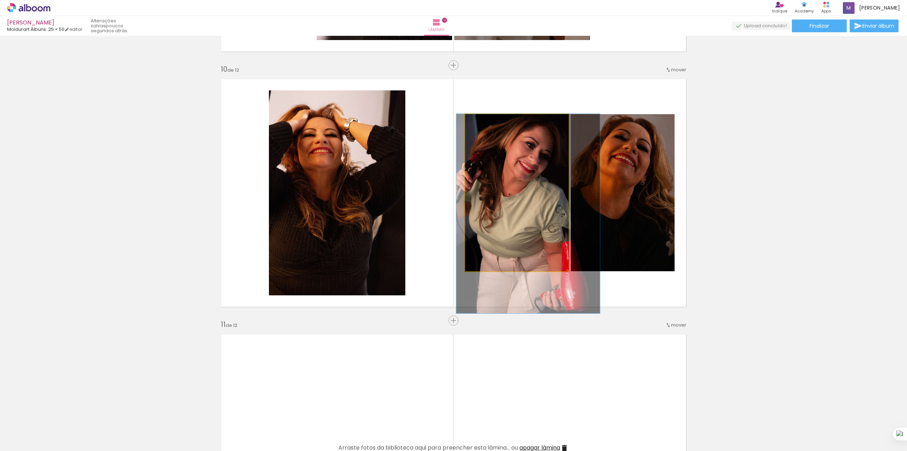
drag, startPoint x: 523, startPoint y: 201, endPoint x: 523, endPoint y: 209, distance: 8.5
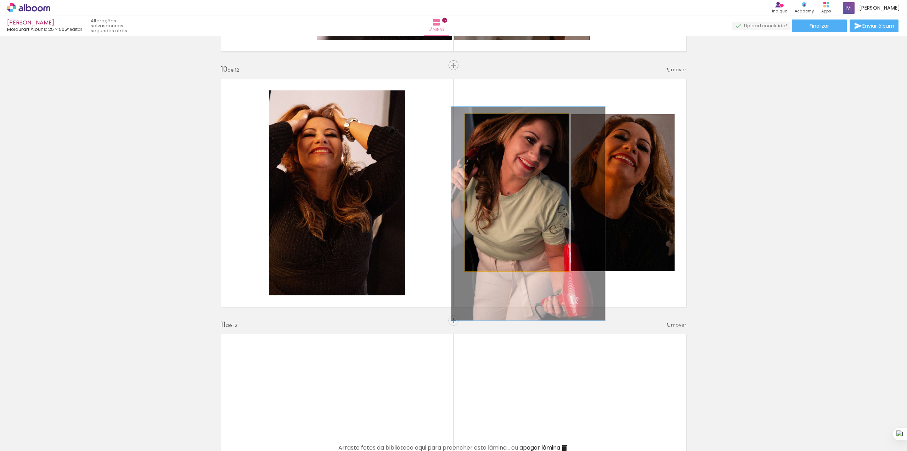
type paper-slider "136"
click at [489, 123] on div at bounding box center [492, 121] width 6 height 6
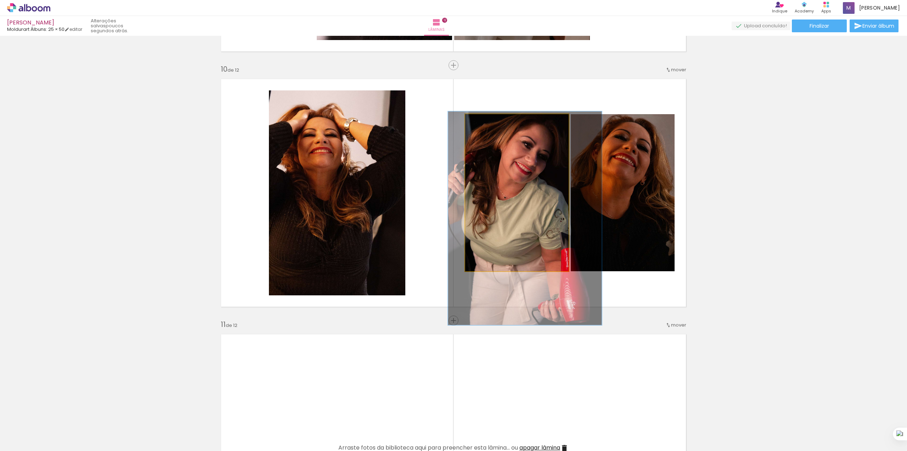
drag, startPoint x: 506, startPoint y: 153, endPoint x: 502, endPoint y: 156, distance: 5.1
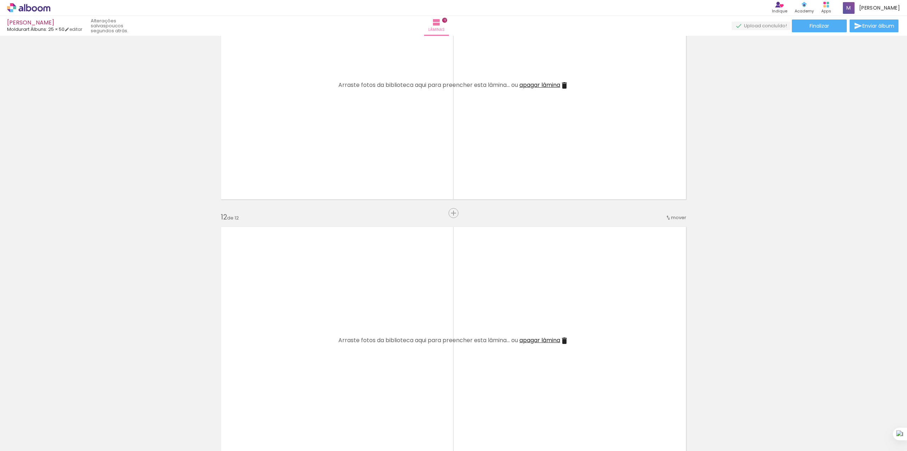
scroll to position [2657, 0]
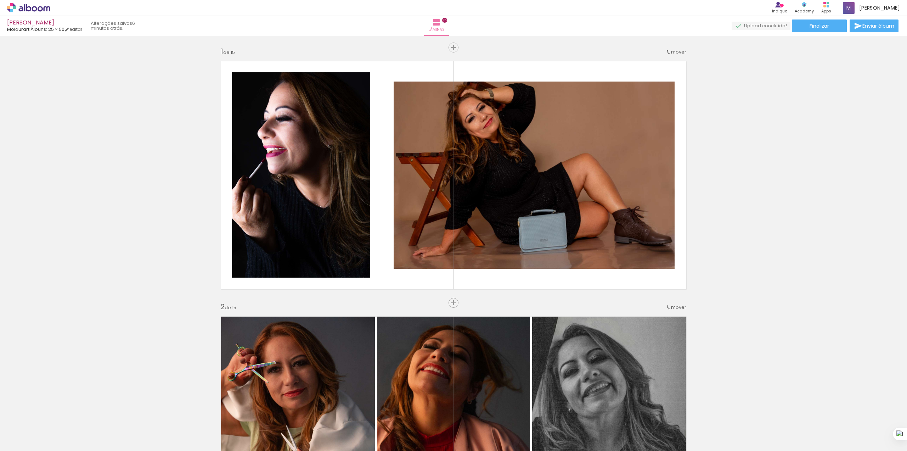
scroll to position [0, 787]
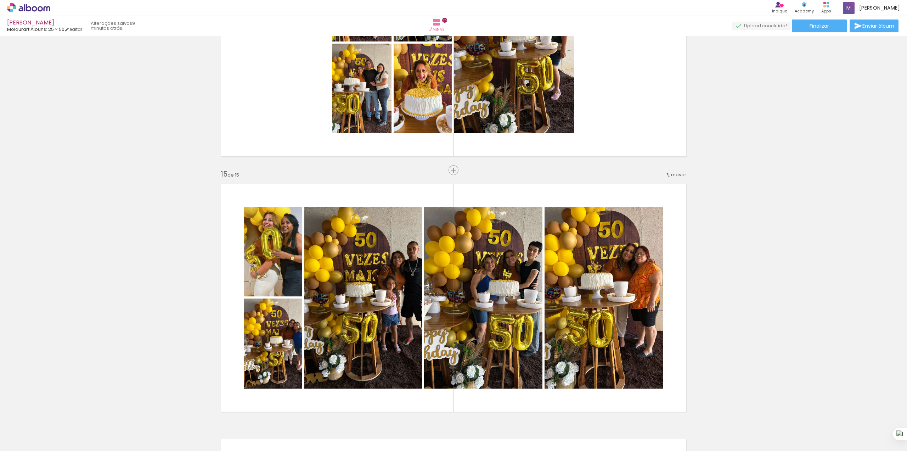
scroll to position [3449, 0]
